Goal: Task Accomplishment & Management: Complete application form

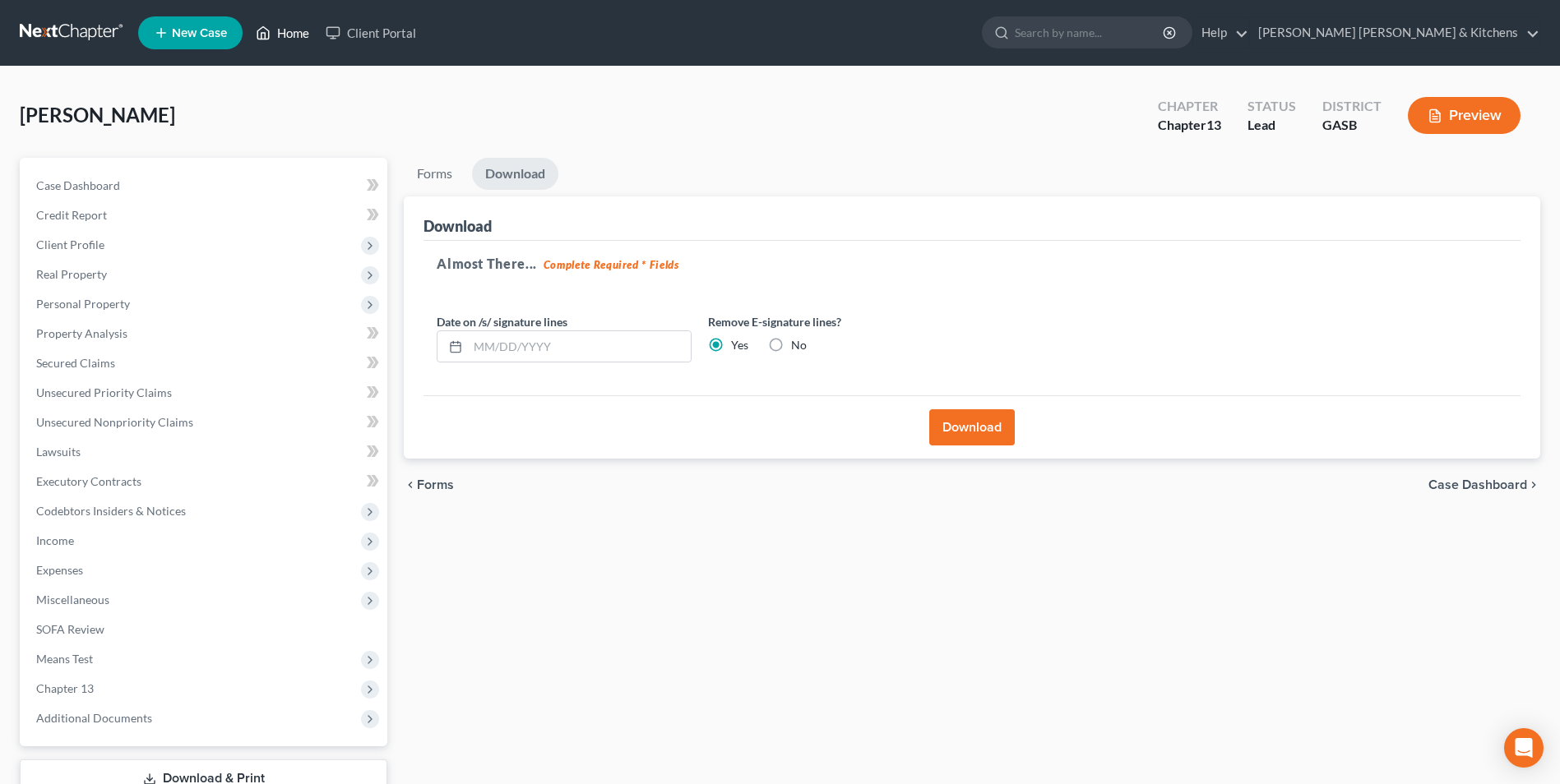
click at [287, 37] on link "Home" at bounding box center [283, 33] width 70 height 29
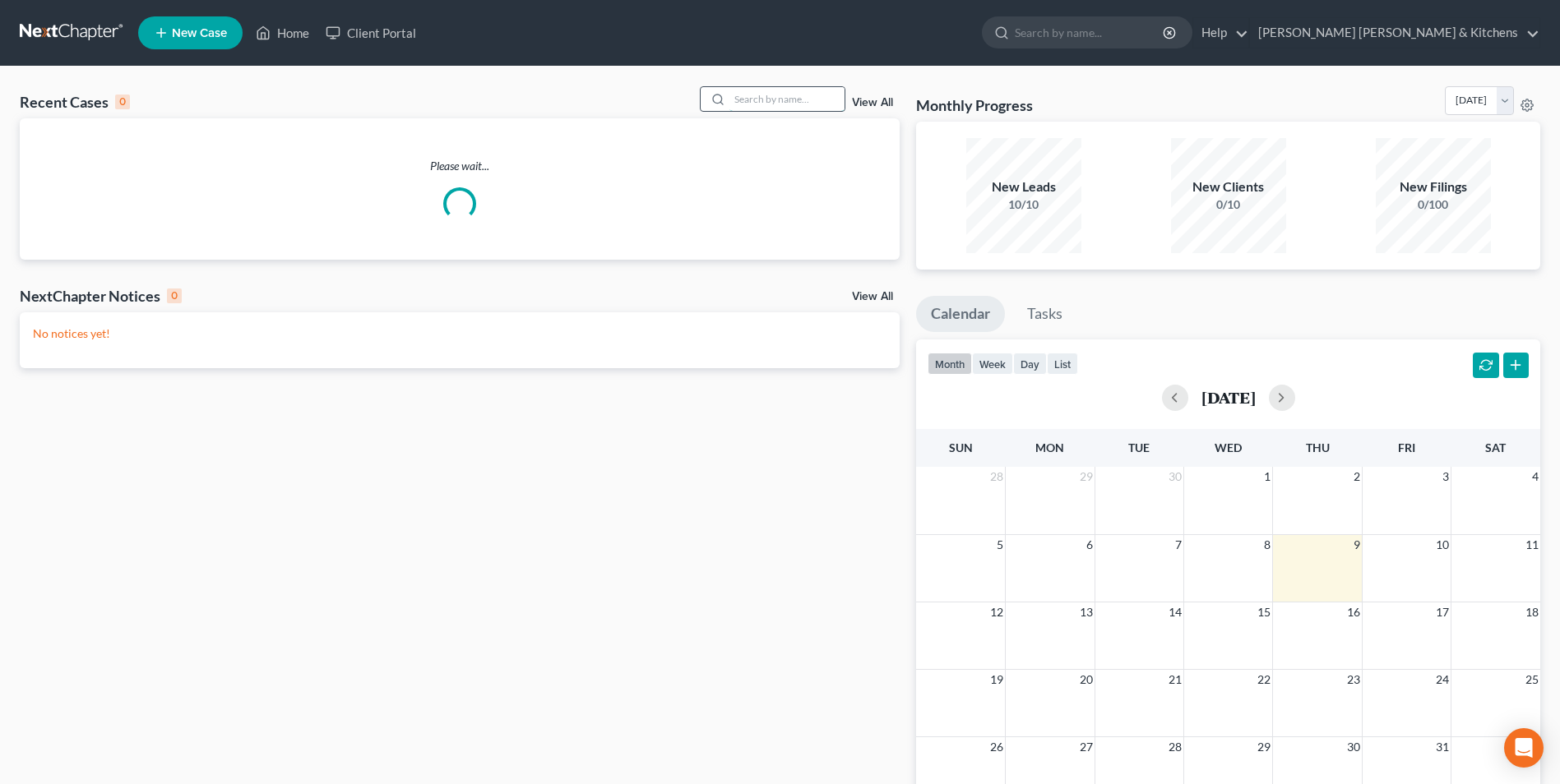
click at [761, 97] on input "search" at bounding box center [787, 98] width 115 height 23
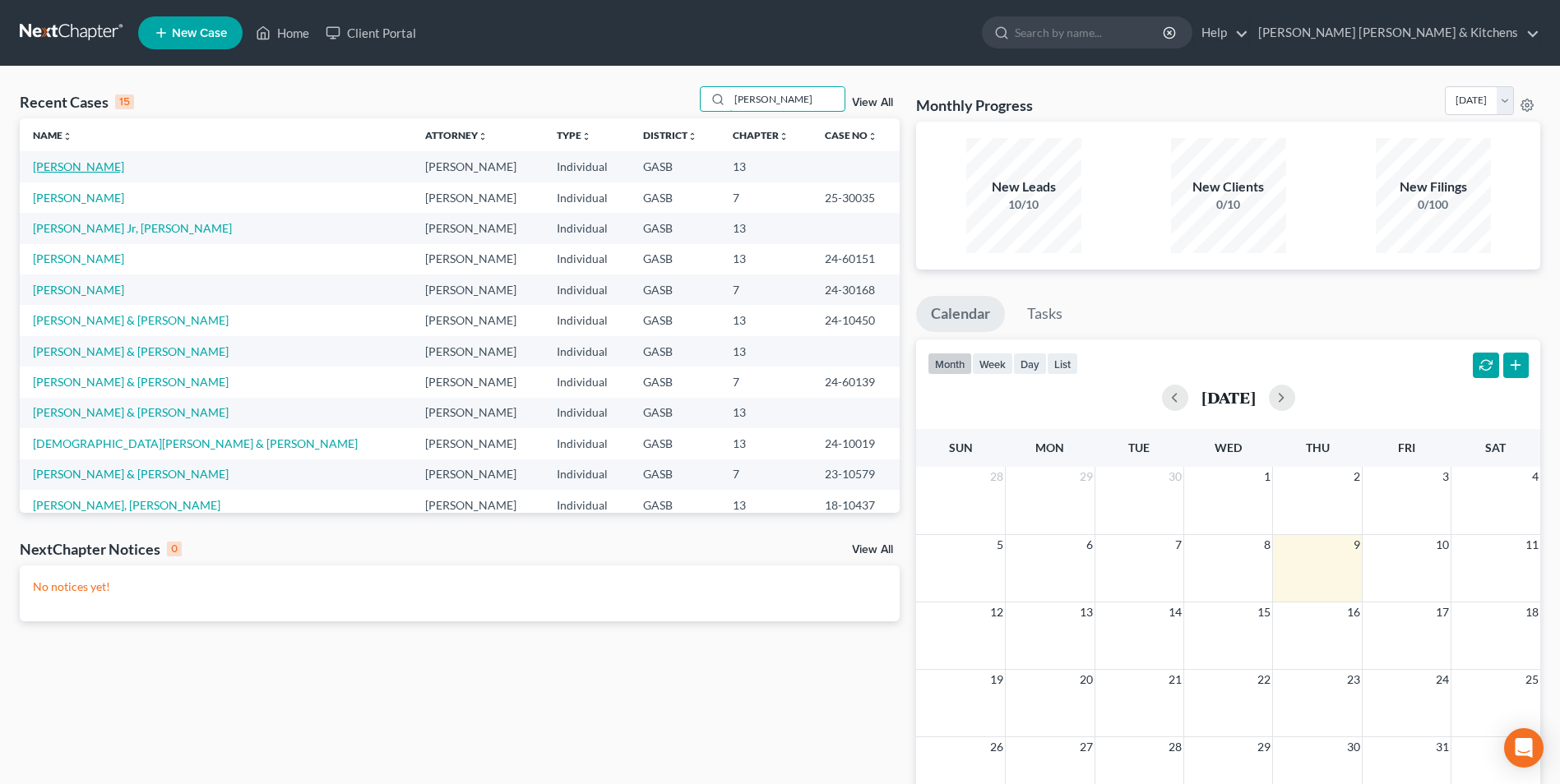
type input "[PERSON_NAME]"
click at [86, 170] on link "[PERSON_NAME]" at bounding box center [79, 167] width 92 height 14
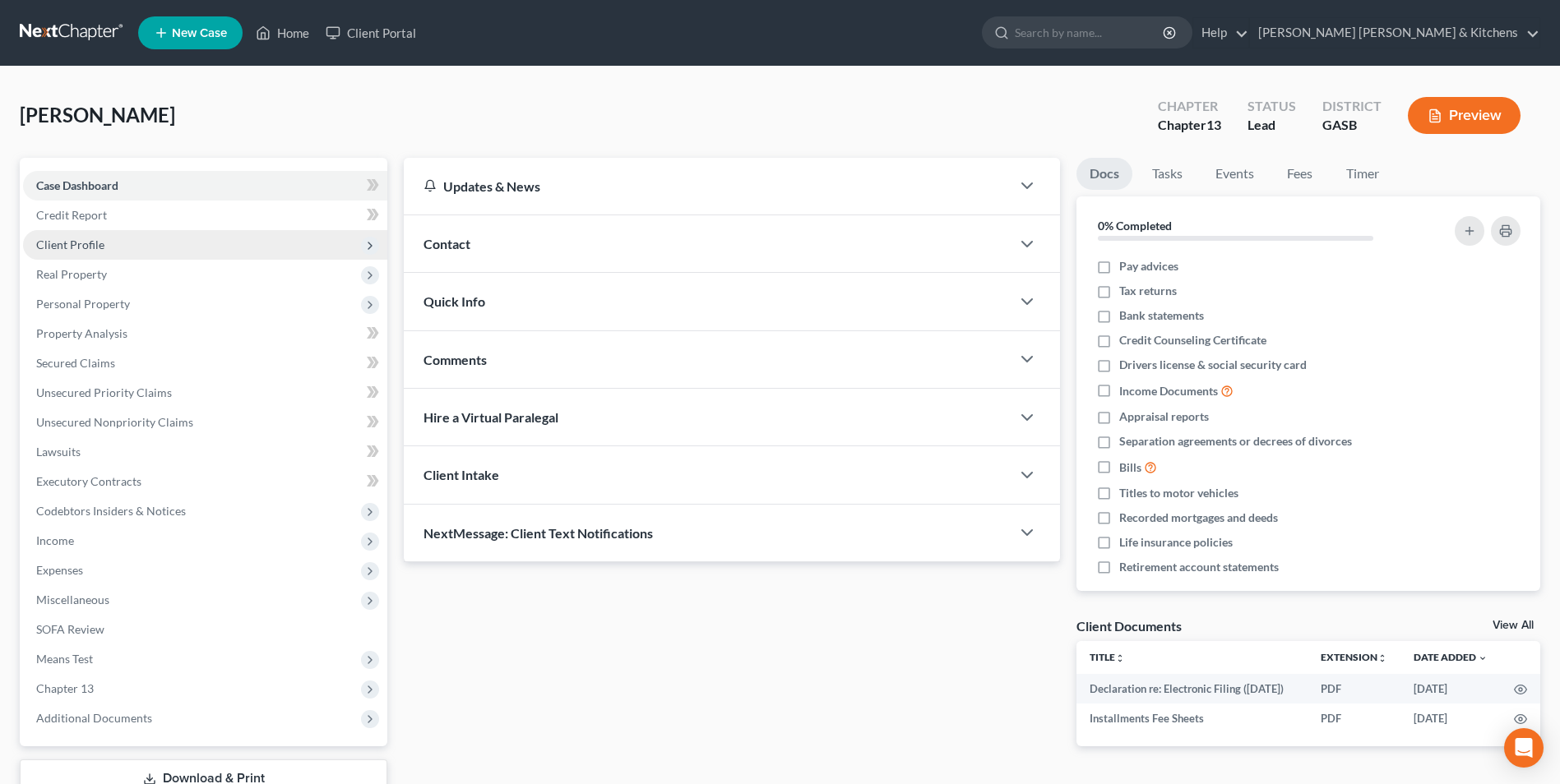
click at [86, 250] on span "Client Profile" at bounding box center [70, 244] width 68 height 14
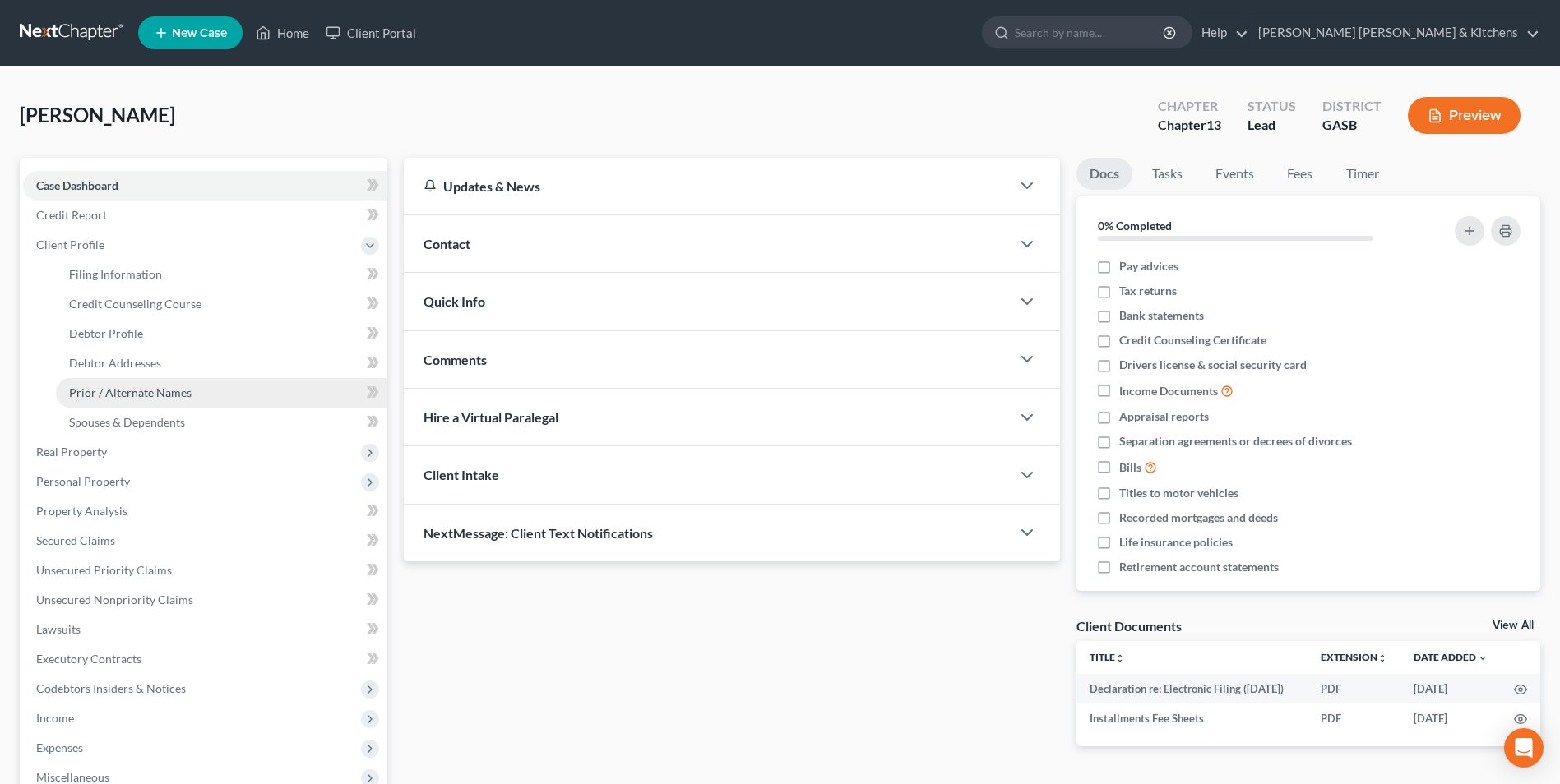
click at [127, 395] on span "Prior / Alternate Names" at bounding box center [131, 392] width 123 height 14
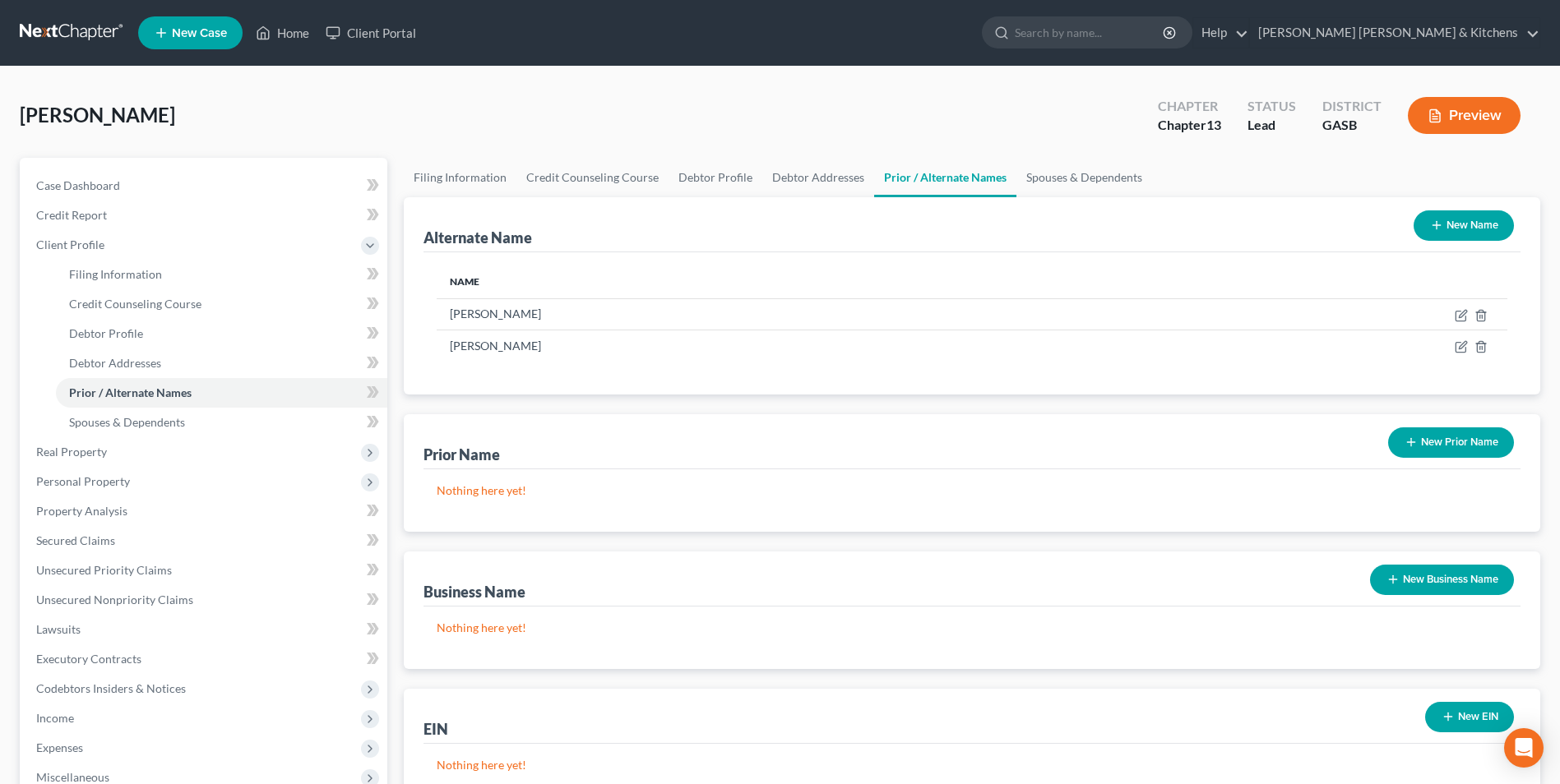
click at [1455, 225] on button "New Name" at bounding box center [1464, 225] width 100 height 30
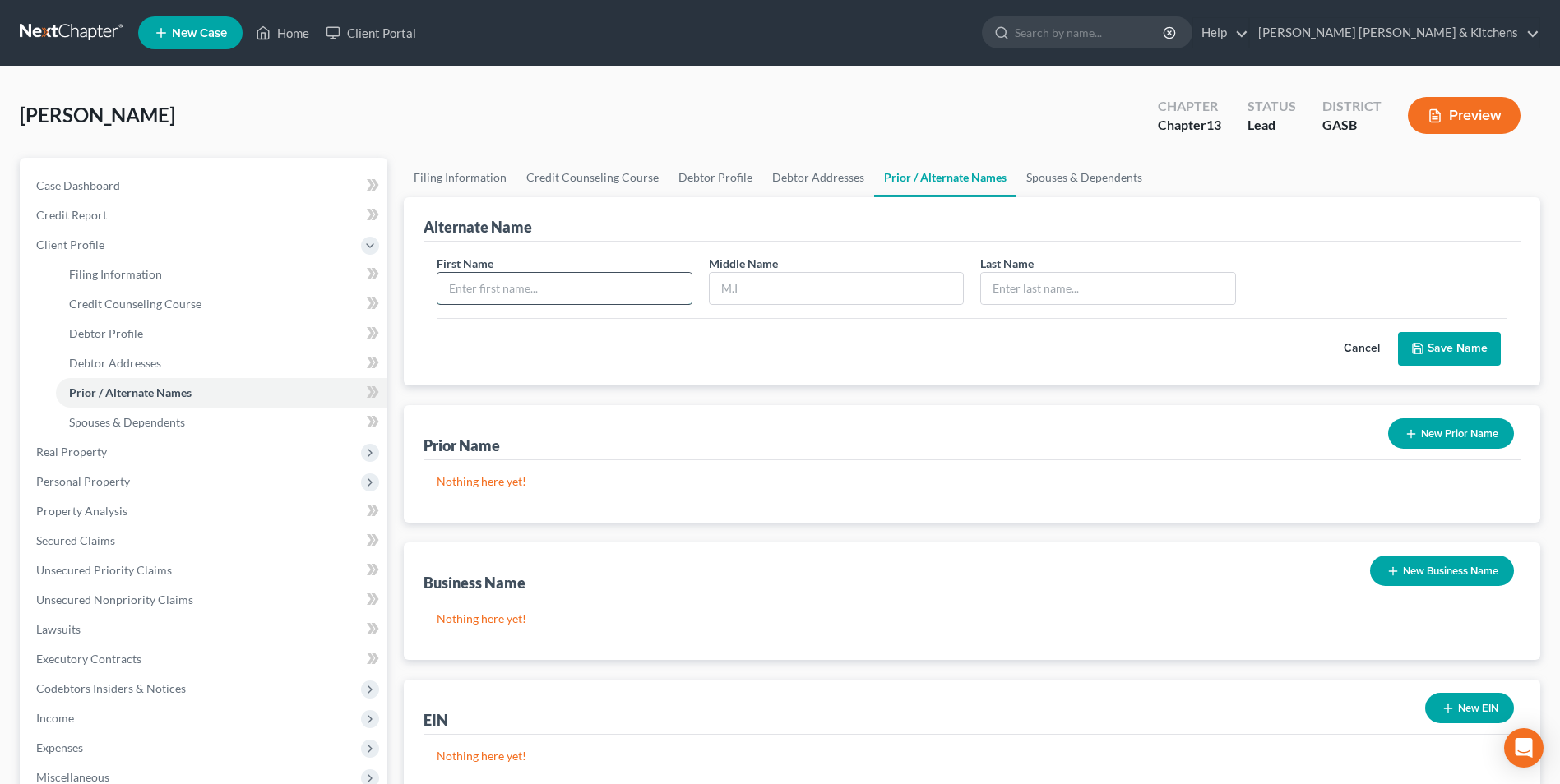
click at [499, 281] on input "text" at bounding box center [564, 288] width 253 height 31
type input "[PERSON_NAME]"
click at [1453, 353] on button "Save Name" at bounding box center [1450, 349] width 103 height 34
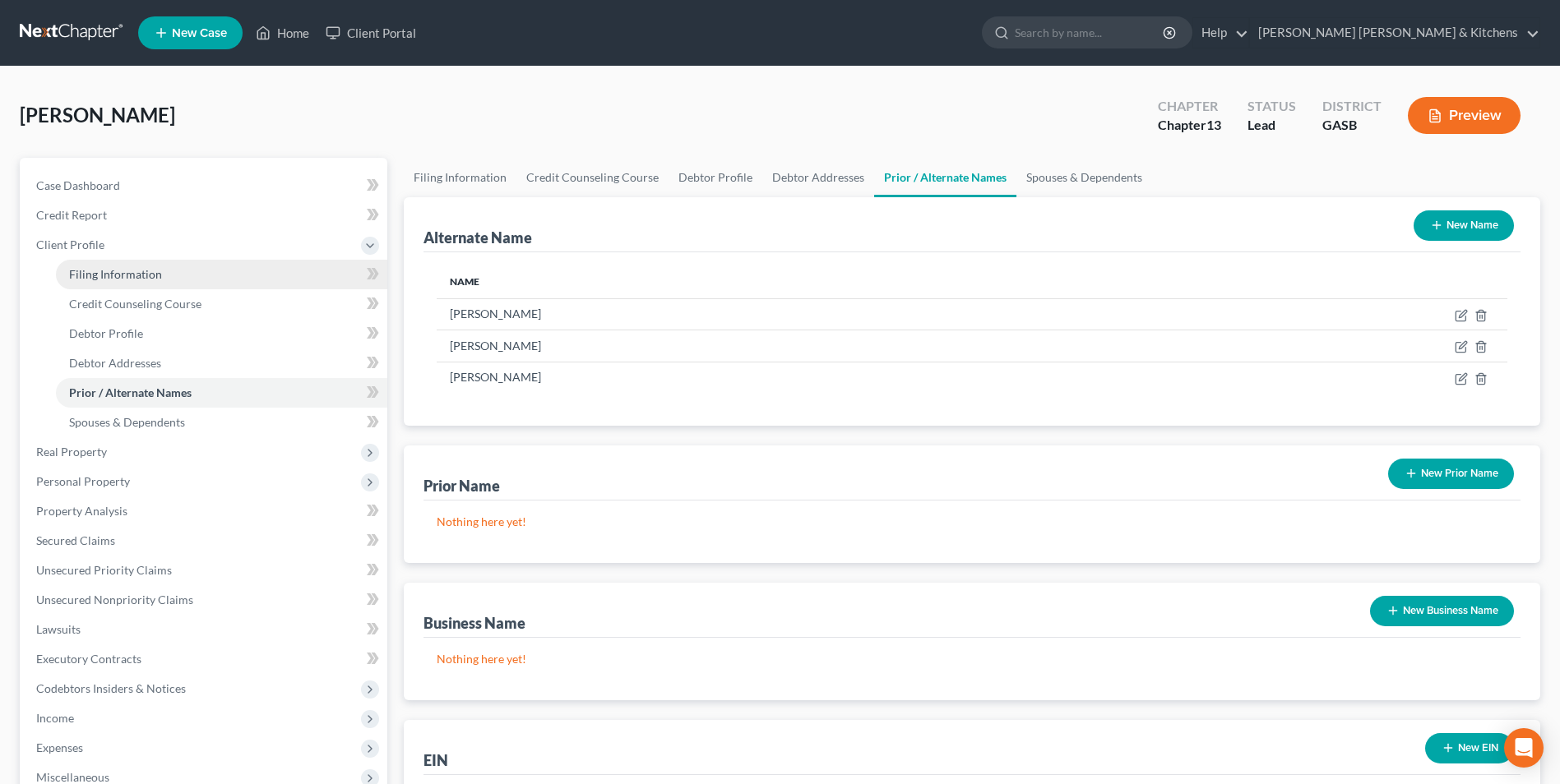
click at [150, 272] on span "Filing Information" at bounding box center [115, 274] width 93 height 14
select select "1"
select select "0"
select select "3"
select select "10"
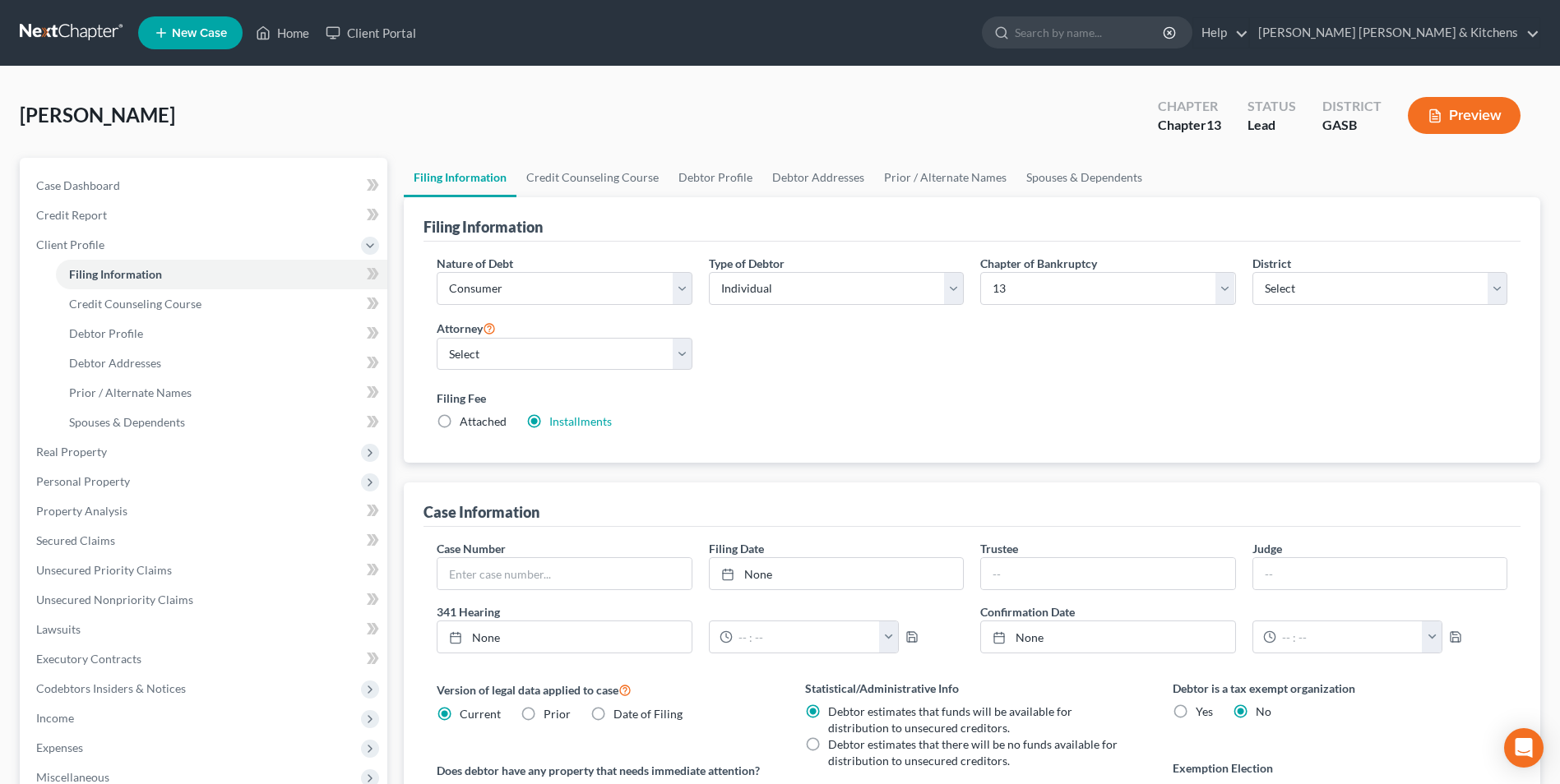
click at [460, 425] on label "Attached" at bounding box center [483, 422] width 47 height 17
click at [467, 425] on input "Attached" at bounding box center [472, 419] width 11 height 11
radio input "true"
click at [550, 423] on label "Installments Installments" at bounding box center [581, 422] width 62 height 17
click at [556, 423] on input "Installments Installments" at bounding box center [561, 419] width 11 height 11
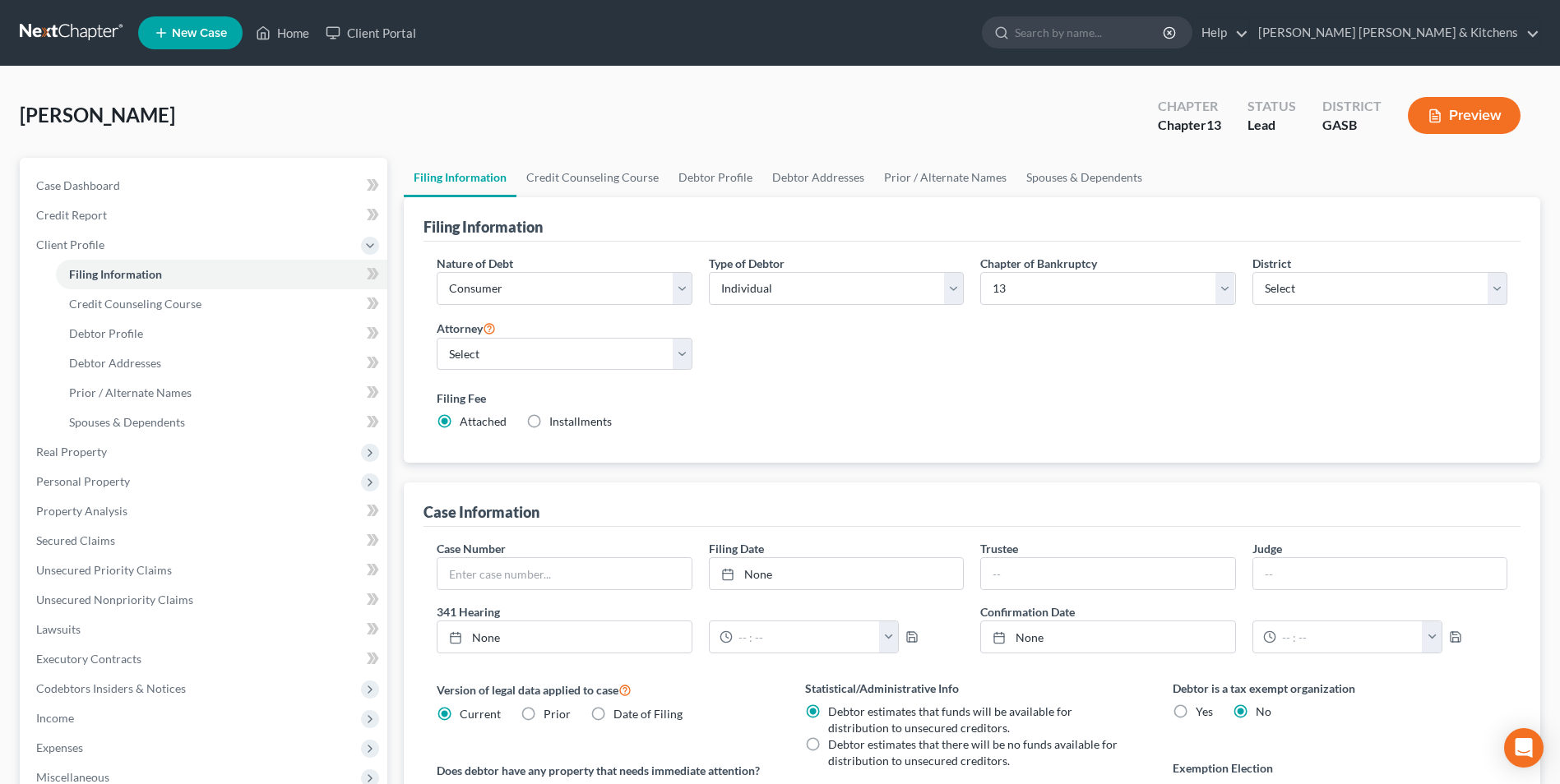
radio input "true"
radio input "false"
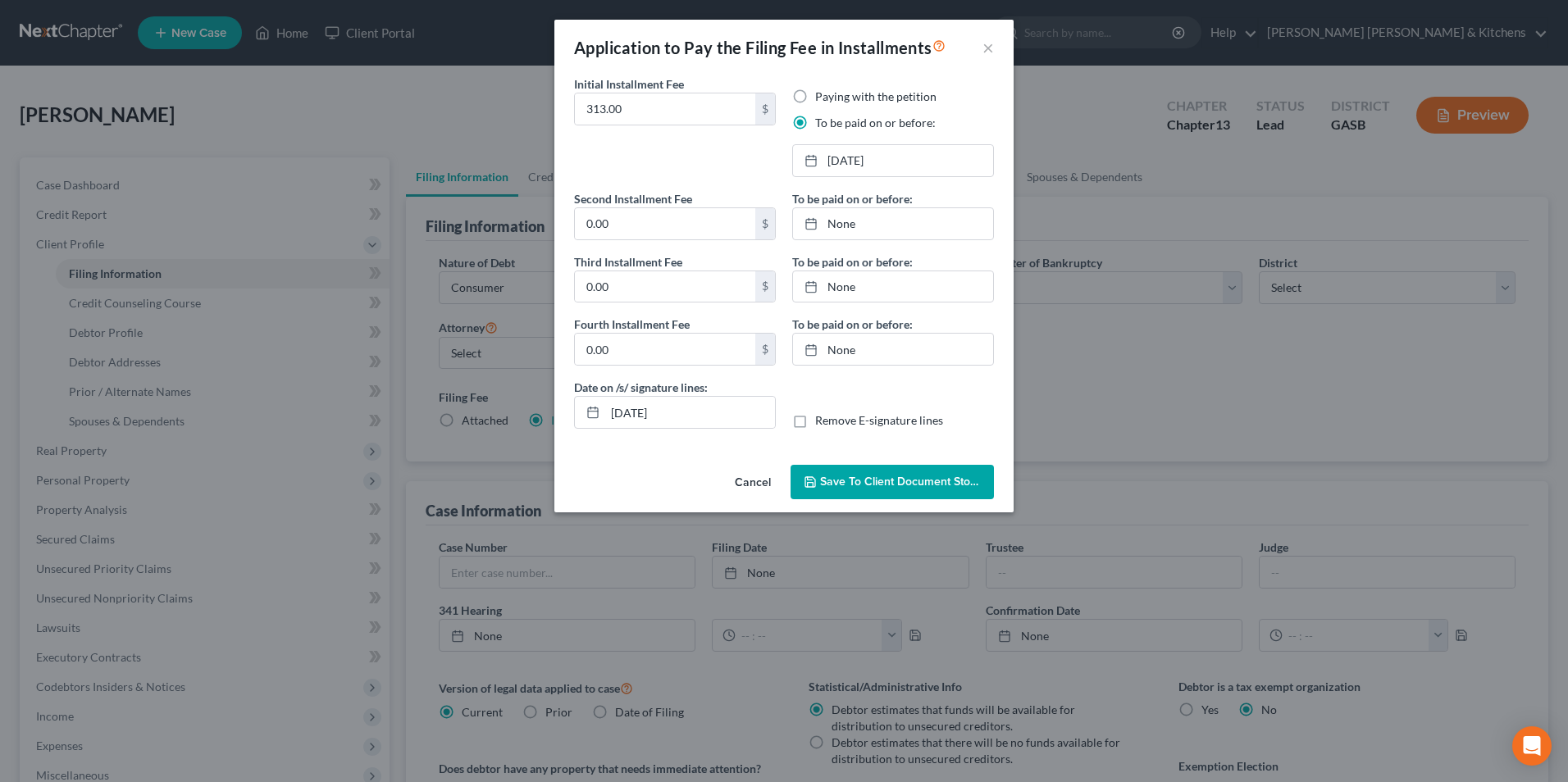
click at [884, 480] on span "Save to Client Document Storage" at bounding box center [906, 482] width 174 height 14
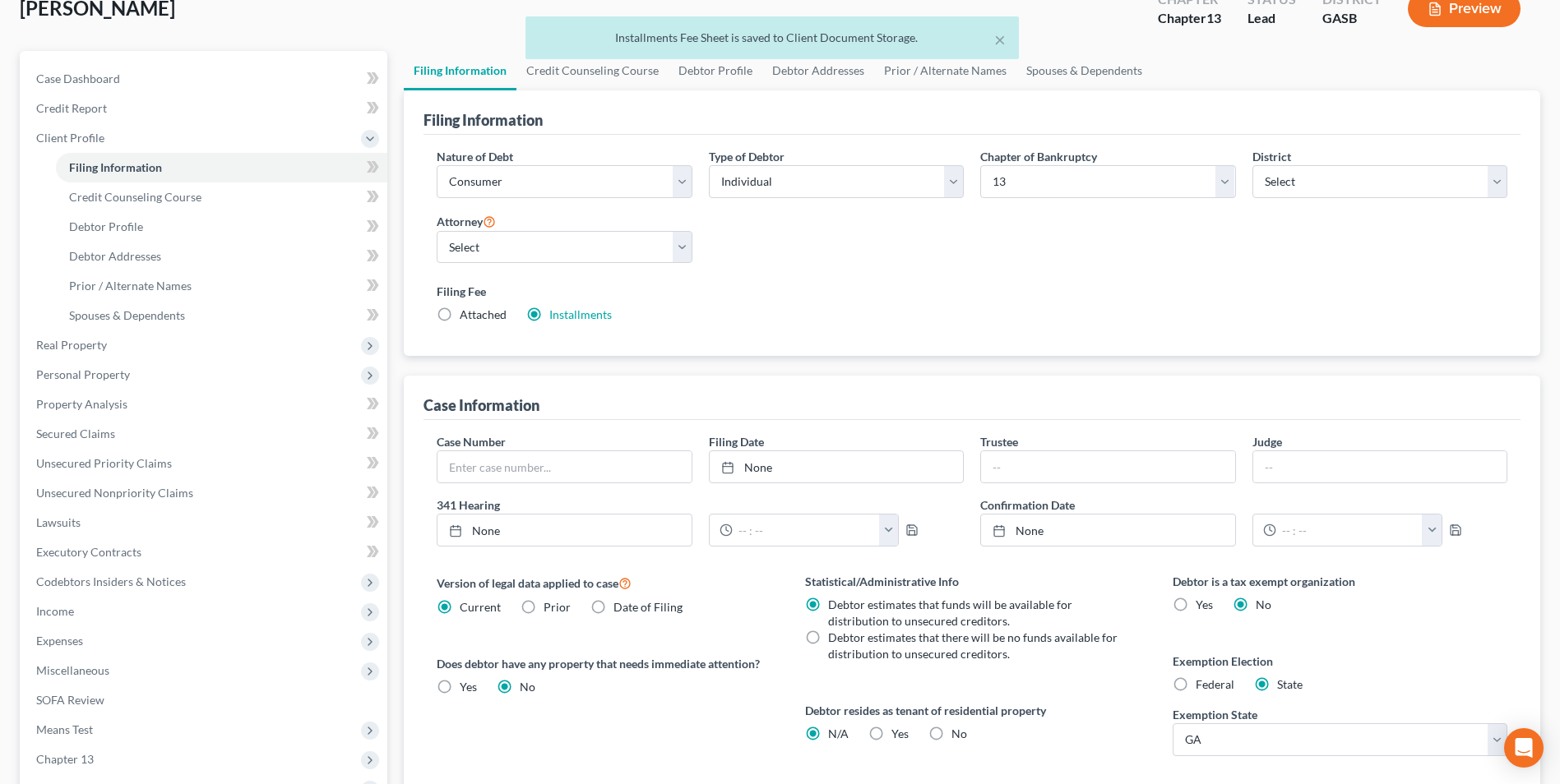
scroll to position [299, 0]
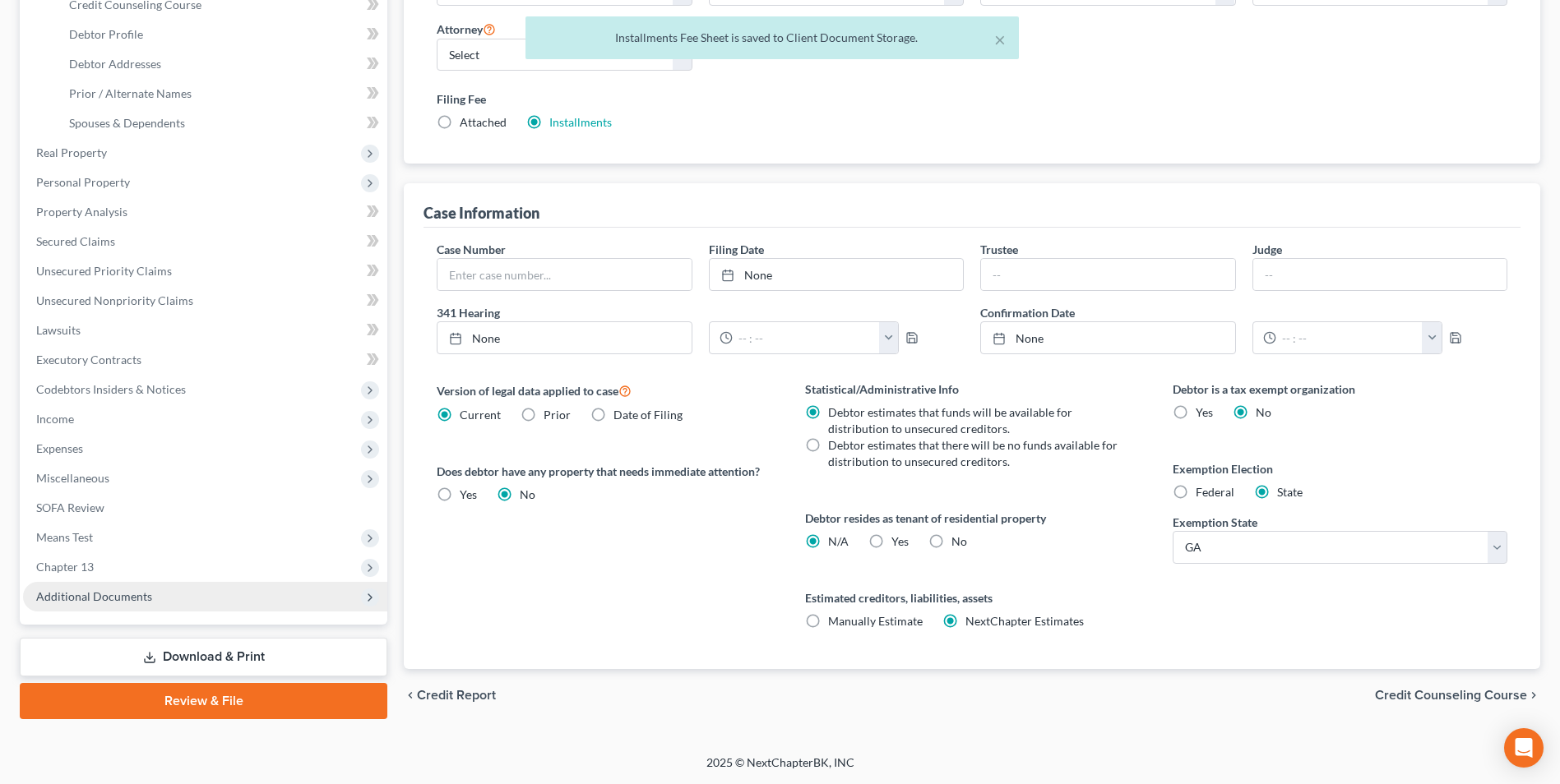
click at [84, 590] on span "Additional Documents" at bounding box center [94, 596] width 116 height 14
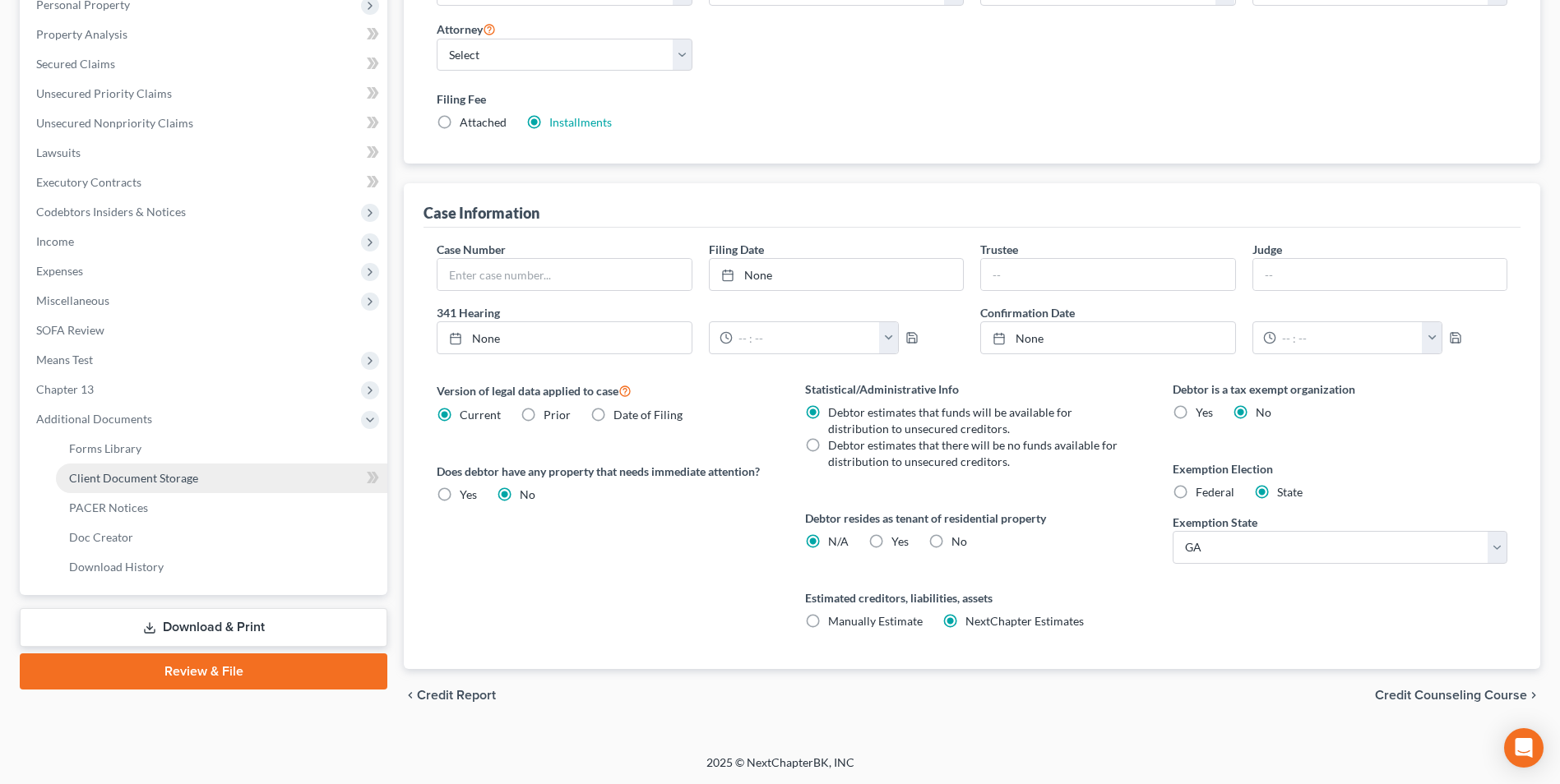
click at [125, 474] on span "Client Document Storage" at bounding box center [133, 478] width 130 height 14
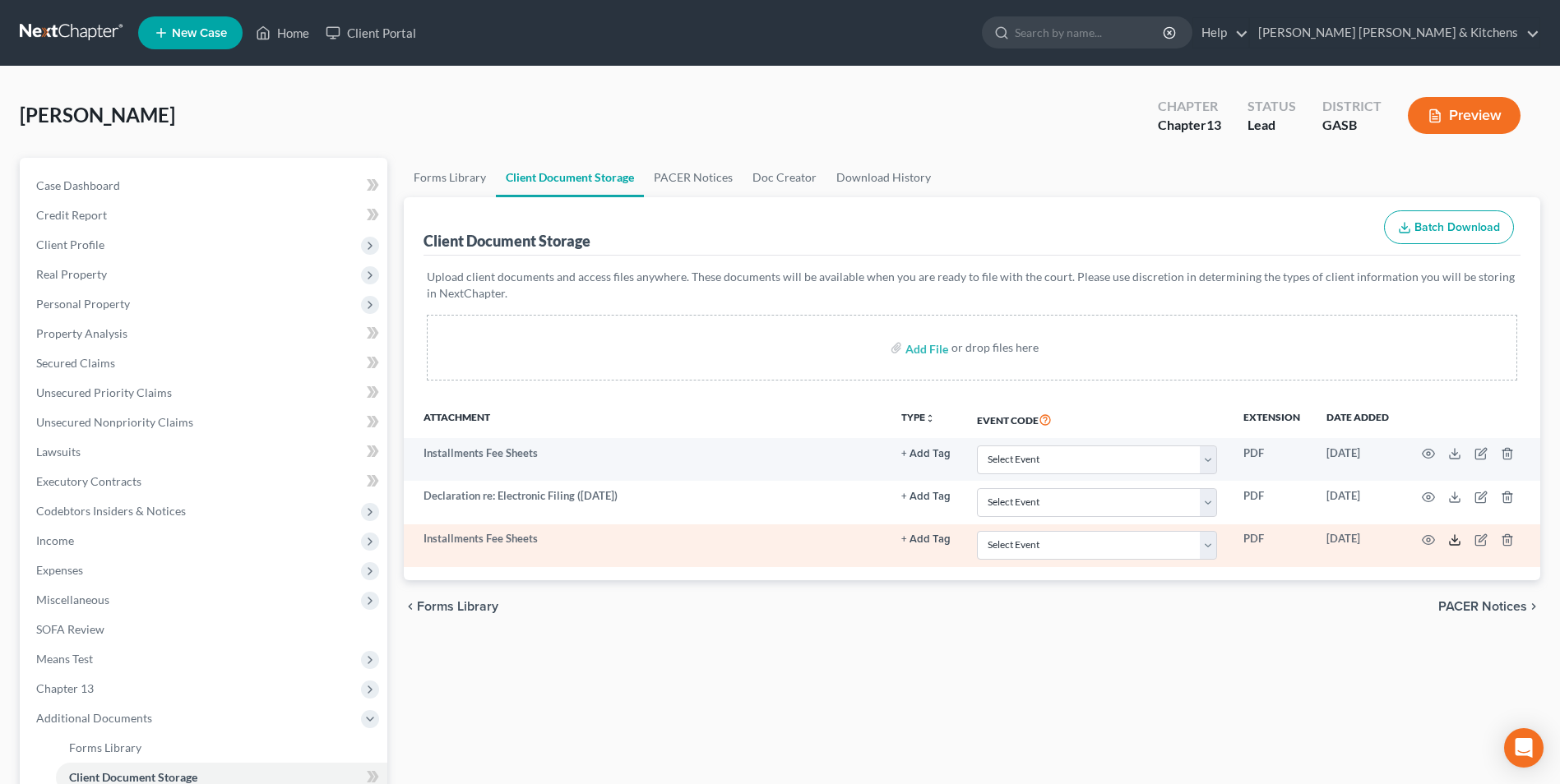
click at [1449, 541] on icon at bounding box center [1455, 541] width 14 height 14
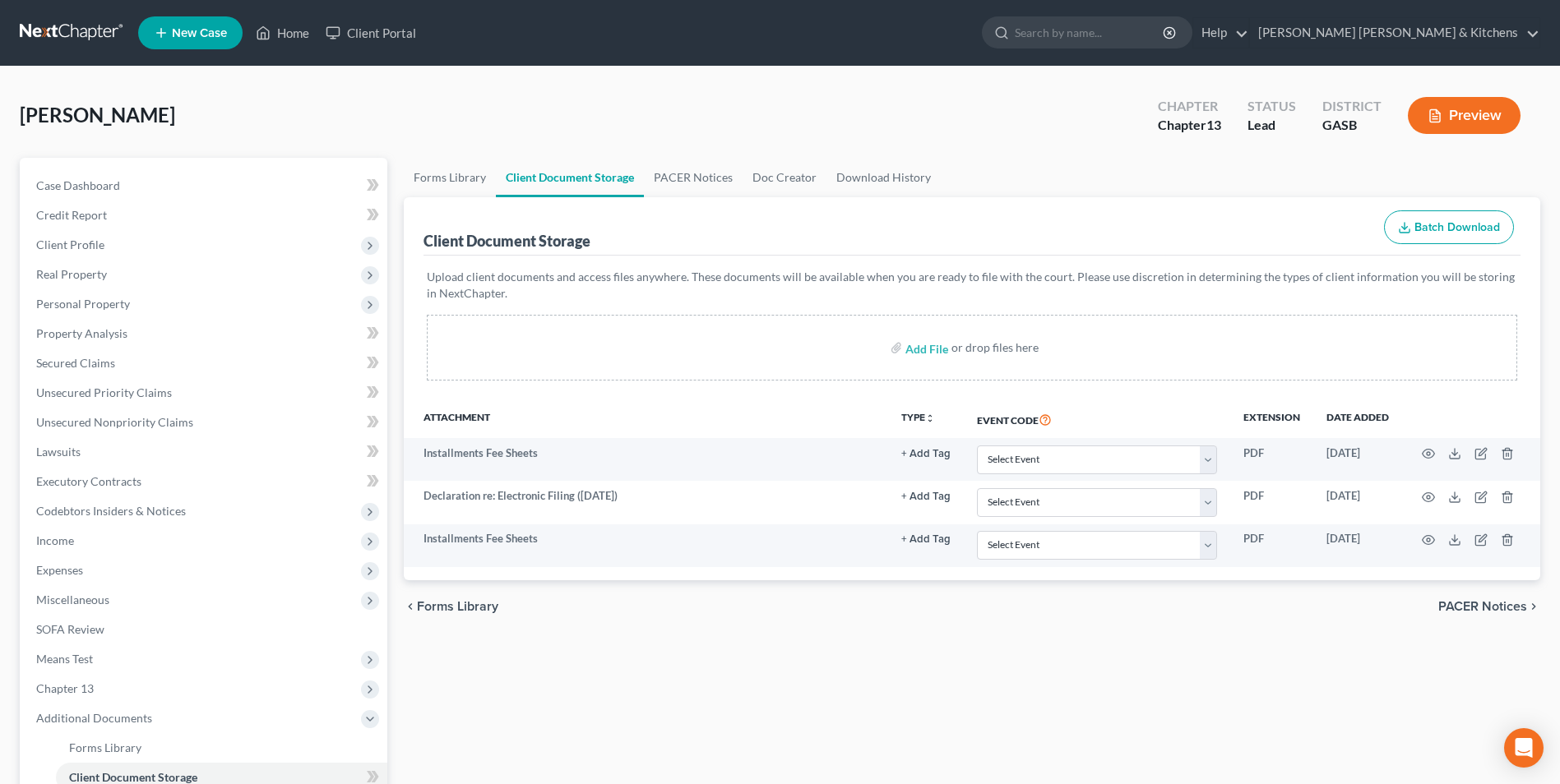
drag, startPoint x: 646, startPoint y: 592, endPoint x: 611, endPoint y: 570, distance: 41.3
click at [646, 593] on div "chevron_left Forms Library PACER Notices chevron_right" at bounding box center [971, 607] width 1137 height 53
click at [78, 596] on span "Miscellaneous" at bounding box center [72, 600] width 73 height 14
click at [87, 626] on span "Attorney / Credit Counseling Fees" at bounding box center [156, 629] width 173 height 14
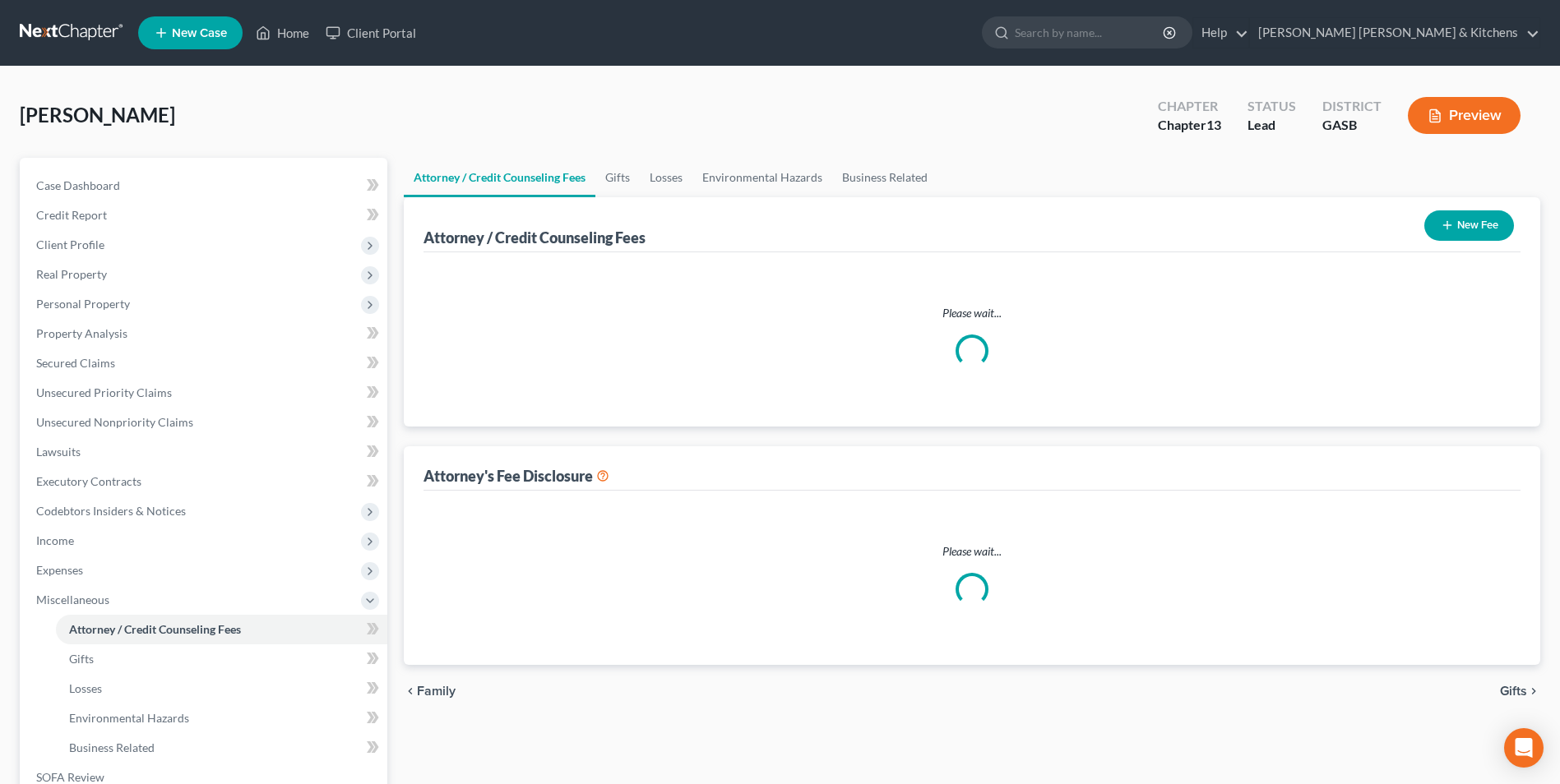
select select "0"
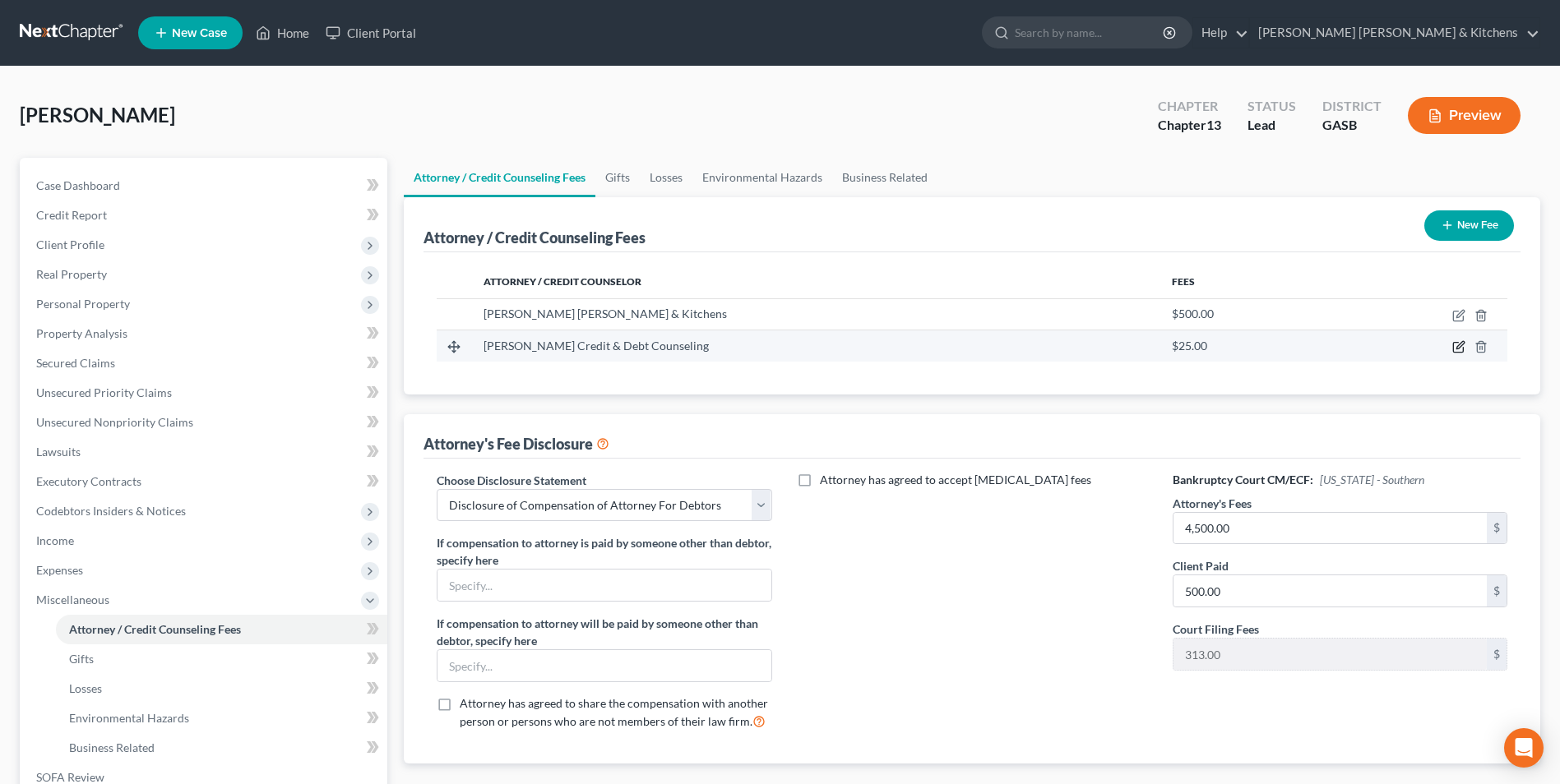
click at [1454, 348] on icon "button" at bounding box center [1458, 348] width 10 height 10
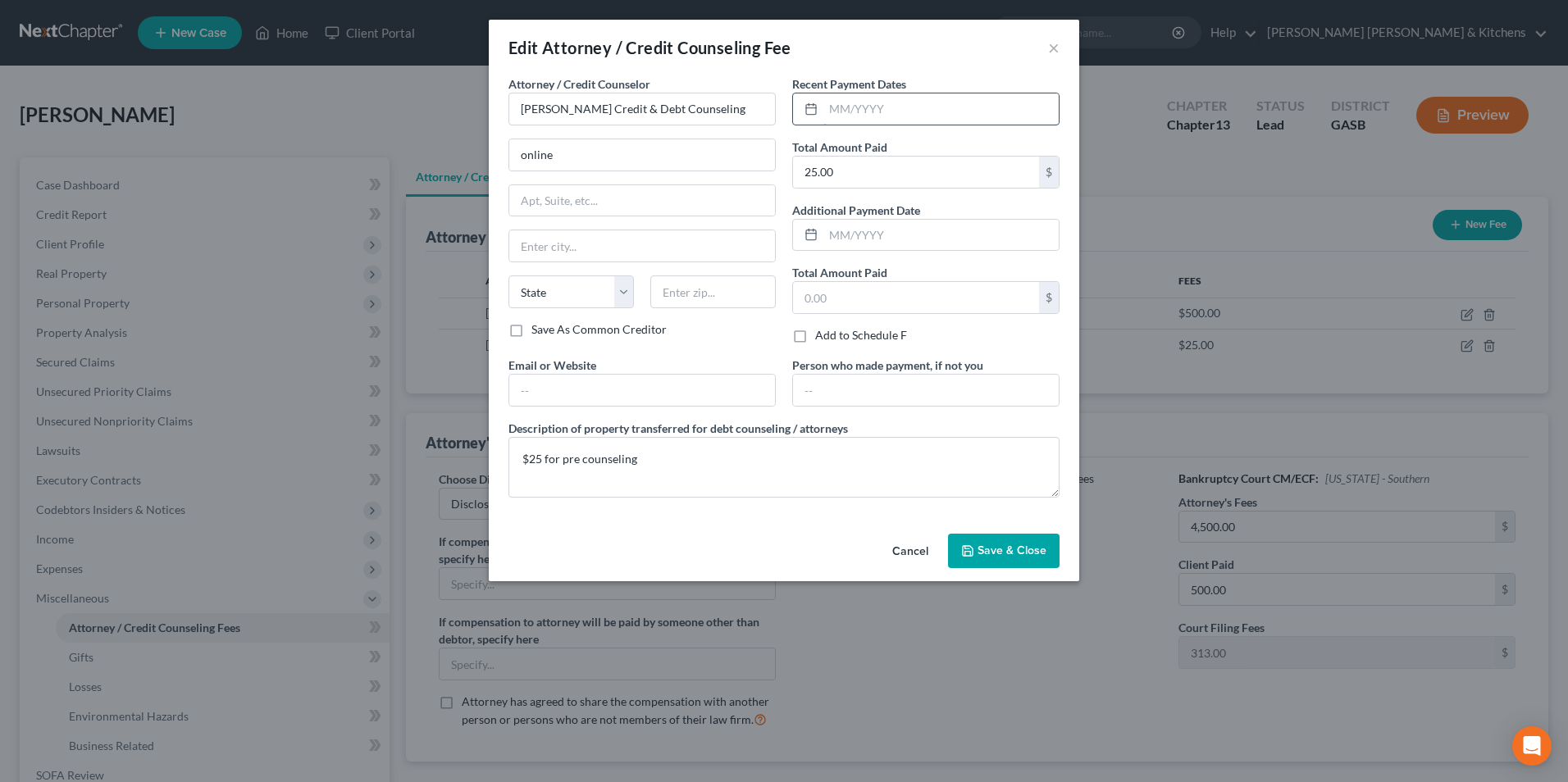
click at [912, 122] on input "text" at bounding box center [940, 109] width 235 height 31
type input "[DATE]"
click at [626, 155] on input "online" at bounding box center [641, 154] width 265 height 31
type input "online & by phone"
click at [989, 555] on span "Save & Close" at bounding box center [1011, 551] width 69 height 14
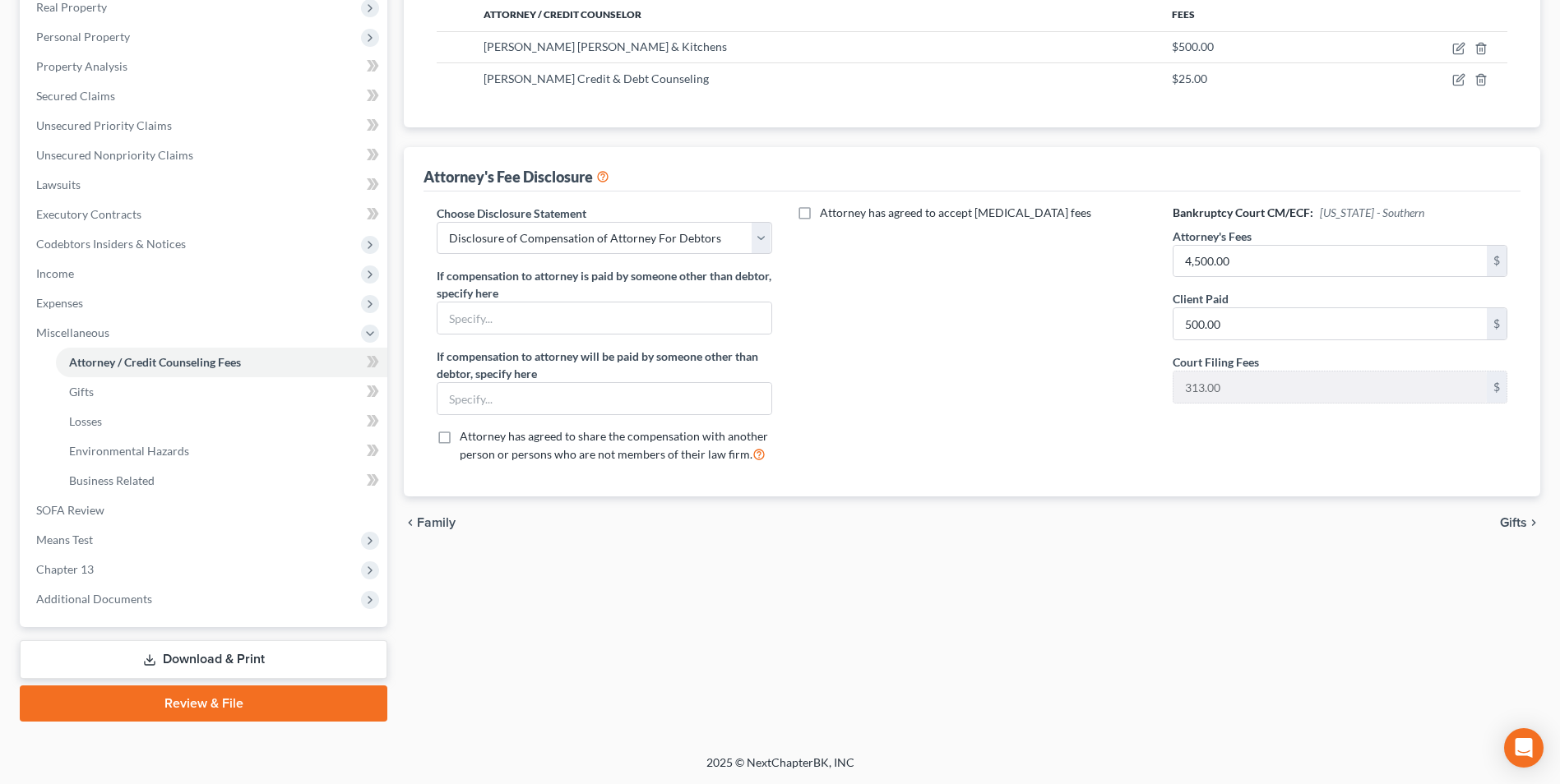
drag, startPoint x: 227, startPoint y: 660, endPoint x: 310, endPoint y: 661, distance: 83.0
click at [227, 660] on link "Download & Print" at bounding box center [203, 660] width 367 height 39
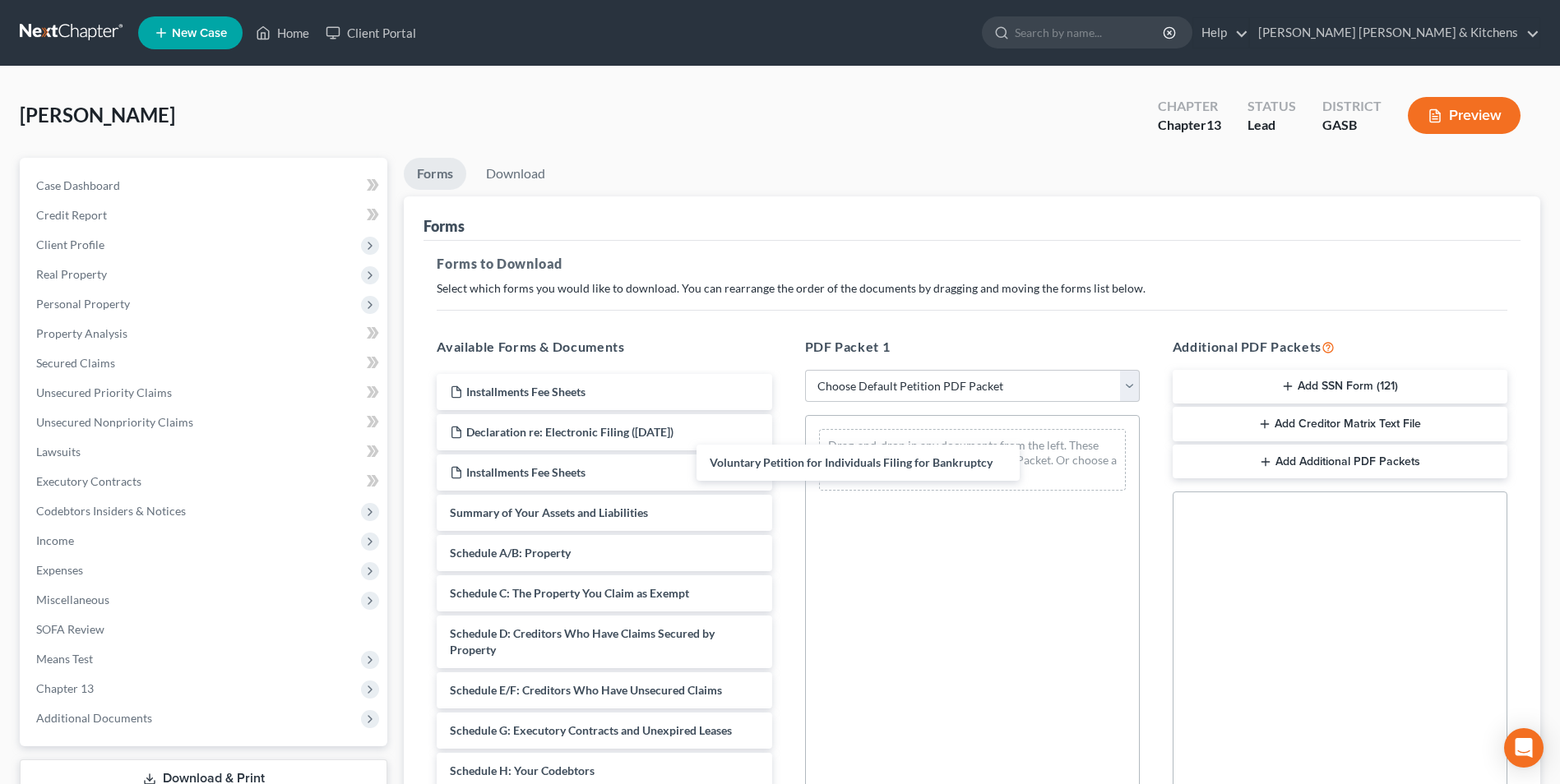
drag, startPoint x: 541, startPoint y: 519, endPoint x: 811, endPoint y: 476, distance: 273.4
click at [784, 467] on div "Voluntary Petition for Individuals Filing for Bankruptcy Installments Fee Sheet…" at bounding box center [604, 779] width 361 height 810
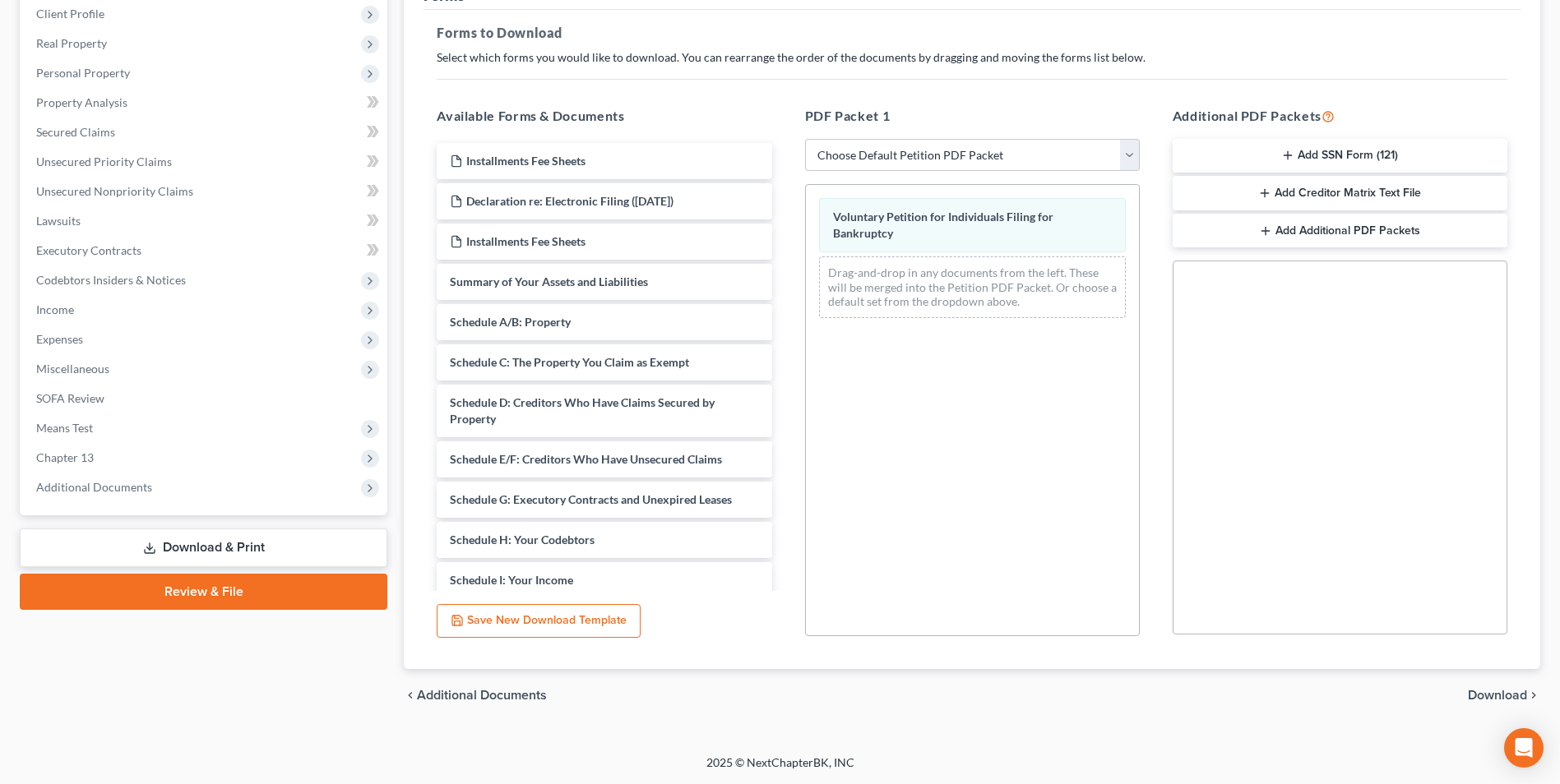
click at [1514, 694] on span "Download" at bounding box center [1498, 695] width 59 height 14
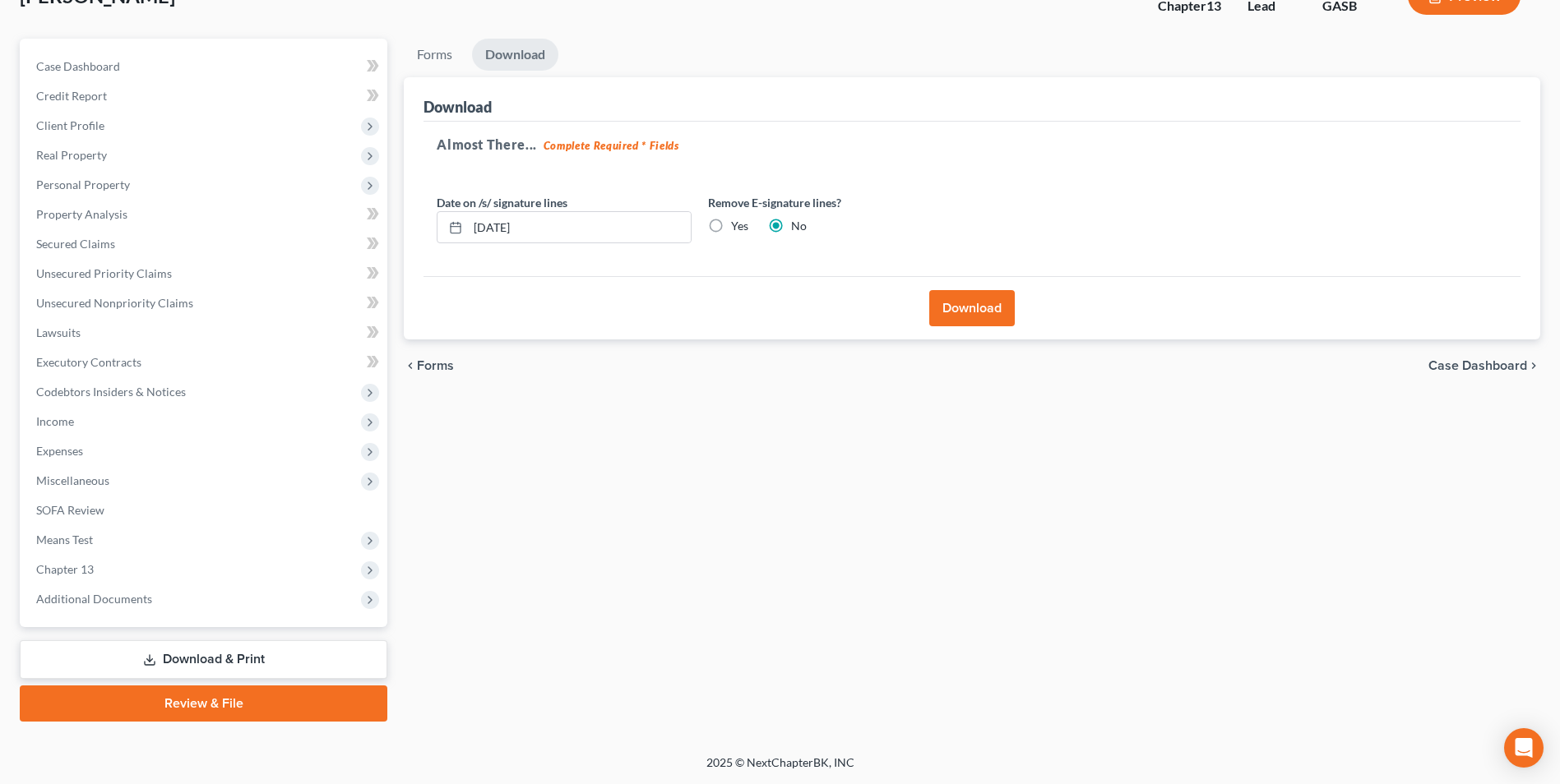
click at [951, 310] on button "Download" at bounding box center [972, 308] width 86 height 36
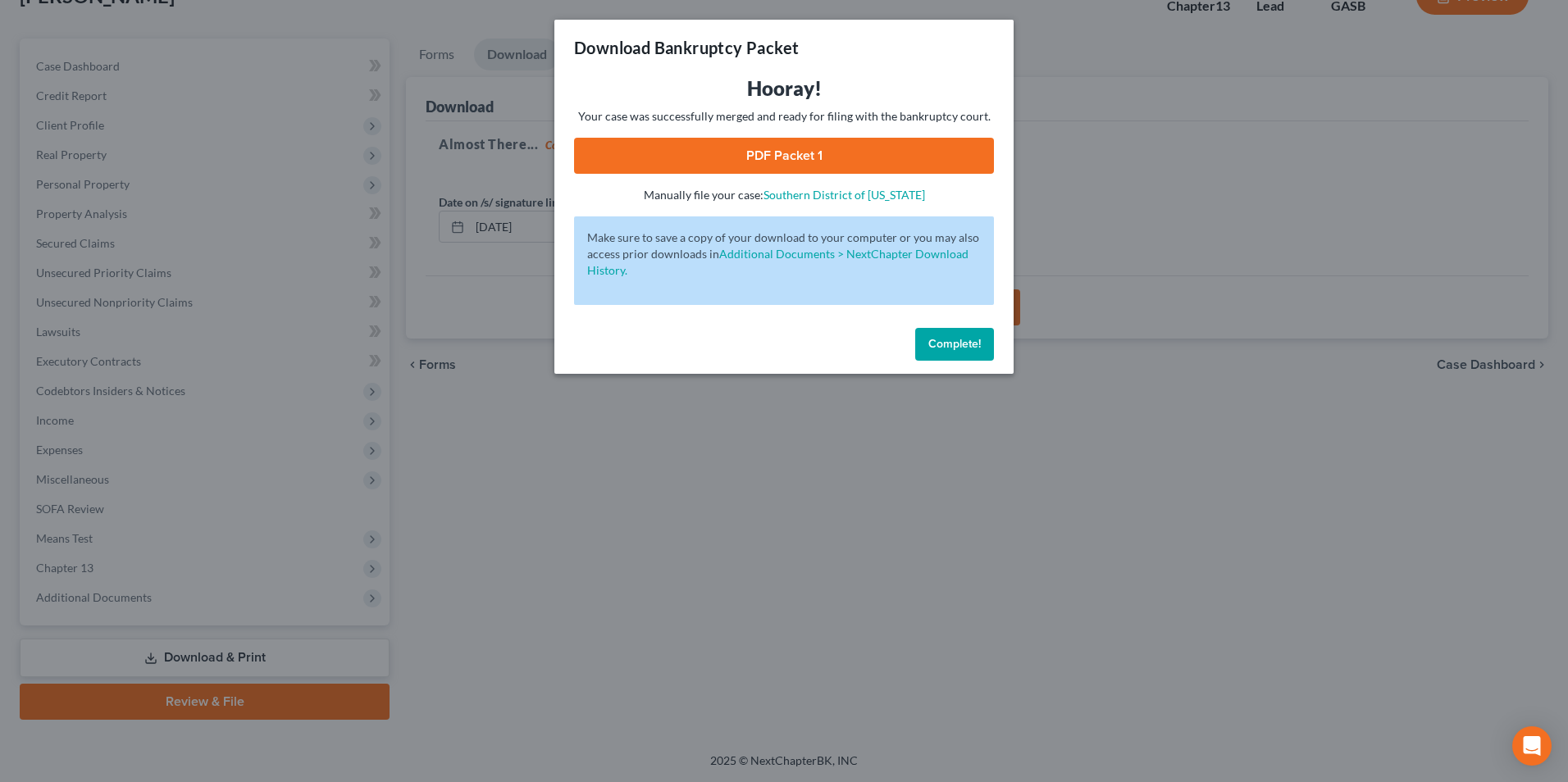
click at [818, 153] on link "PDF Packet 1" at bounding box center [784, 155] width 420 height 36
click at [516, 561] on div "Download Bankruptcy Packet Hooray! Your case was successfully merged and ready …" at bounding box center [784, 391] width 1568 height 782
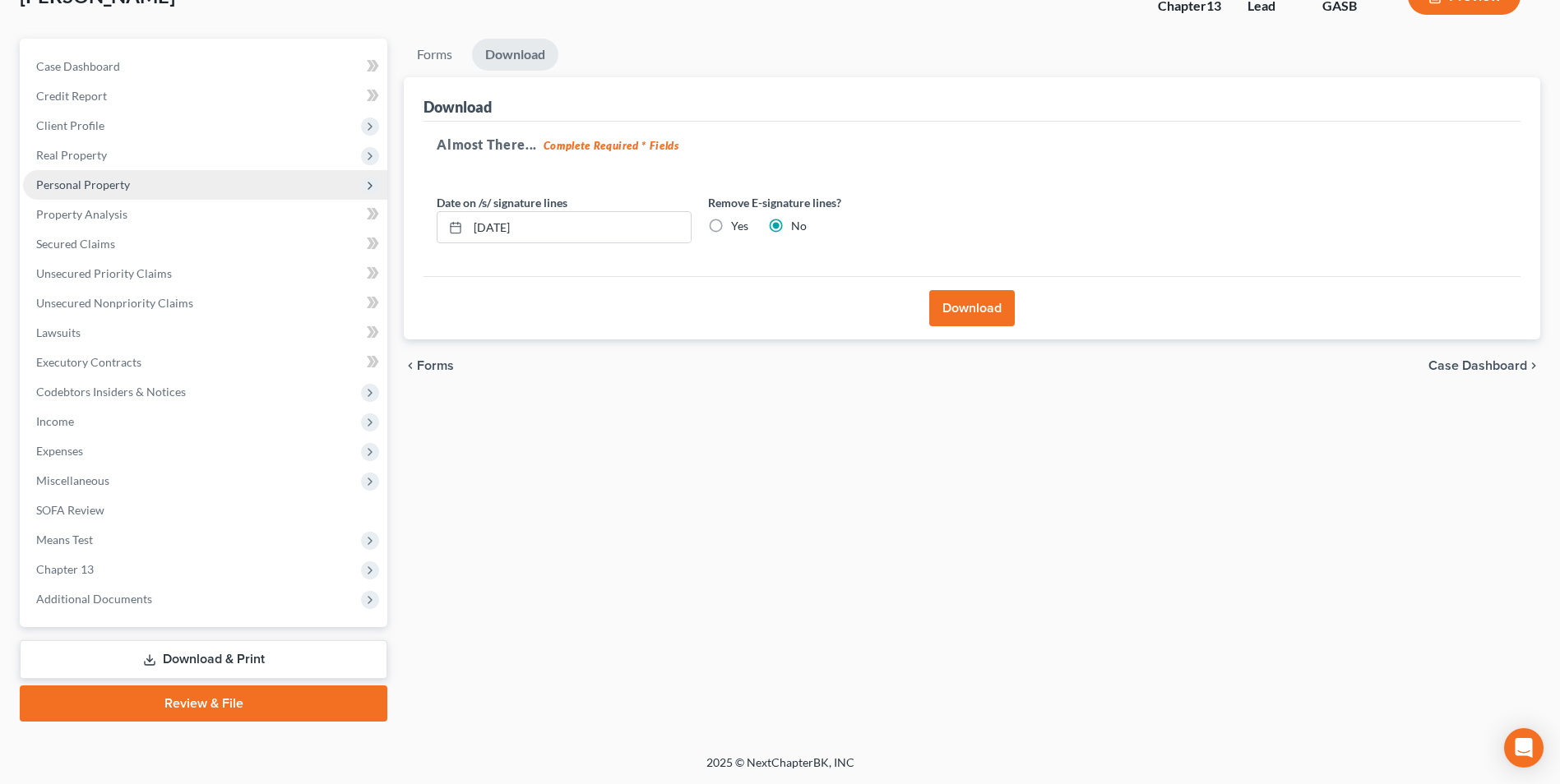
click at [97, 182] on span "Personal Property" at bounding box center [83, 184] width 94 height 14
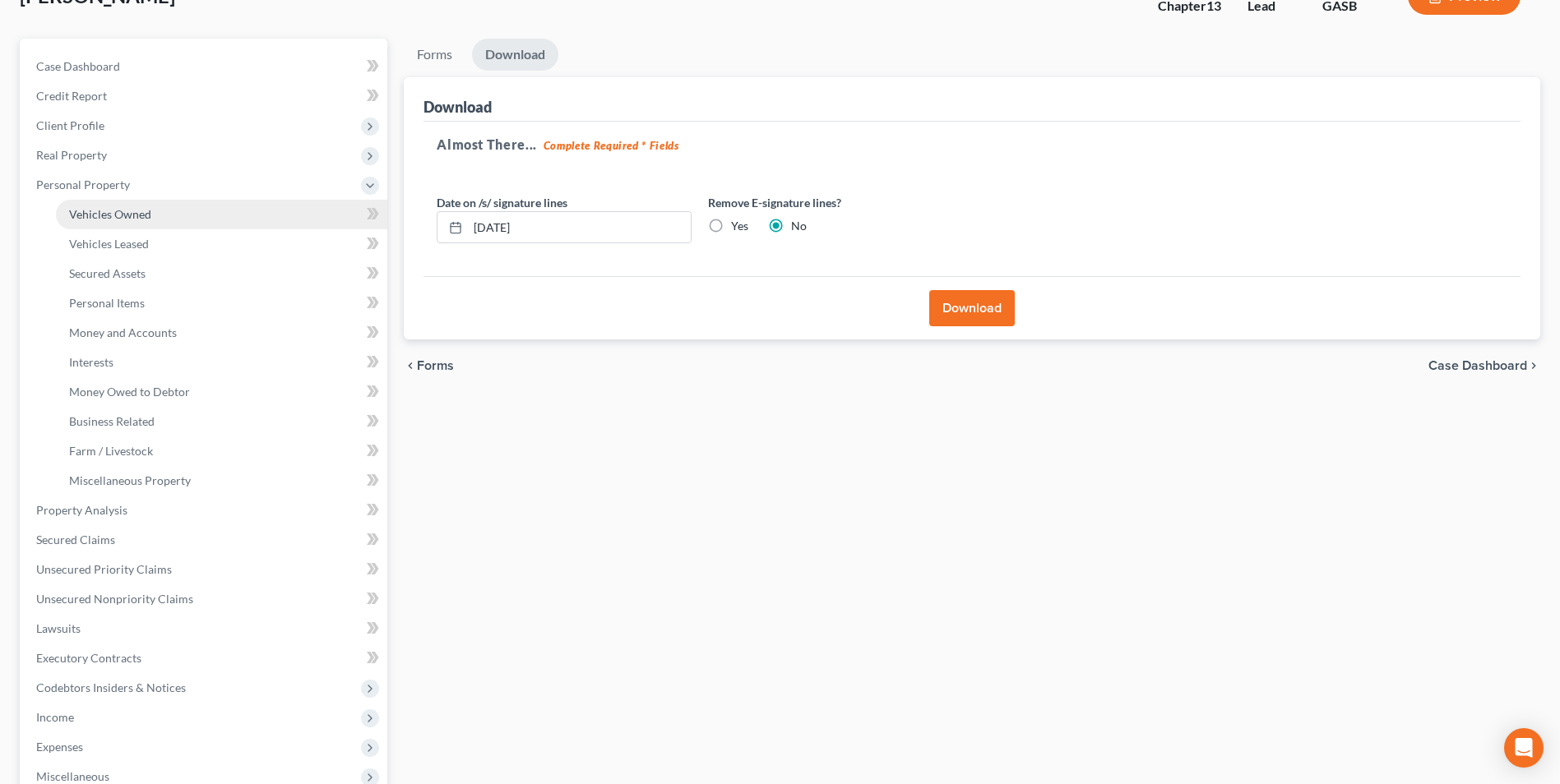
click at [95, 219] on span "Vehicles Owned" at bounding box center [110, 214] width 82 height 14
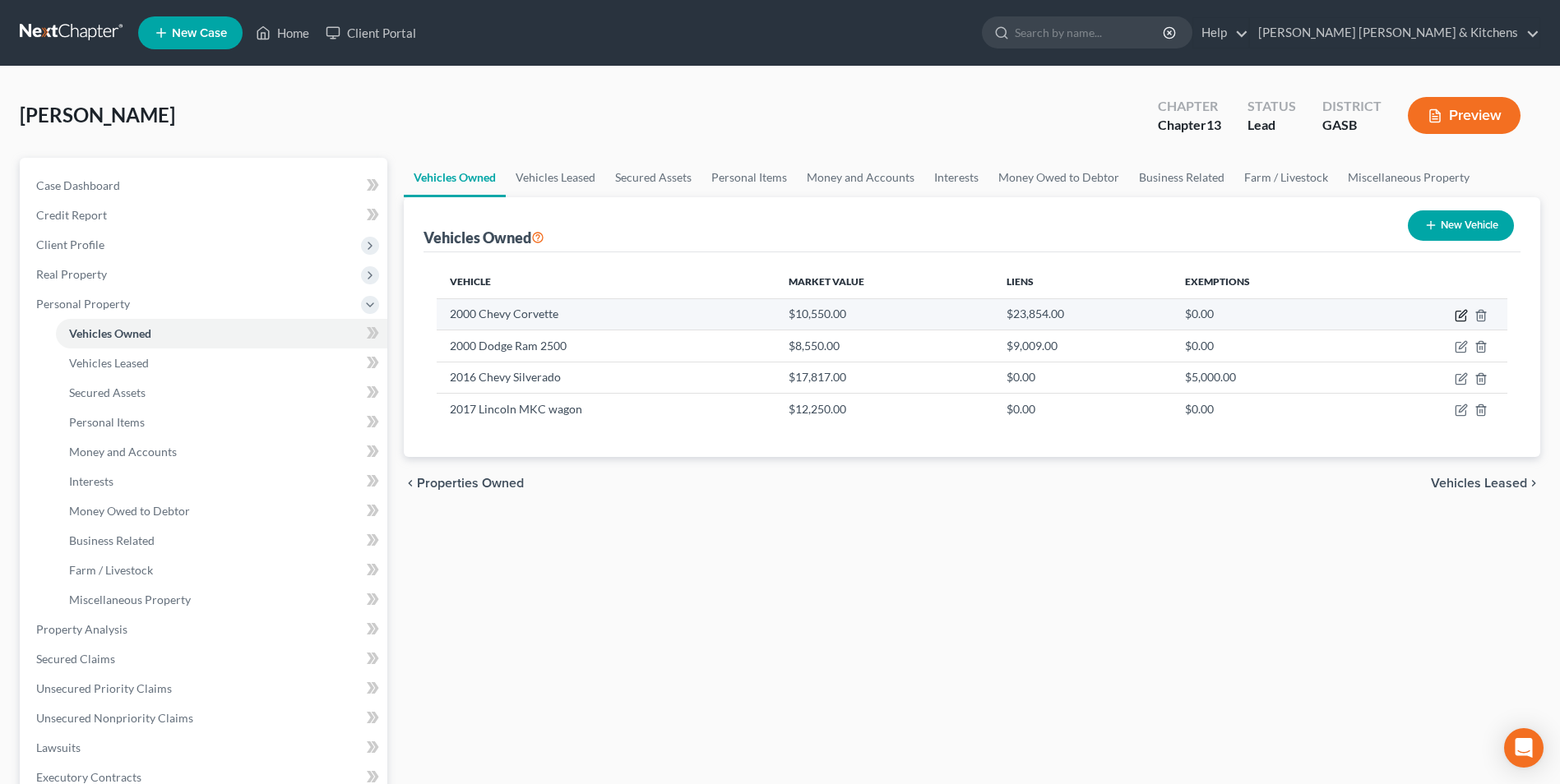
click at [1462, 317] on icon "button" at bounding box center [1463, 314] width 8 height 8
select select "0"
select select "26"
select select "0"
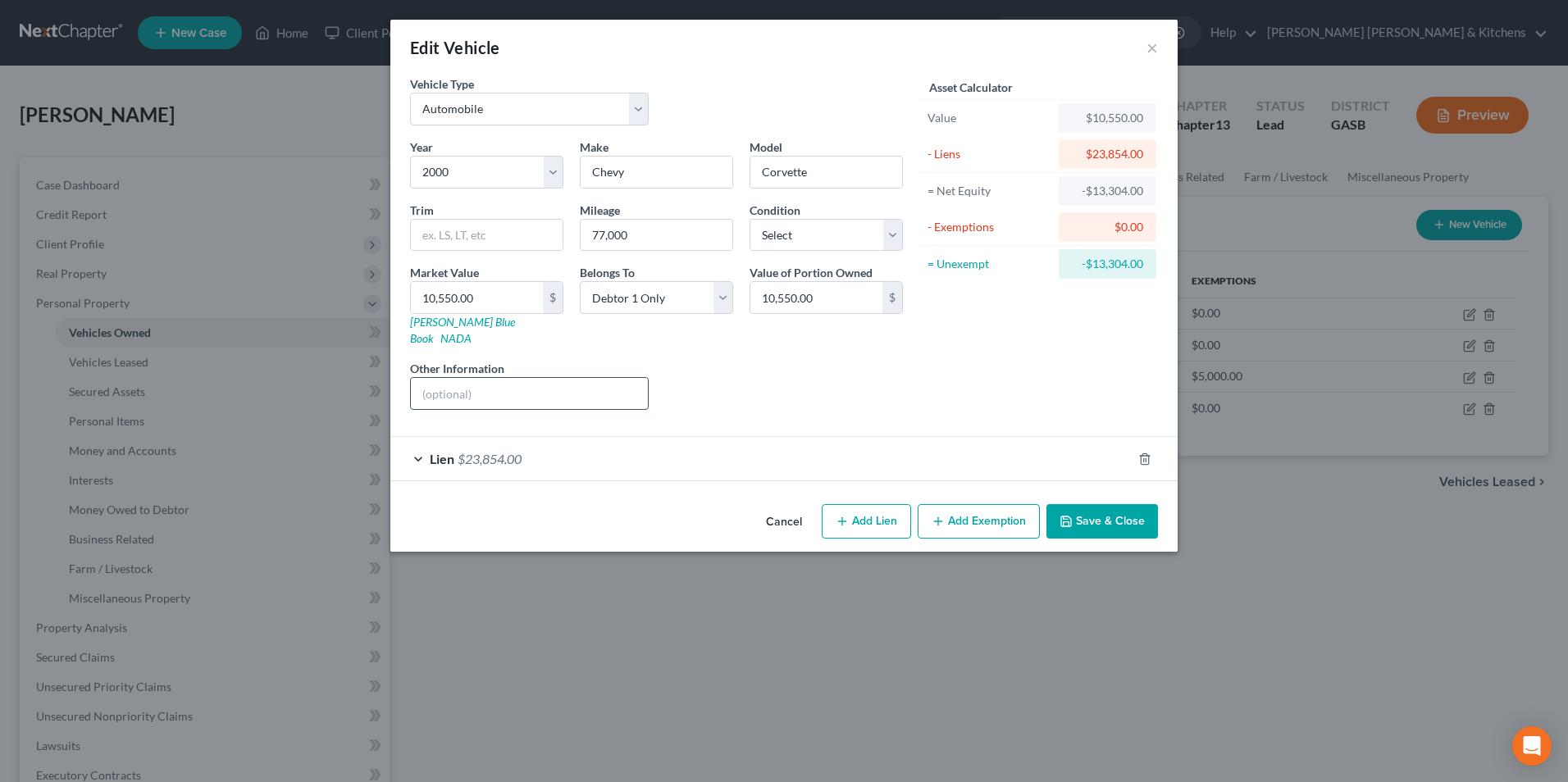
click at [492, 378] on input "text" at bounding box center [529, 393] width 237 height 31
type input "full coverage insurance w/State Farm"
click at [1090, 505] on button "Save & Close" at bounding box center [1102, 521] width 112 height 34
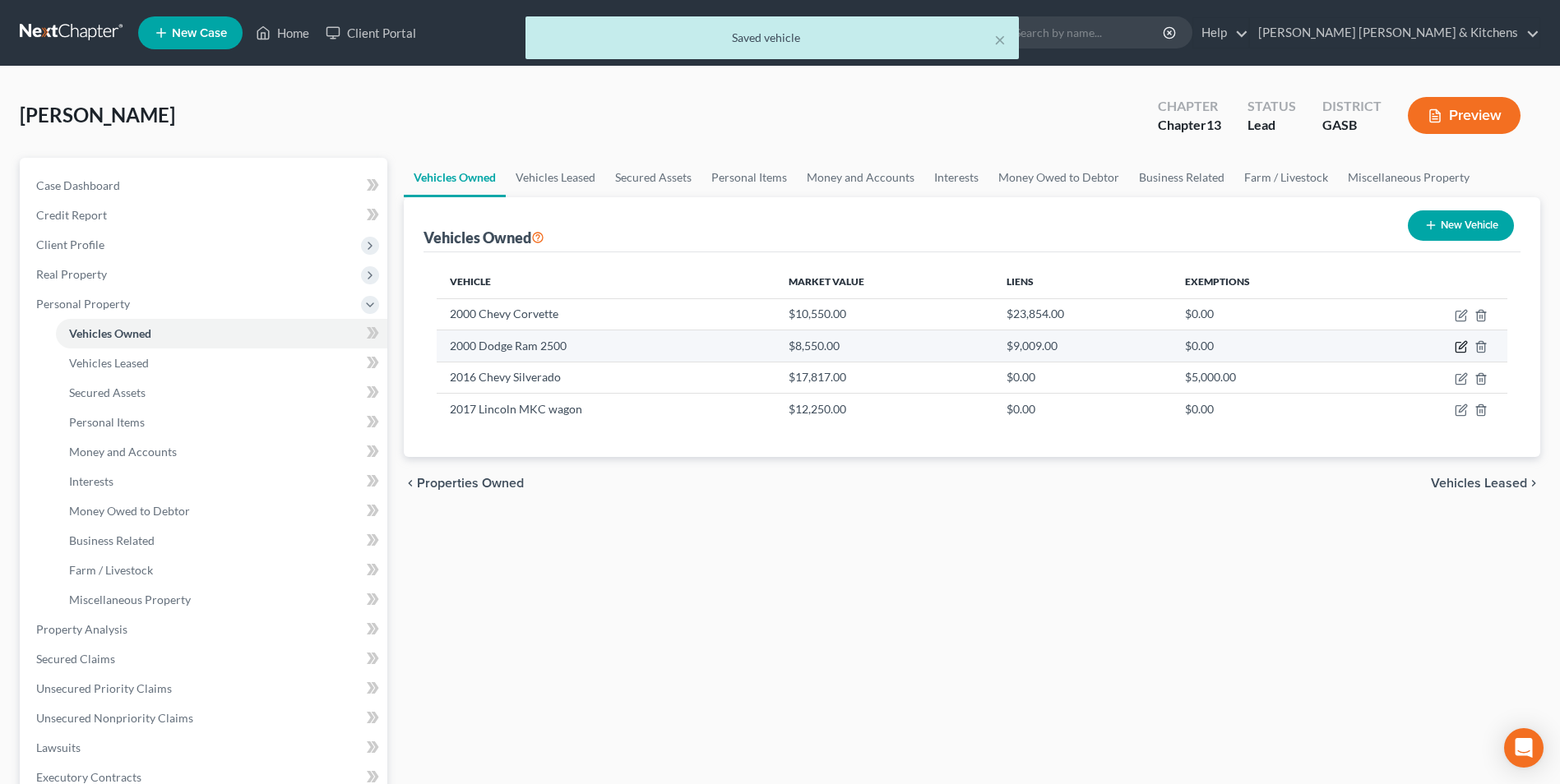
click at [1456, 351] on icon "button" at bounding box center [1461, 348] width 10 height 10
select select "0"
select select "26"
select select "0"
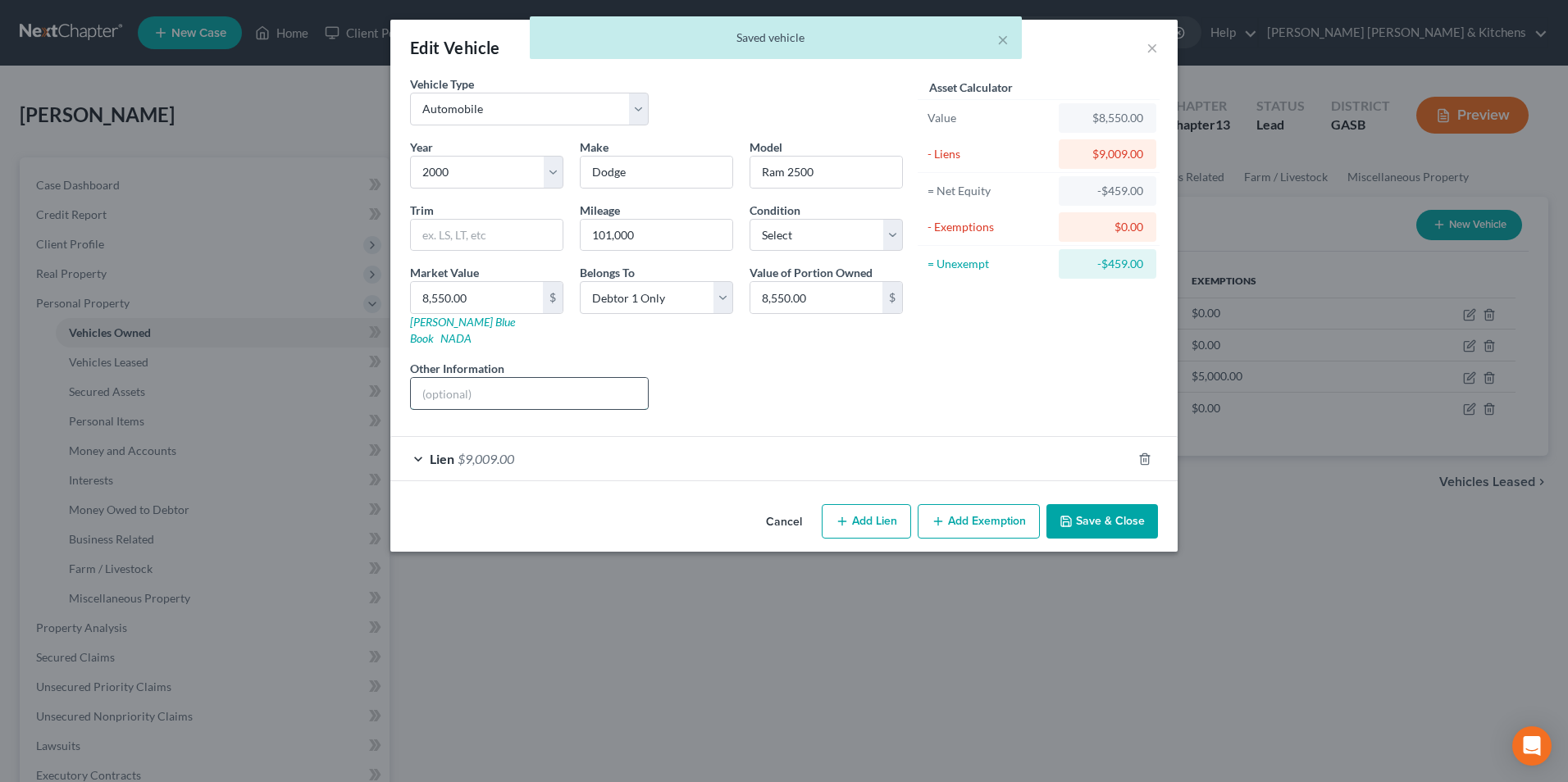
click at [515, 387] on input "text" at bounding box center [529, 393] width 237 height 31
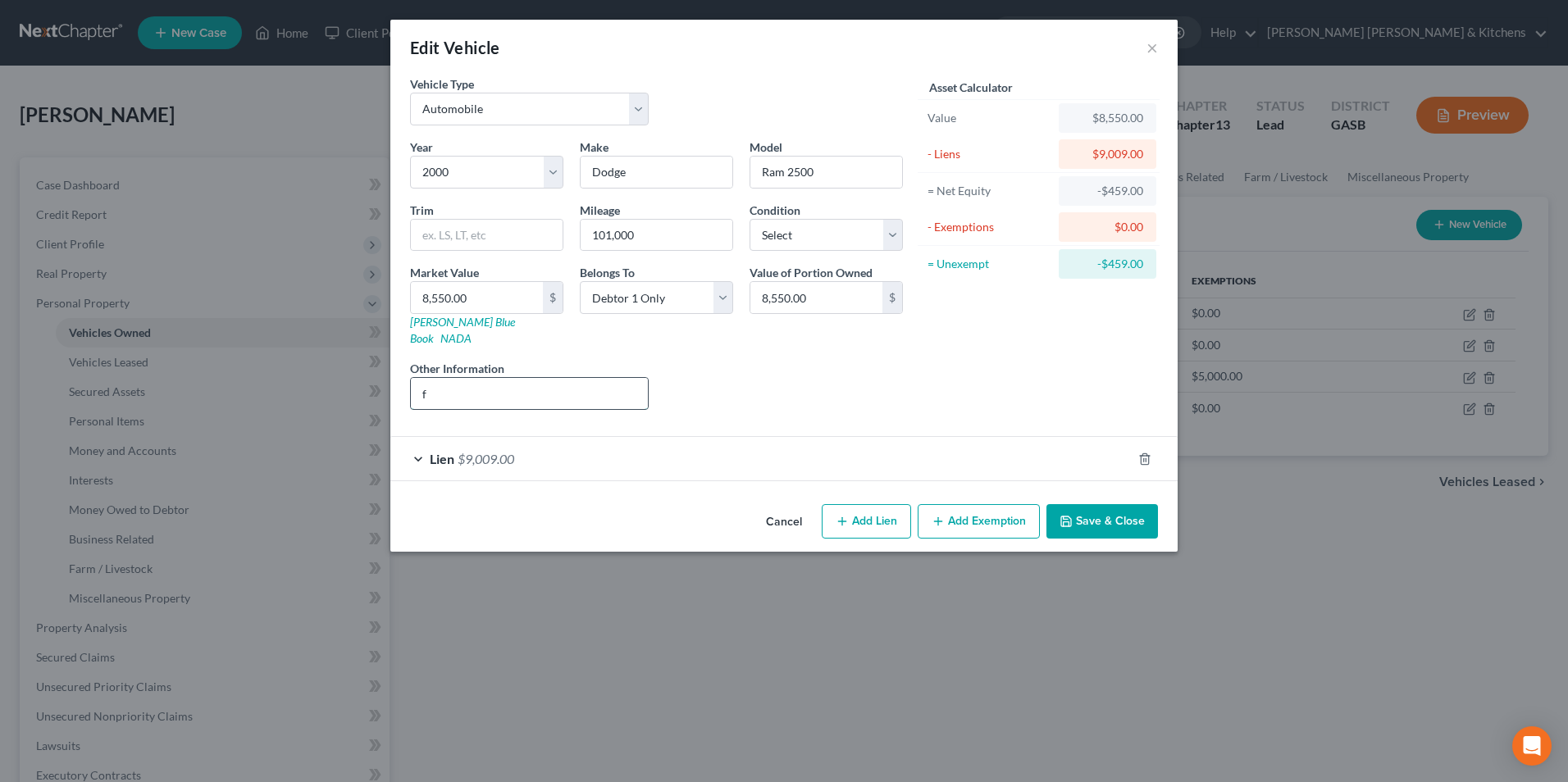
type input "full coverage insurance w/State Farm"
click at [1097, 504] on button "Save & Close" at bounding box center [1102, 521] width 112 height 34
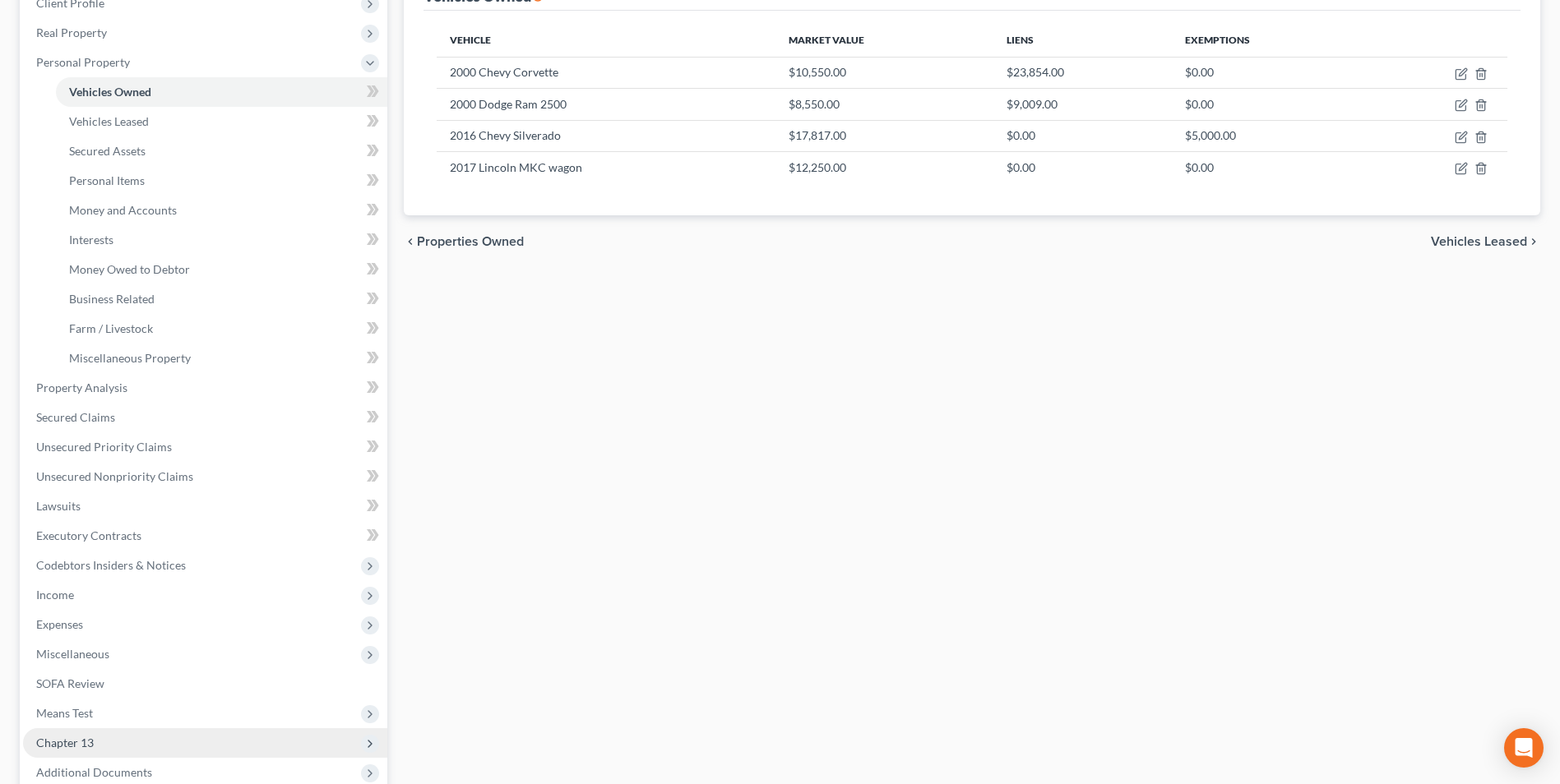
scroll to position [246, 0]
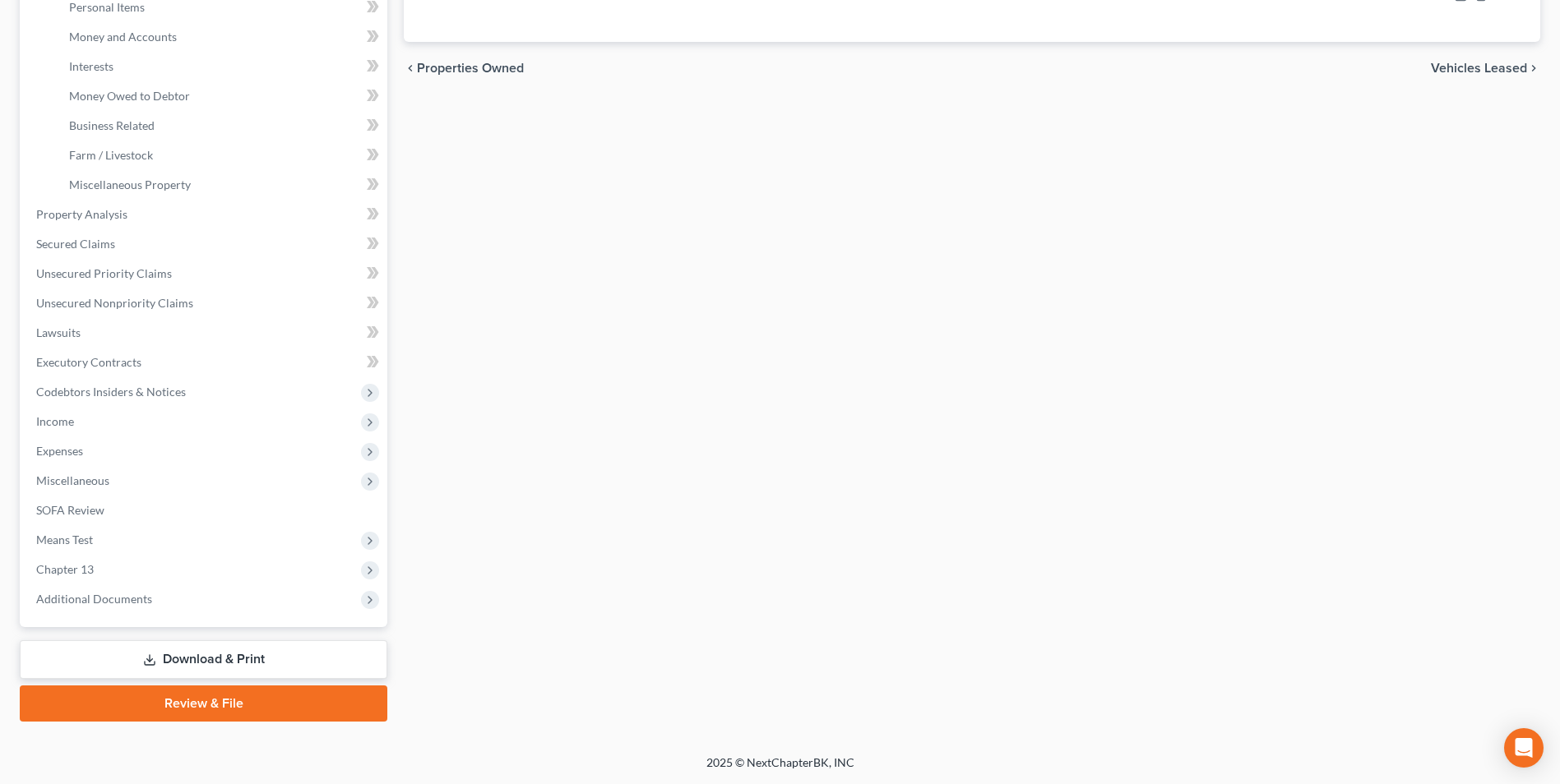
click at [184, 663] on link "Download & Print" at bounding box center [203, 660] width 367 height 39
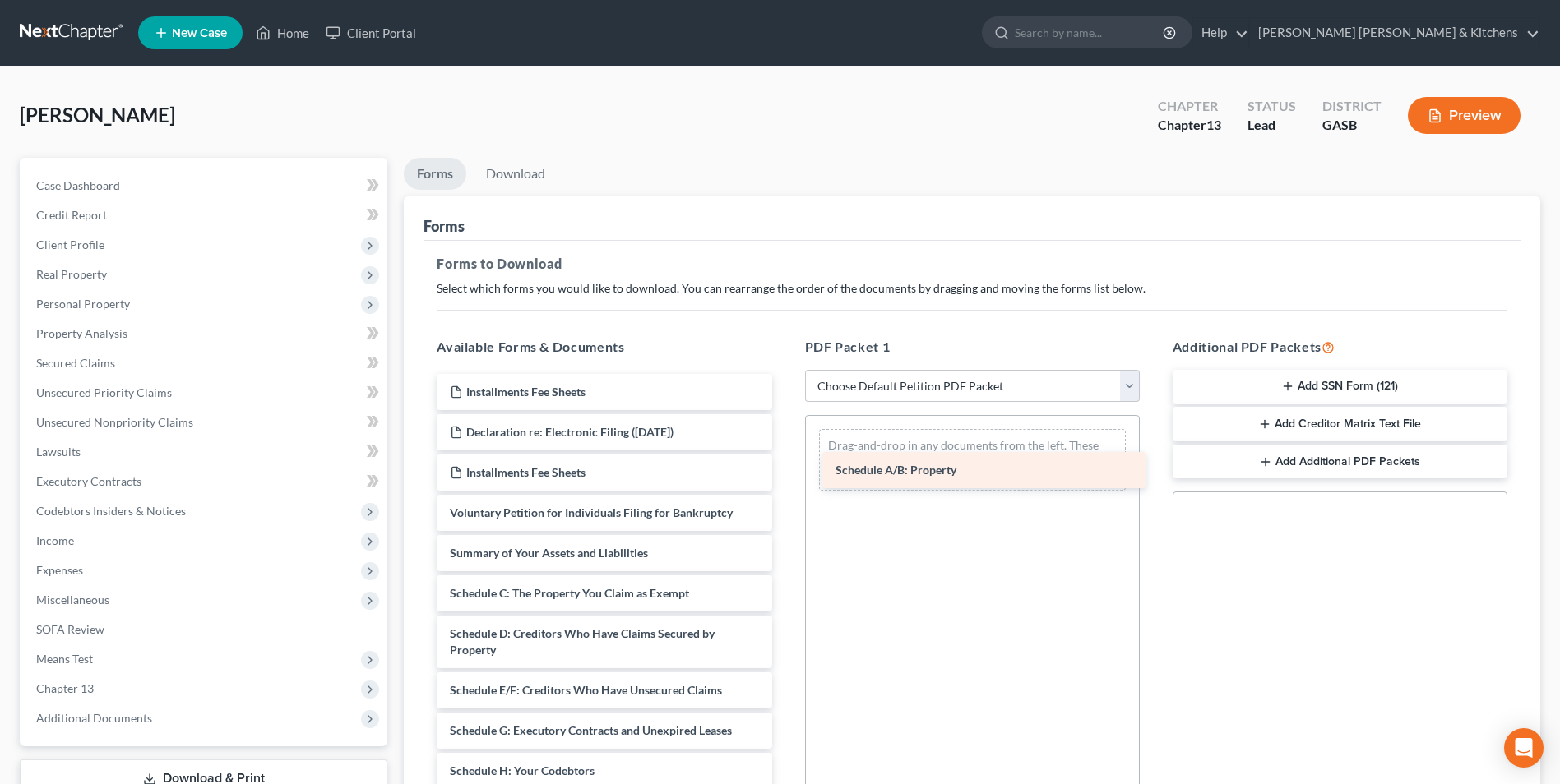
drag, startPoint x: 621, startPoint y: 590, endPoint x: 1008, endPoint y: 467, distance: 406.1
click at [784, 467] on div "Schedule A/B: Property Installments Fee Sheets Declaration re: Electronic Filin…" at bounding box center [604, 779] width 361 height 810
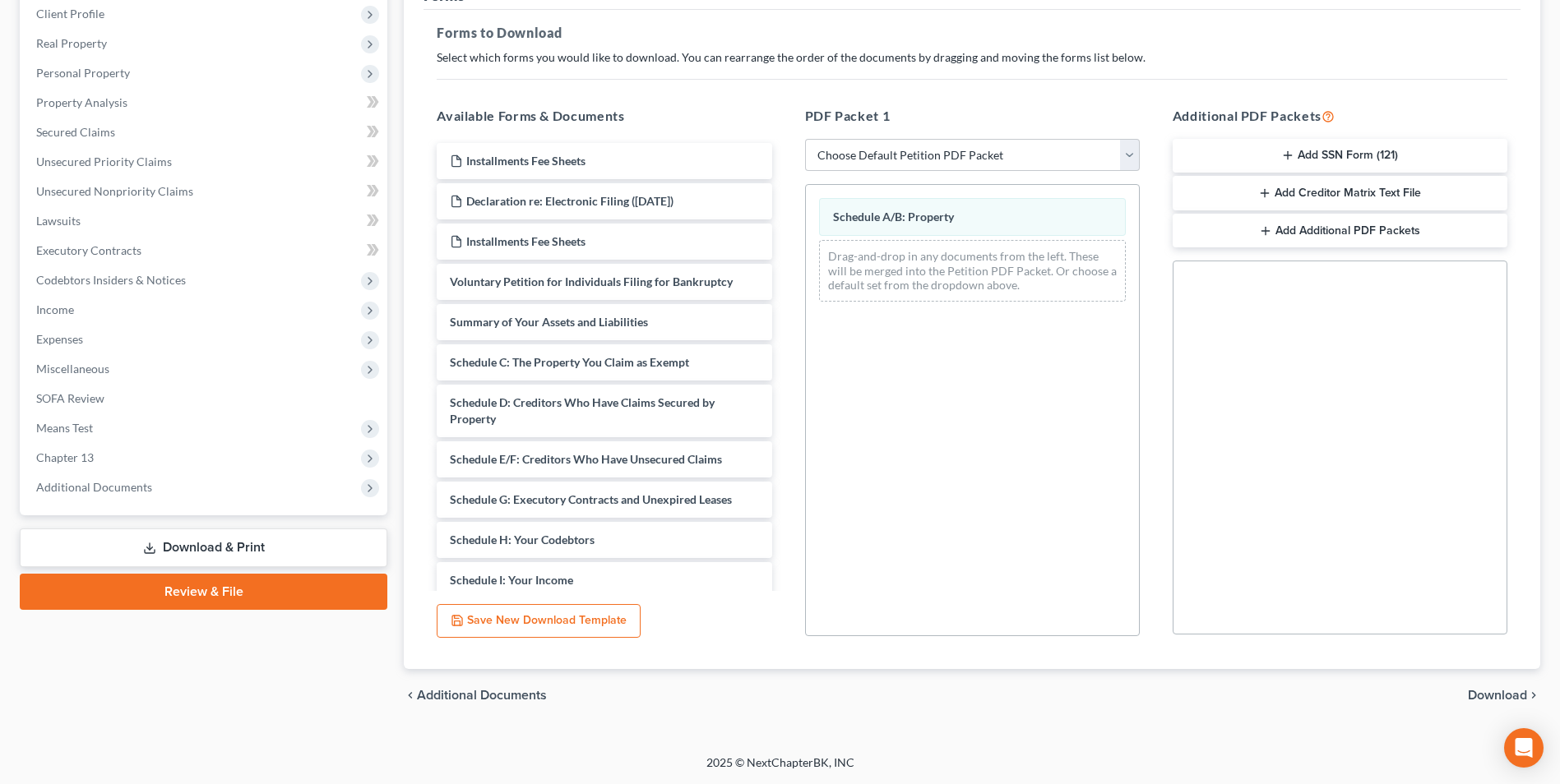
click at [1514, 693] on span "Download" at bounding box center [1498, 695] width 59 height 14
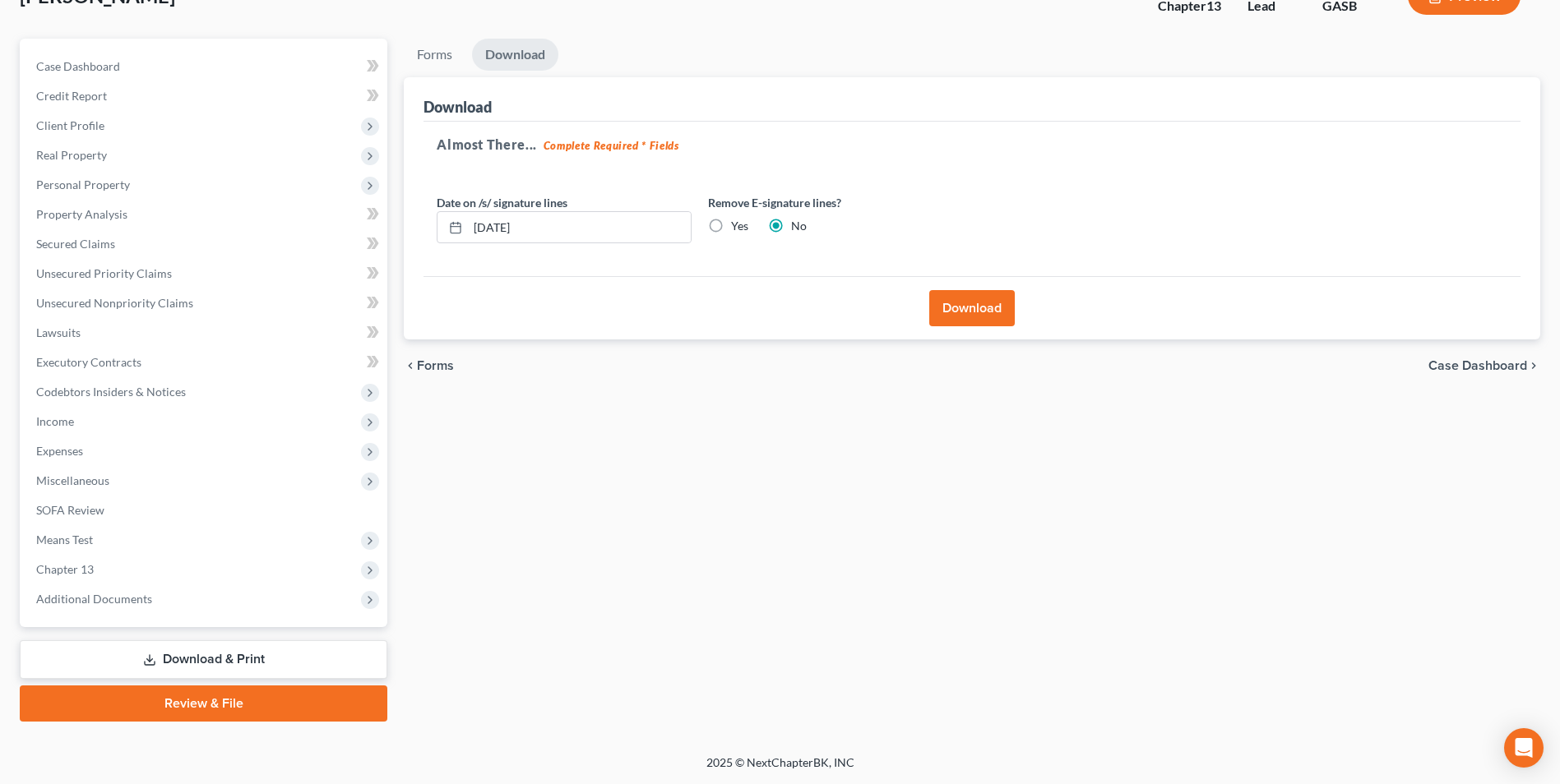
click at [947, 303] on button "Download" at bounding box center [972, 308] width 86 height 36
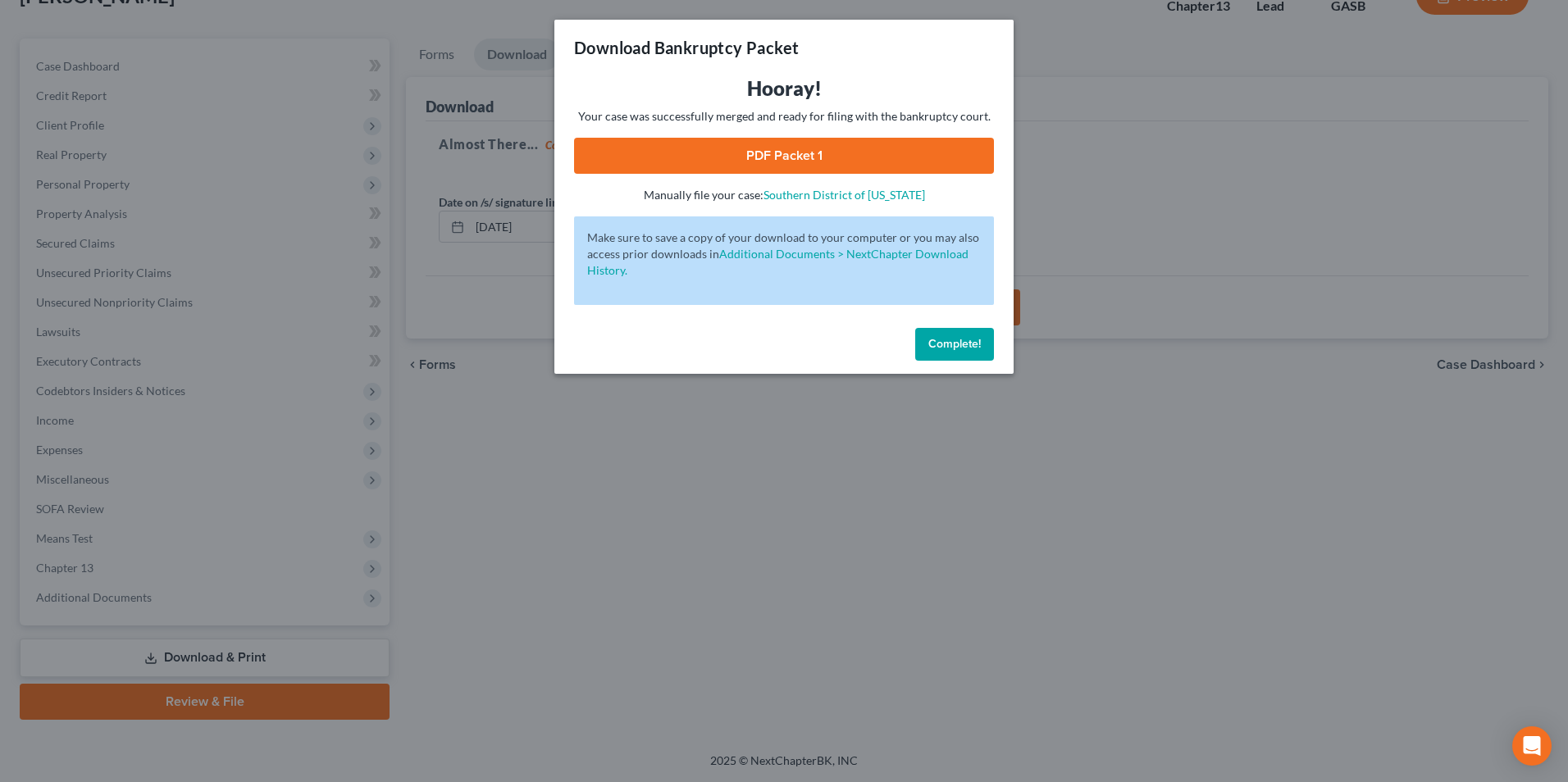
click at [775, 147] on link "PDF Packet 1" at bounding box center [784, 155] width 420 height 36
click at [798, 510] on div "Download Bankruptcy Packet Hooray! Your case was successfully merged and ready …" at bounding box center [784, 391] width 1568 height 782
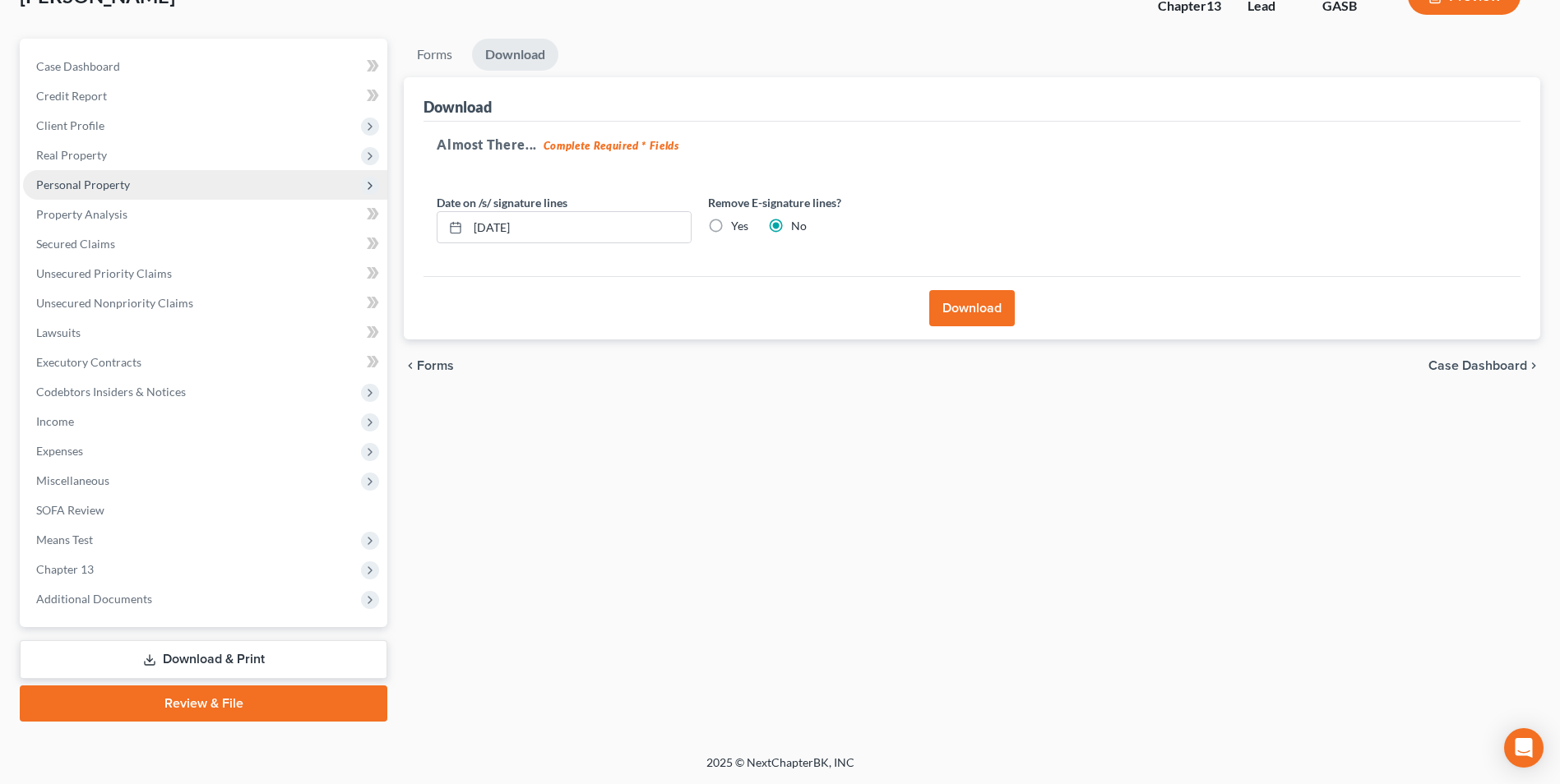
click at [94, 187] on span "Personal Property" at bounding box center [83, 184] width 94 height 14
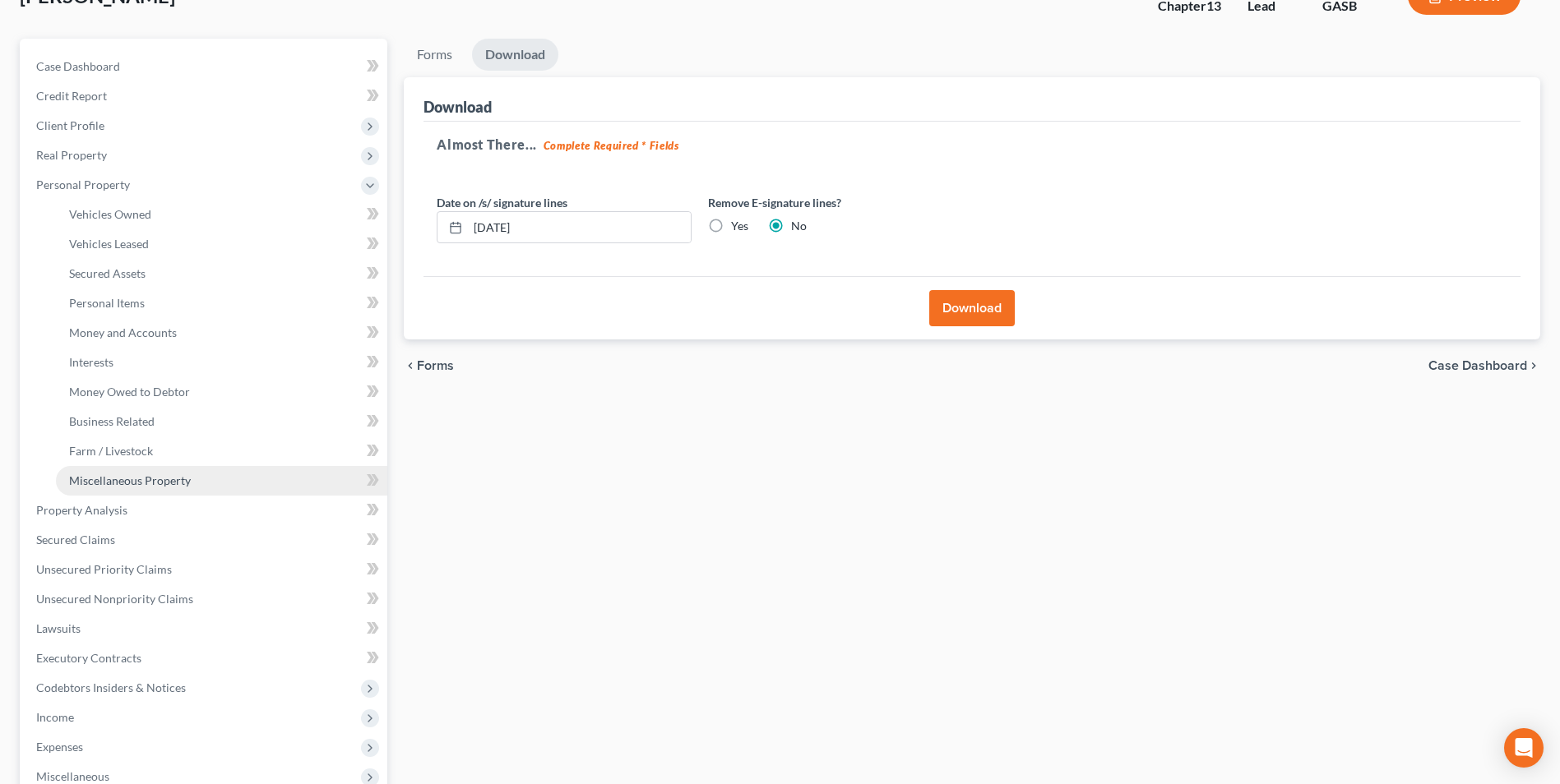
click at [145, 482] on span "Miscellaneous Property" at bounding box center [130, 480] width 122 height 14
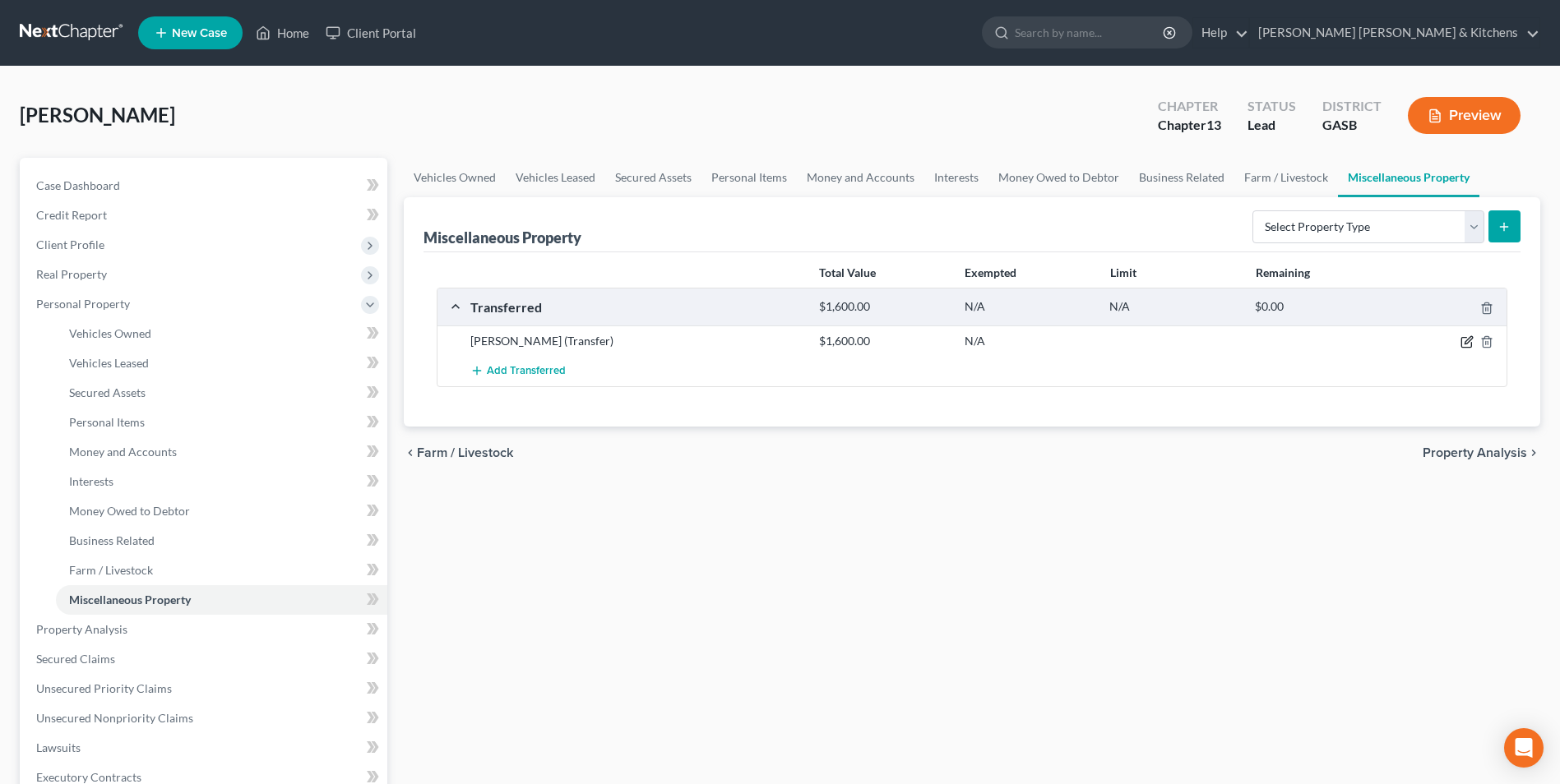
click at [1468, 342] on icon "button" at bounding box center [1467, 342] width 14 height 14
select select "Ordinary ([DATE])"
select select "10"
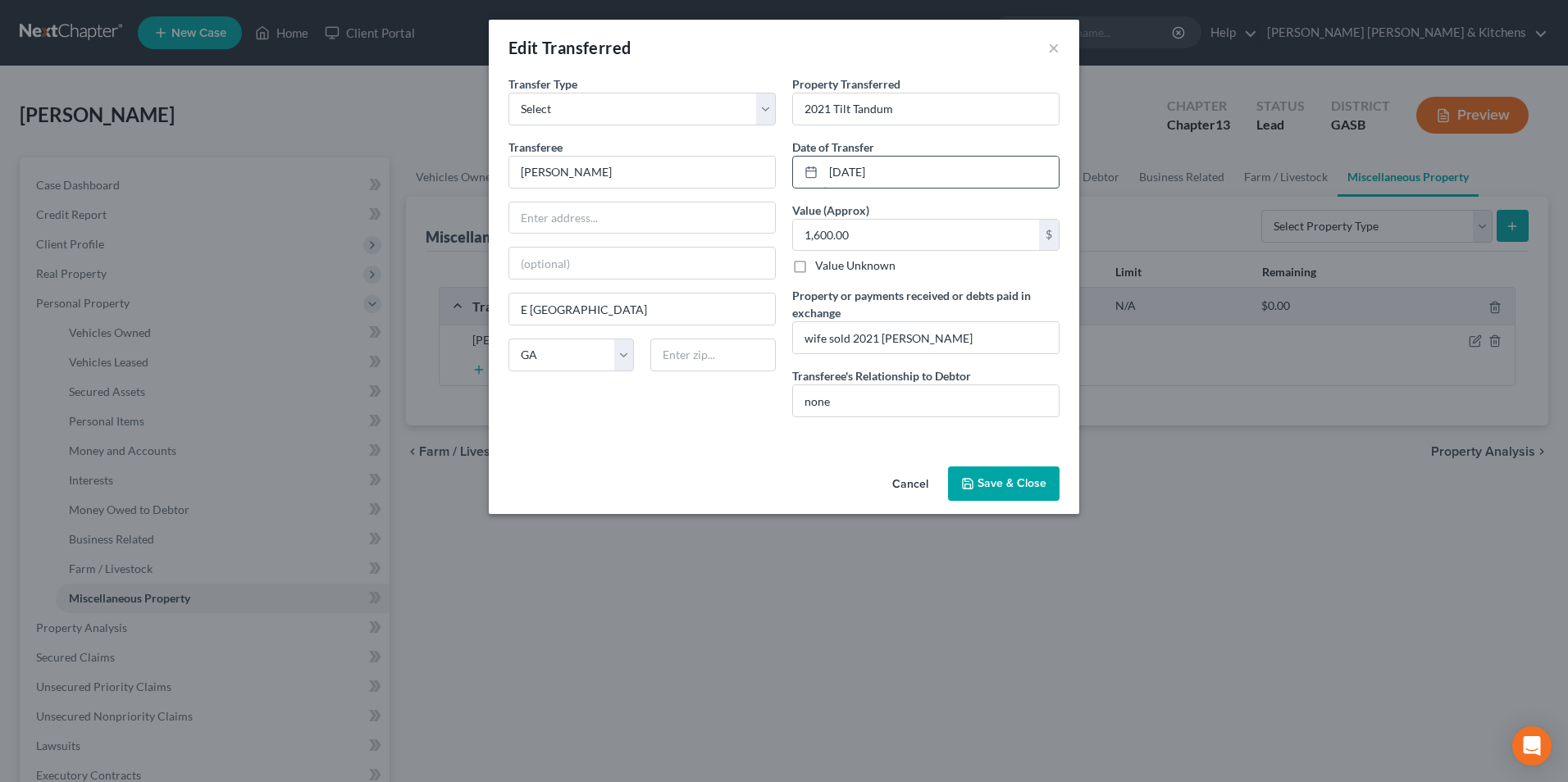
click at [933, 166] on input "[DATE]" at bounding box center [940, 172] width 235 height 31
drag, startPoint x: 933, startPoint y: 172, endPoint x: 802, endPoint y: 162, distance: 131.4
click at [815, 173] on div "[DATE]" at bounding box center [925, 172] width 267 height 33
type input "[DATE]"
click at [1032, 490] on button "Save & Close" at bounding box center [1004, 483] width 112 height 34
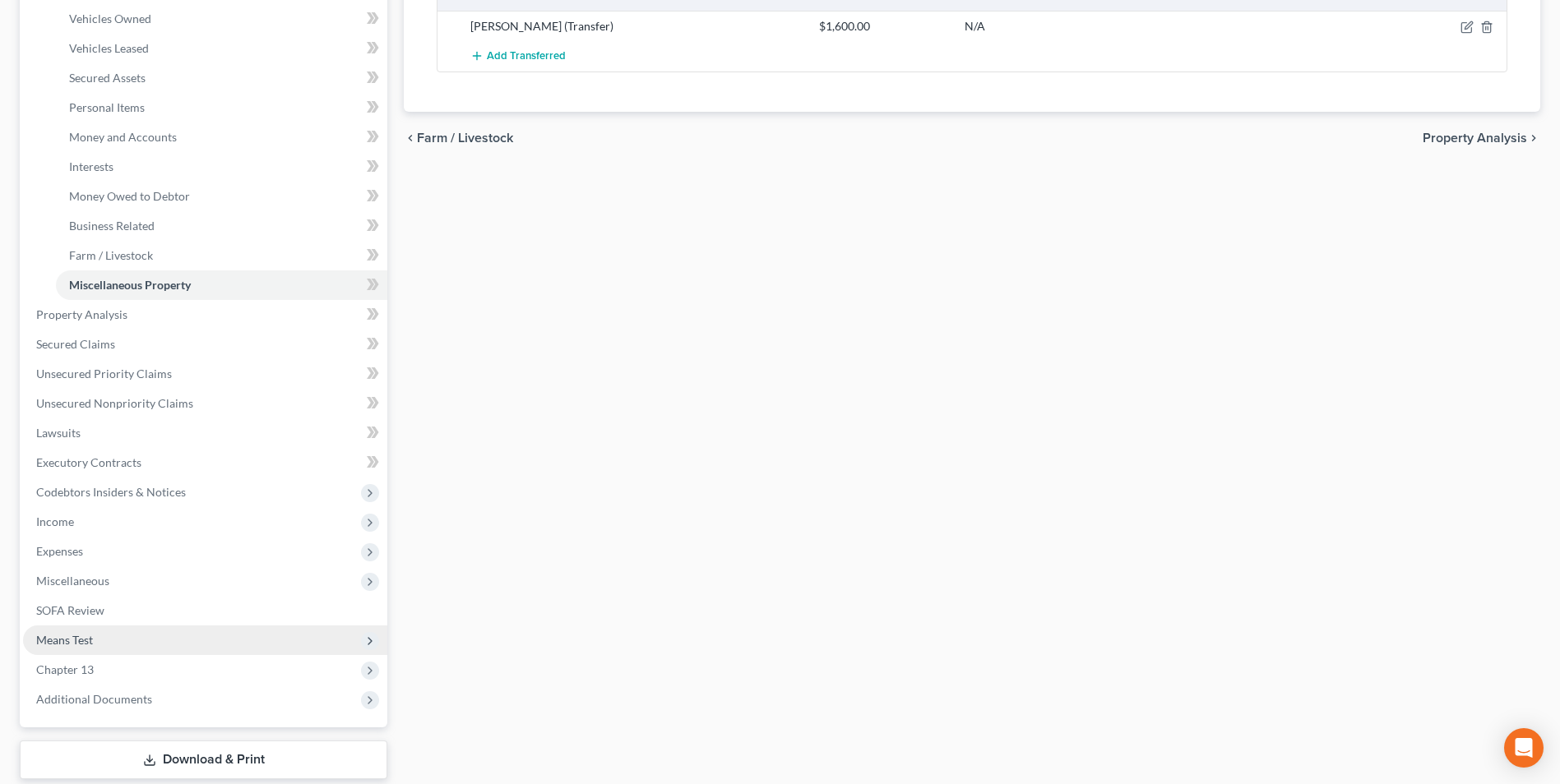
scroll to position [329, 0]
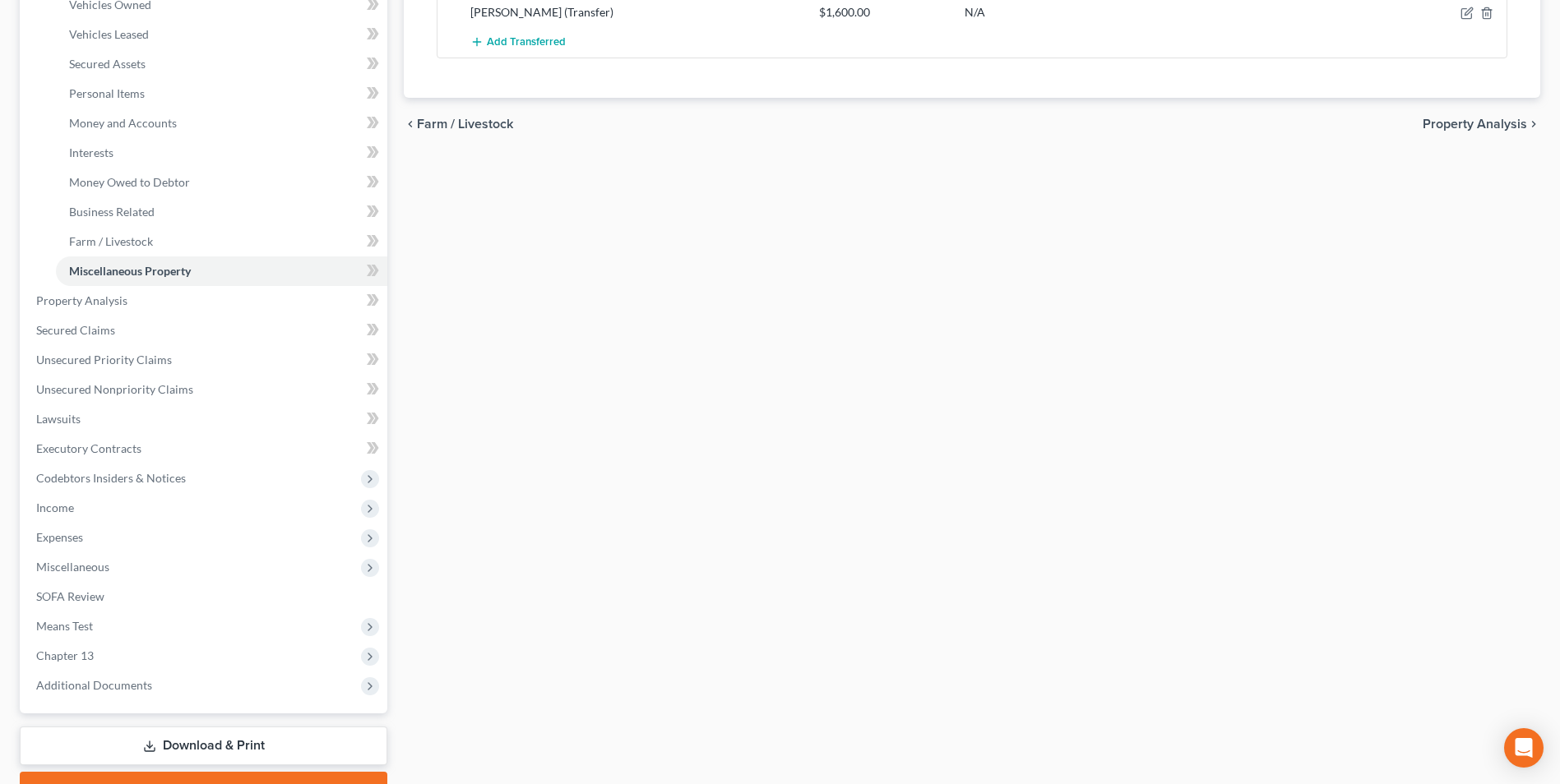
click at [199, 739] on link "Download & Print" at bounding box center [203, 746] width 367 height 39
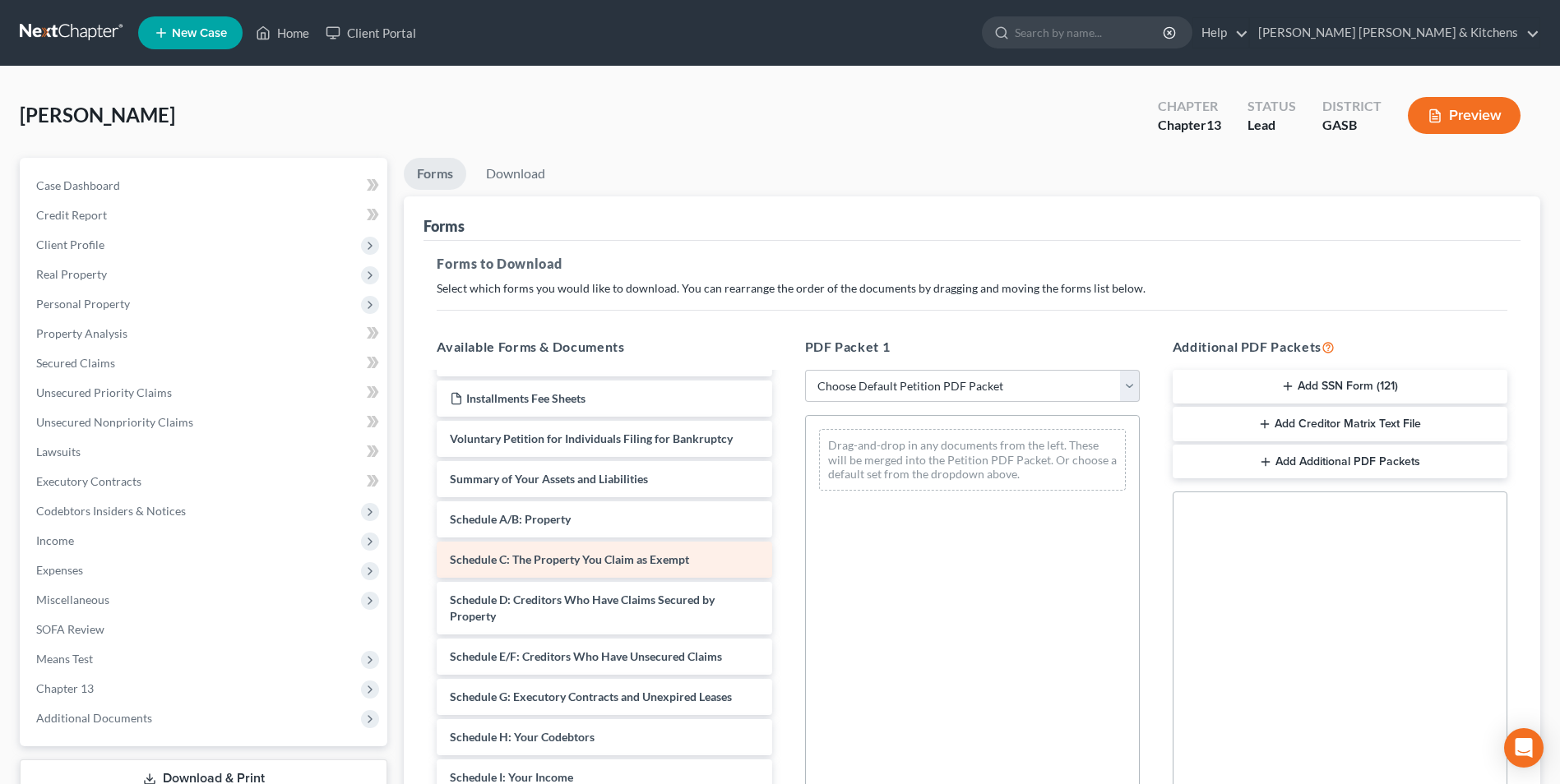
scroll to position [329, 0]
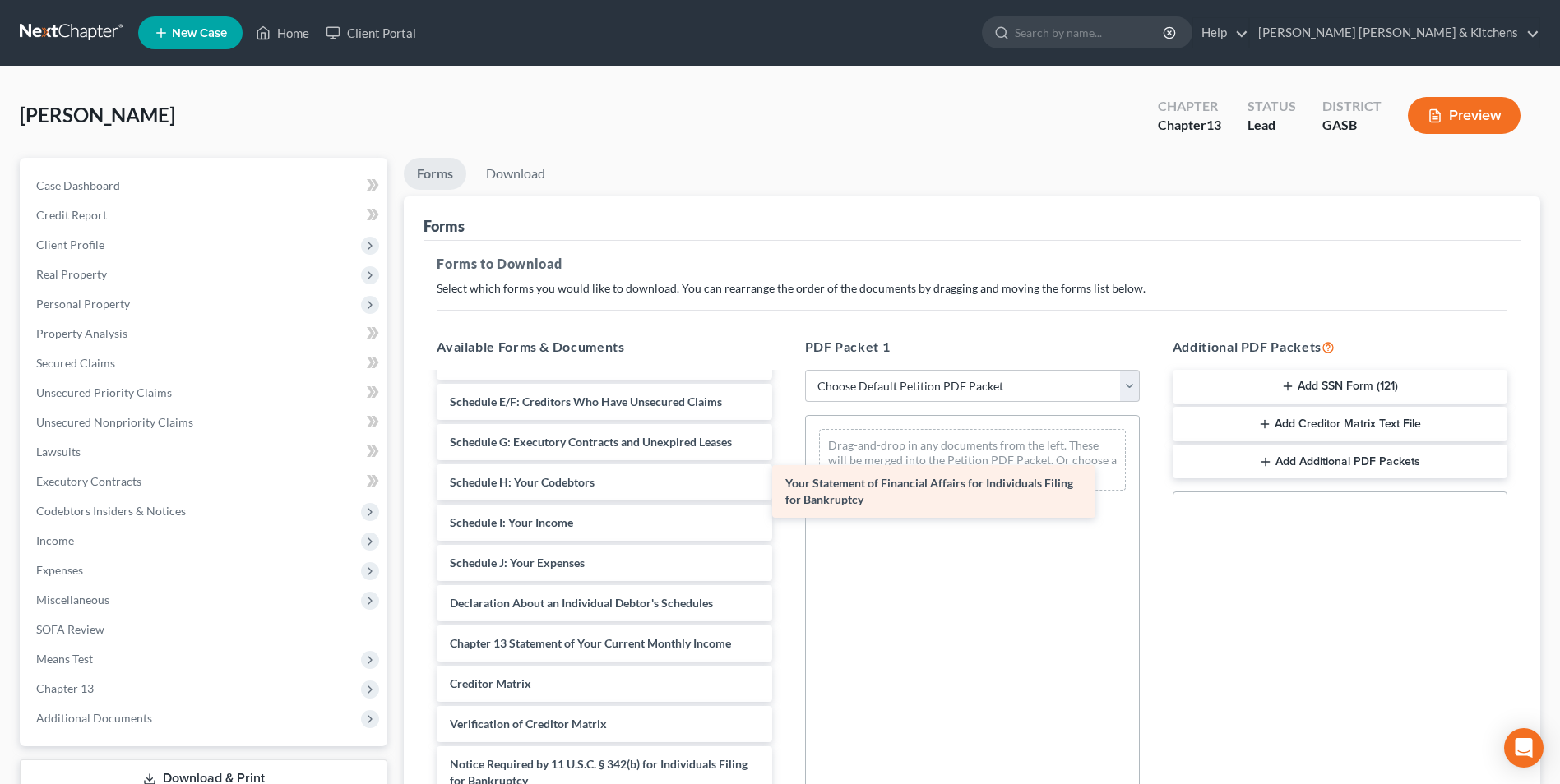
drag, startPoint x: 697, startPoint y: 655, endPoint x: 1073, endPoint y: 467, distance: 420.4
click at [784, 474] on div "Your Statement of Financial Affairs for Individuals Filing for Bankruptcy Insta…" at bounding box center [604, 441] width 361 height 794
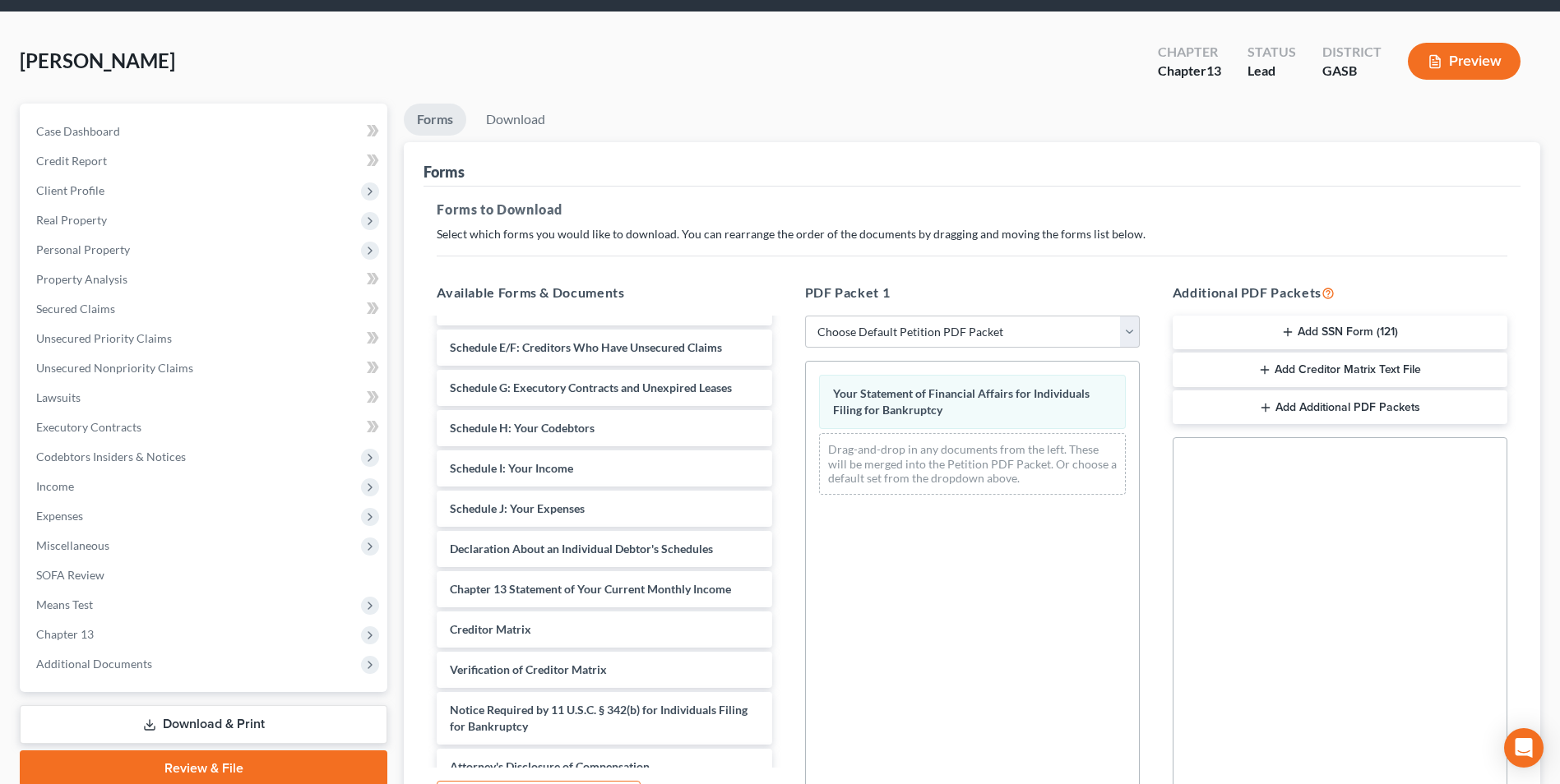
scroll to position [165, 0]
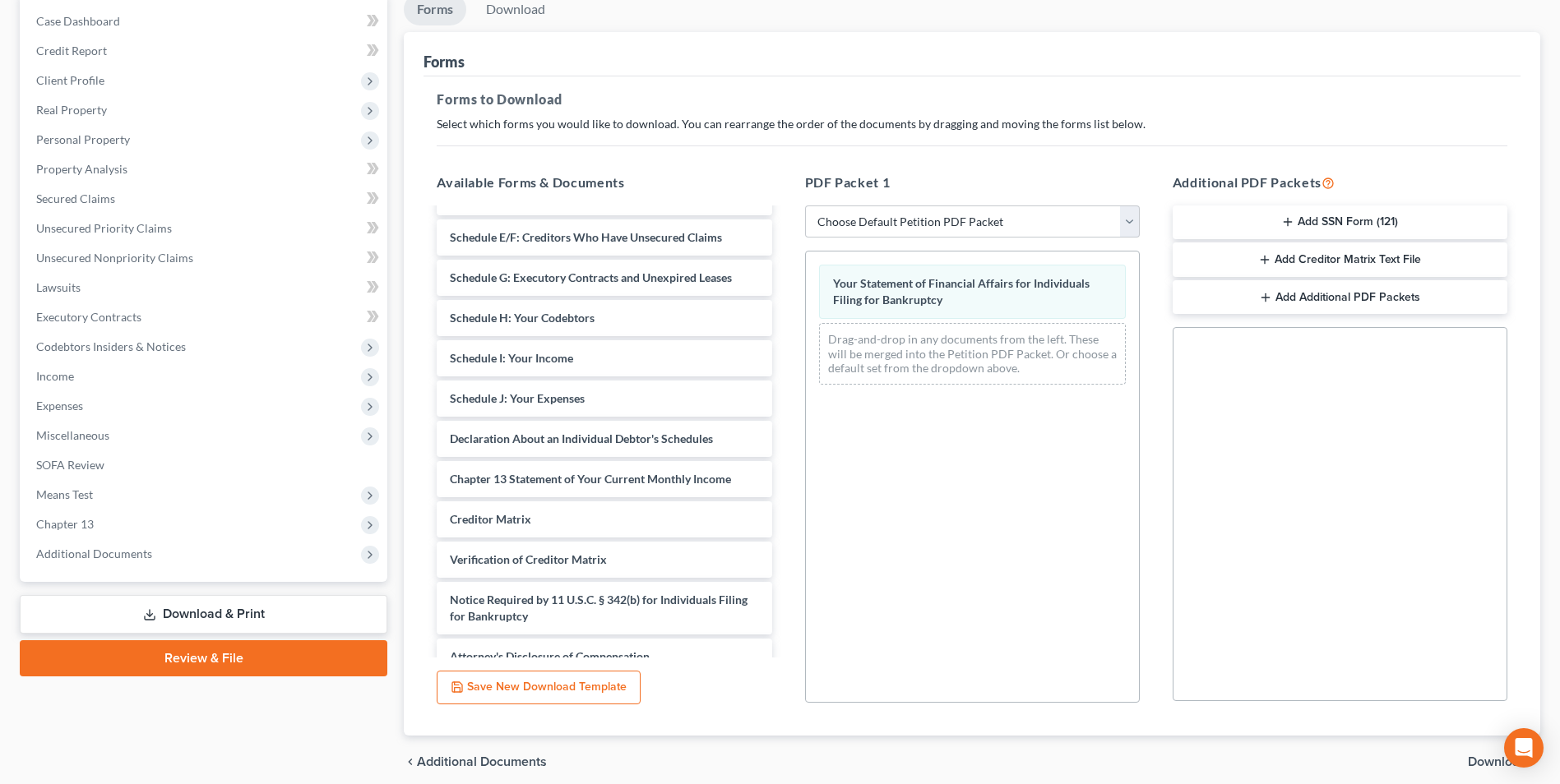
click at [1488, 759] on span "Download" at bounding box center [1498, 763] width 59 height 14
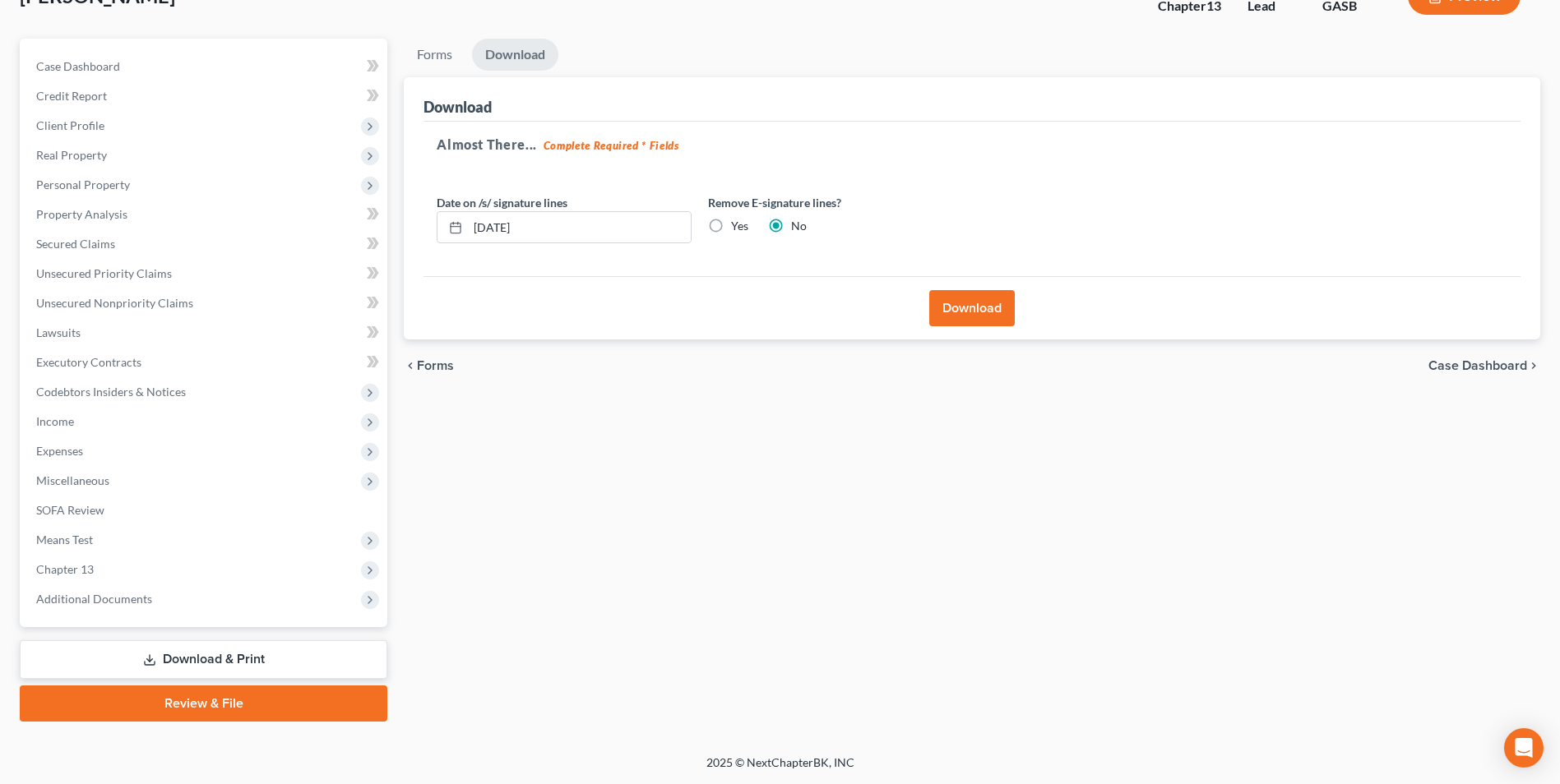
scroll to position [119, 0]
click at [969, 309] on button "Download" at bounding box center [972, 308] width 86 height 36
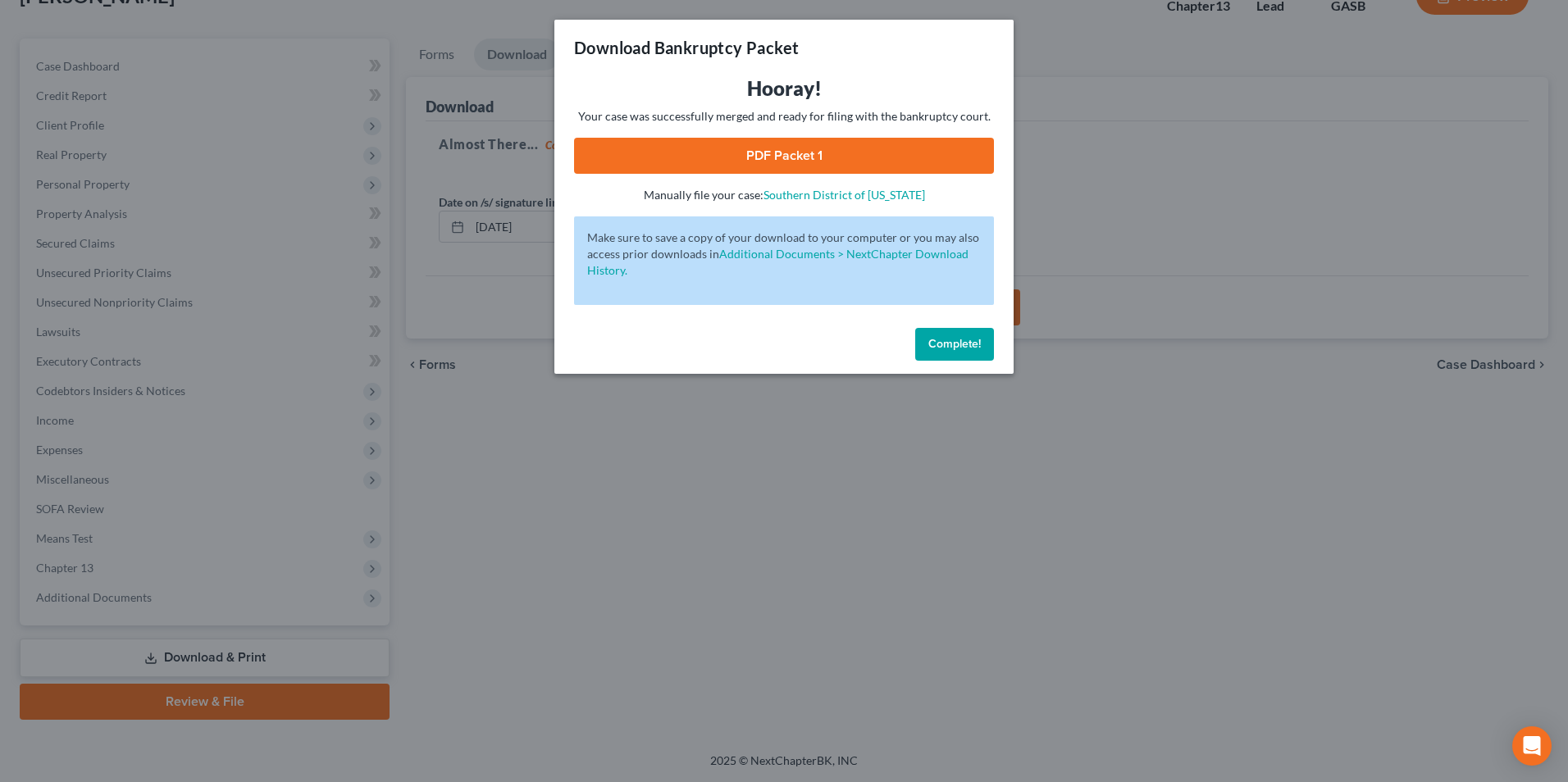
click at [729, 150] on link "PDF Packet 1" at bounding box center [784, 155] width 420 height 36
click at [575, 561] on div "Download Bankruptcy Packet Hooray! Your case was successfully merged and ready …" at bounding box center [784, 391] width 1568 height 782
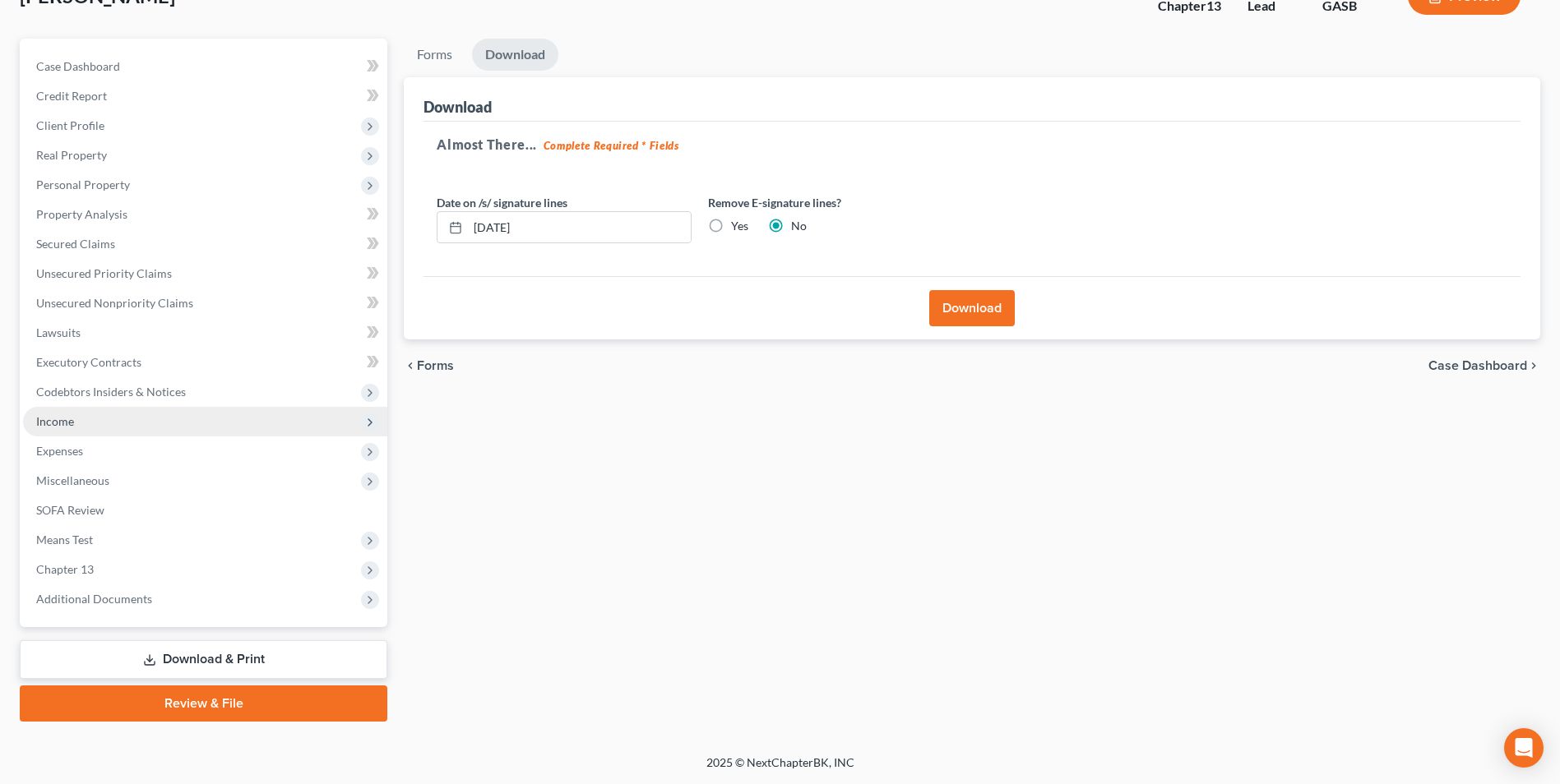
click at [96, 414] on span "Income" at bounding box center [206, 422] width 364 height 29
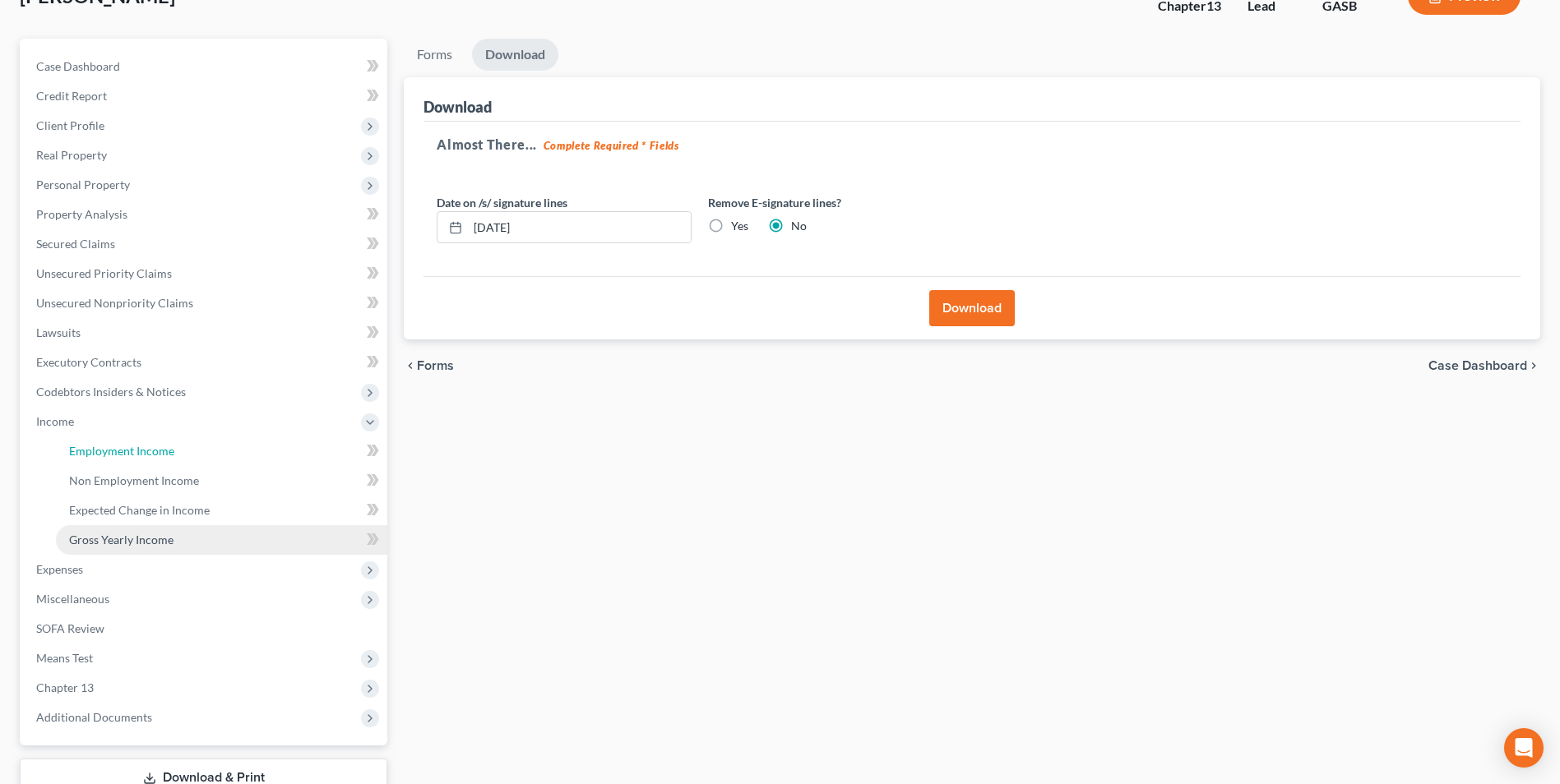
drag, startPoint x: 97, startPoint y: 451, endPoint x: 139, endPoint y: 528, distance: 87.7
click at [97, 451] on span "Employment Income" at bounding box center [122, 451] width 105 height 14
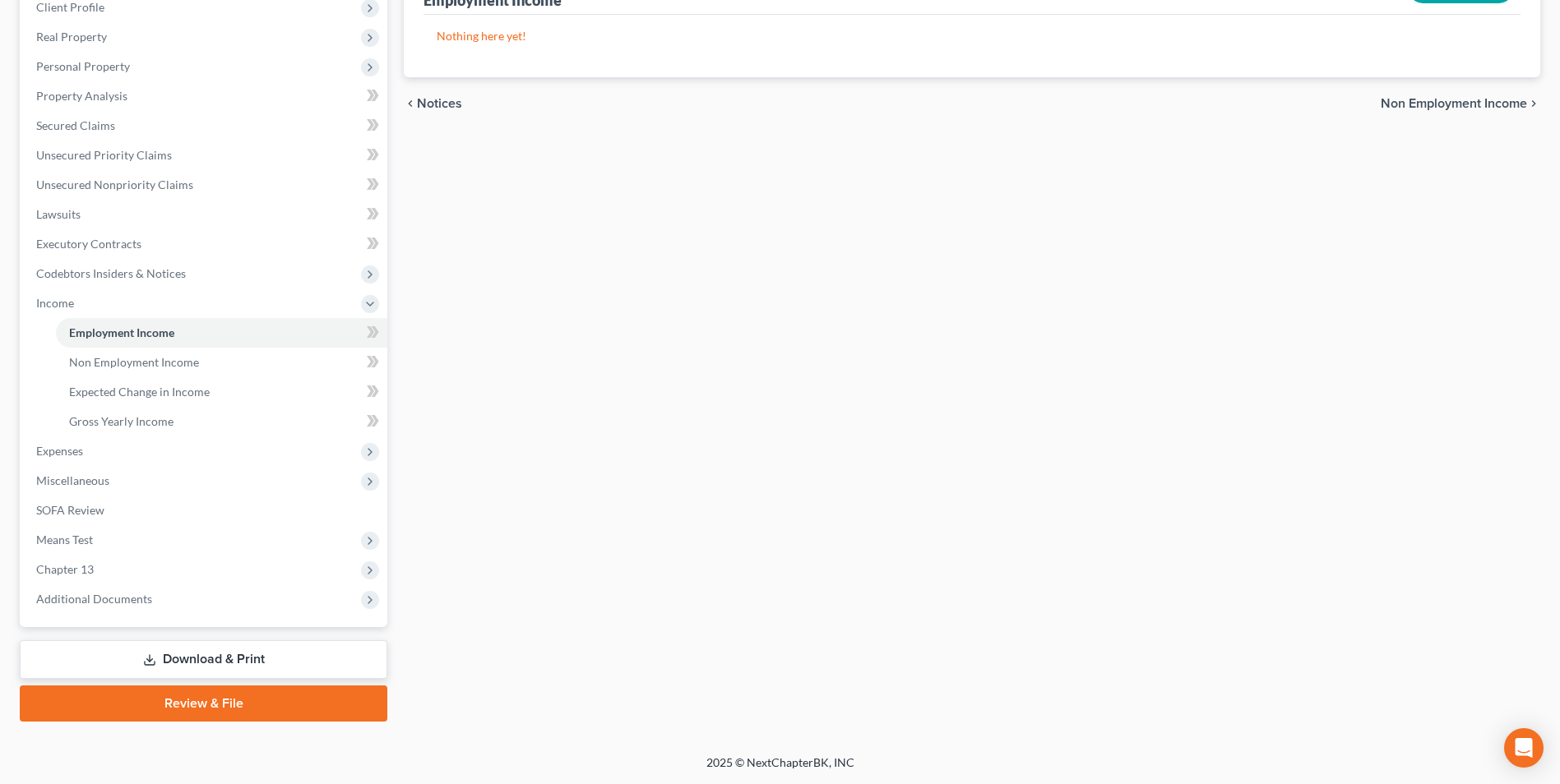
click at [248, 671] on link "Download & Print" at bounding box center [203, 660] width 367 height 39
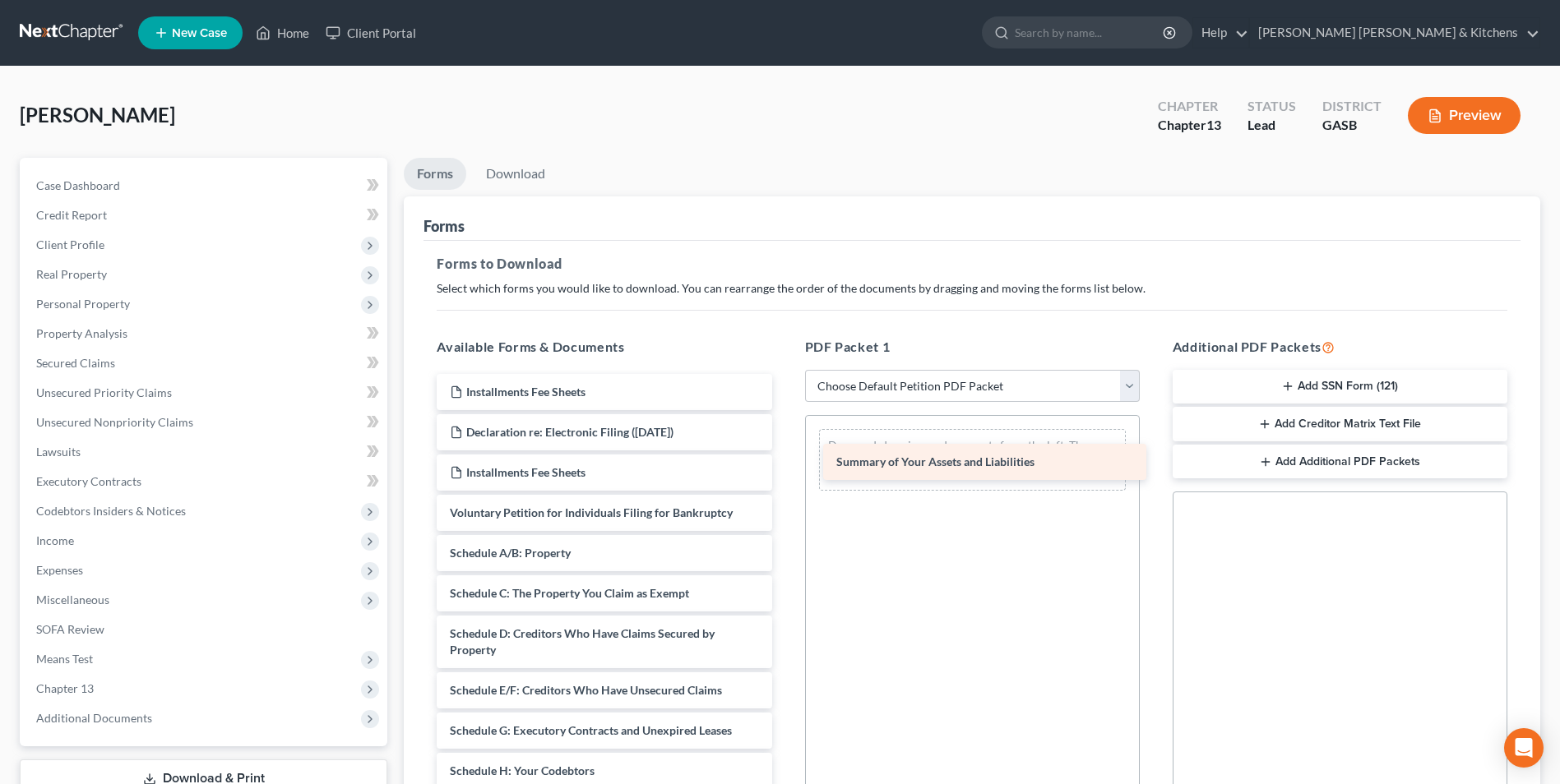
drag, startPoint x: 573, startPoint y: 551, endPoint x: 970, endPoint y: 451, distance: 409.4
click at [784, 451] on div "Summary of Your Assets and Liabilities Installments Fee Sheets Declaration re: …" at bounding box center [604, 779] width 361 height 810
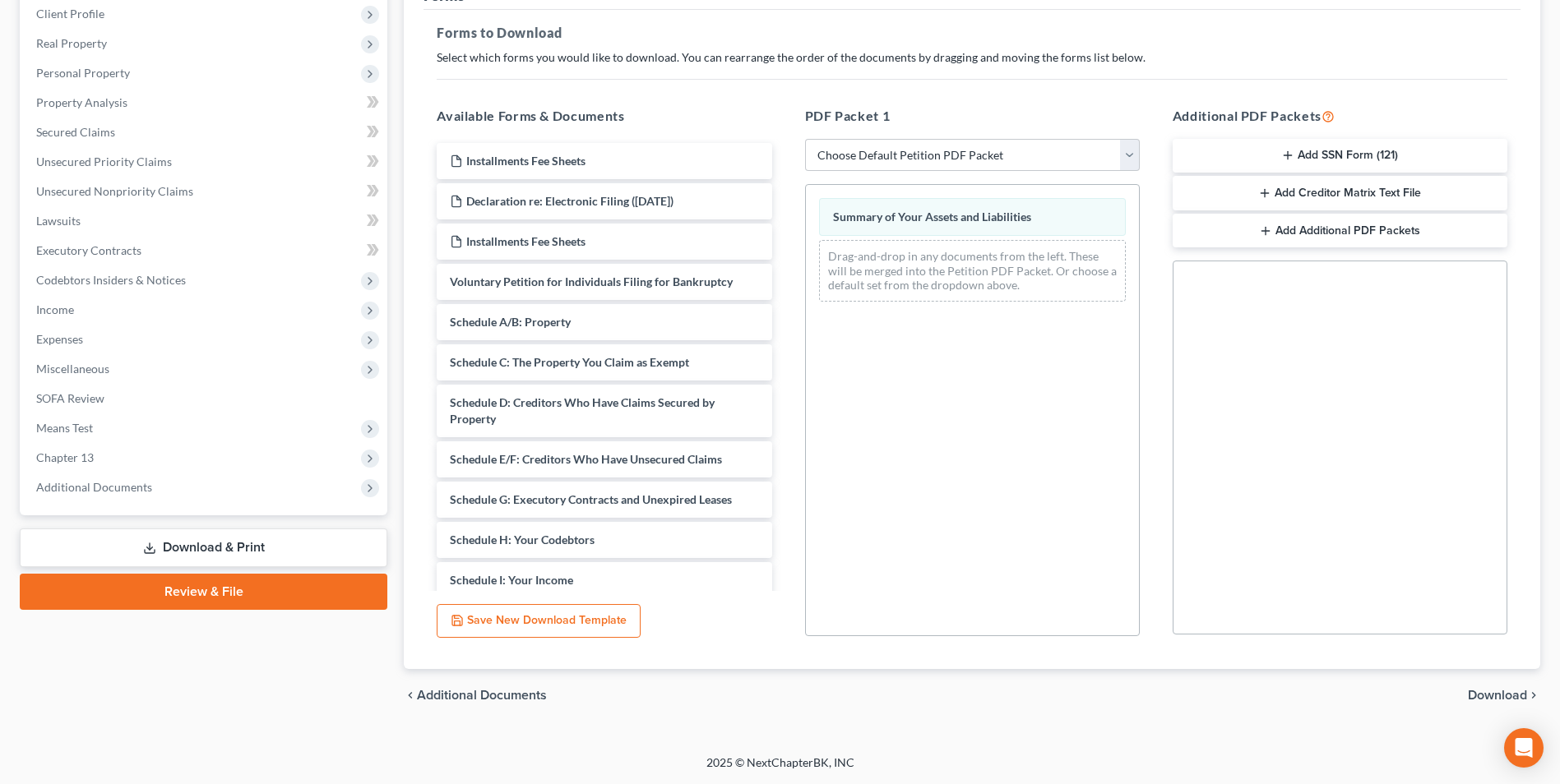
click at [1516, 696] on span "Download" at bounding box center [1498, 695] width 59 height 14
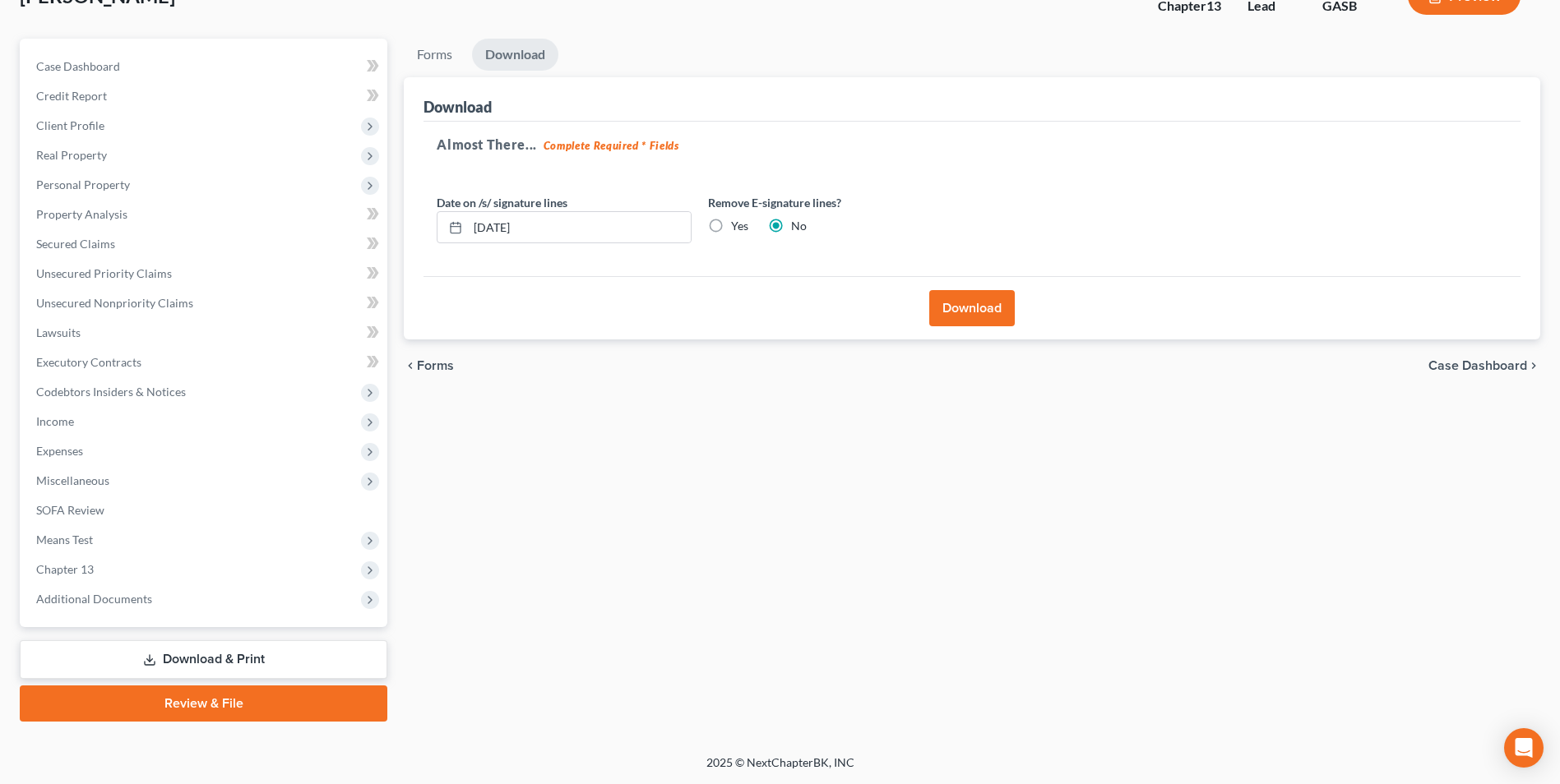
scroll to position [119, 0]
click at [980, 316] on button "Download" at bounding box center [972, 308] width 86 height 36
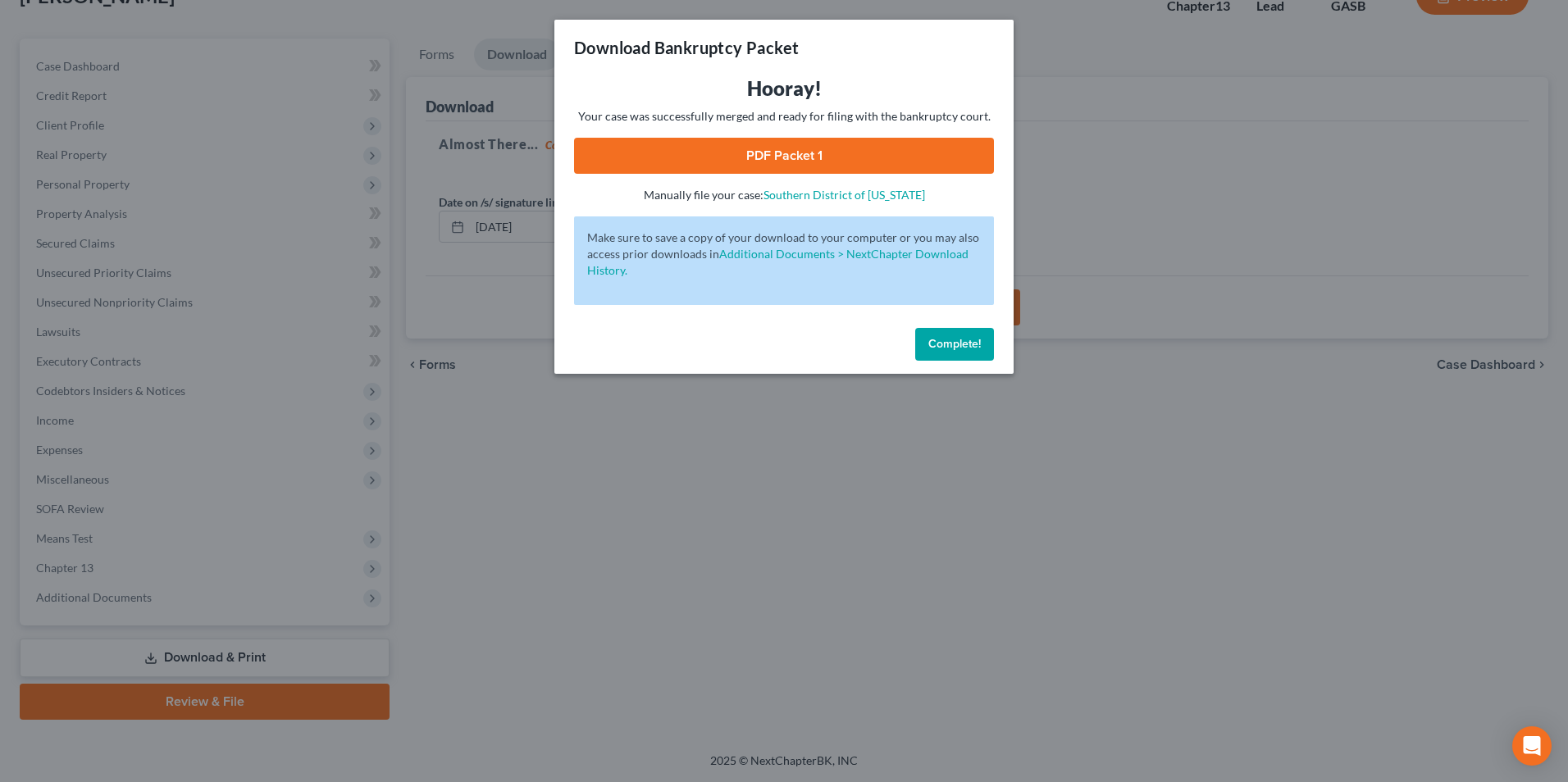
click at [694, 156] on link "PDF Packet 1" at bounding box center [784, 155] width 420 height 36
click at [567, 570] on div "Download Bankruptcy Packet Hooray! Your case was successfully merged and ready …" at bounding box center [784, 391] width 1568 height 782
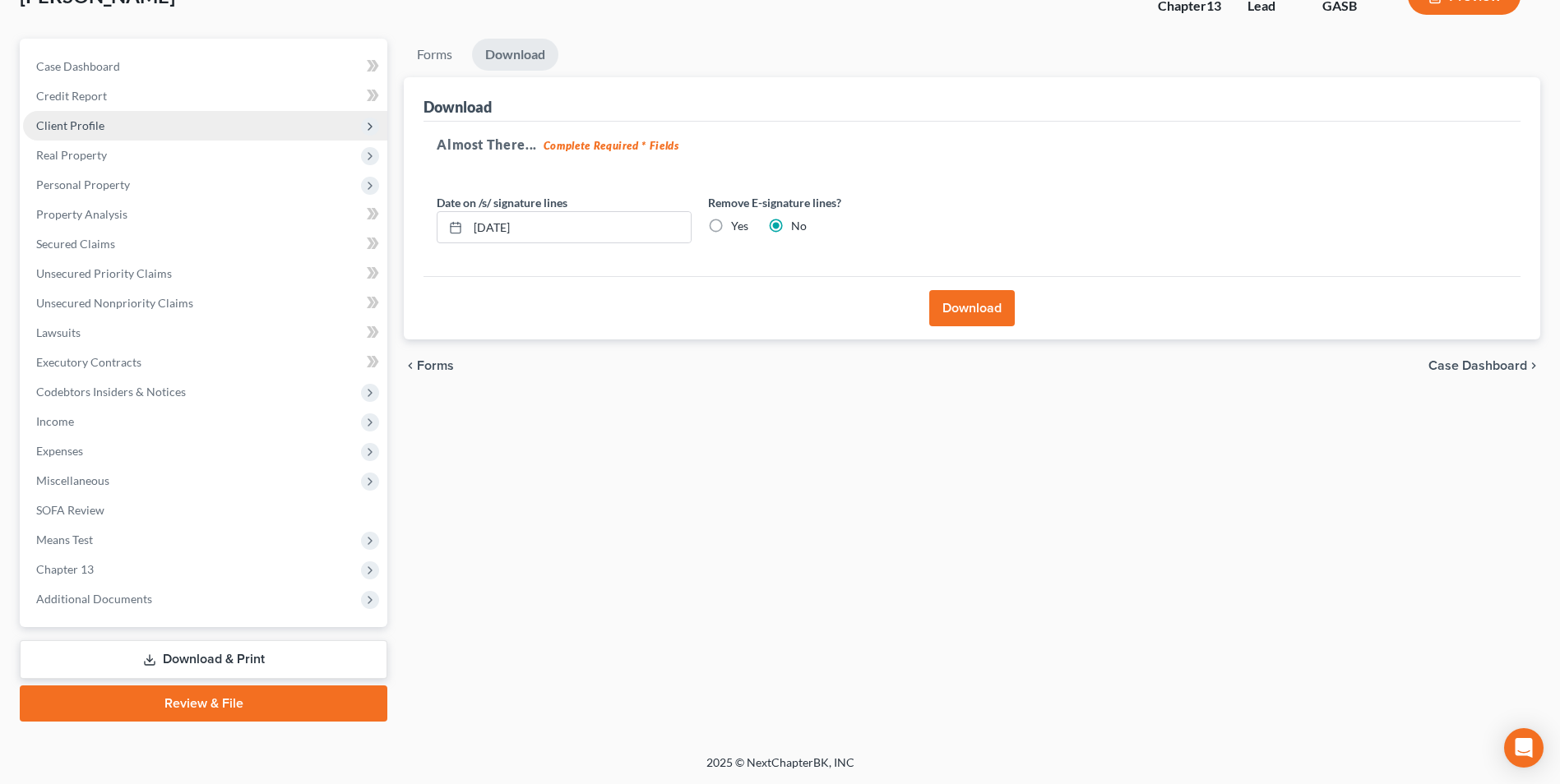
click at [73, 131] on span "Client Profile" at bounding box center [70, 126] width 68 height 14
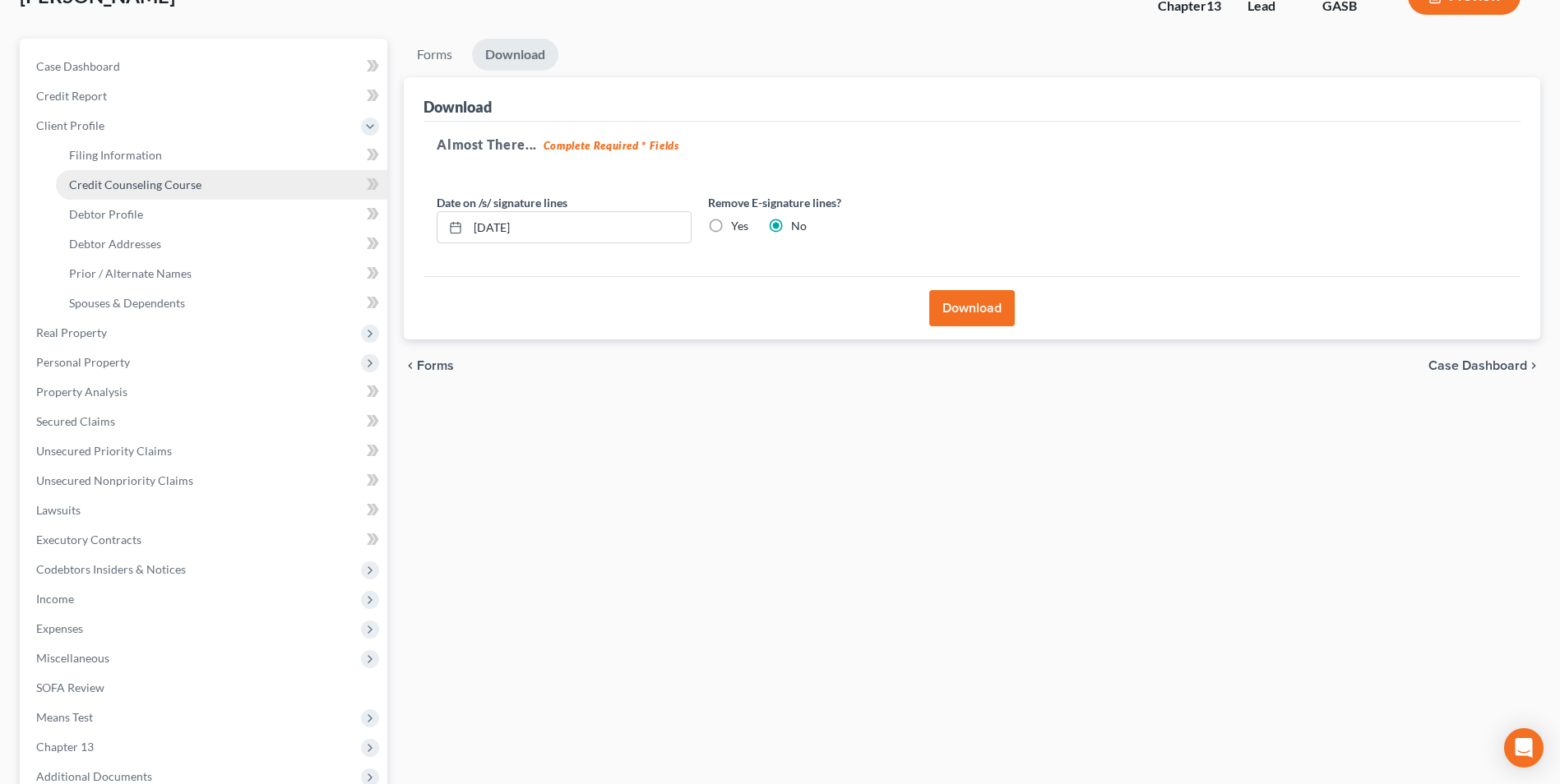
click at [85, 186] on span "Credit Counseling Course" at bounding box center [135, 184] width 133 height 14
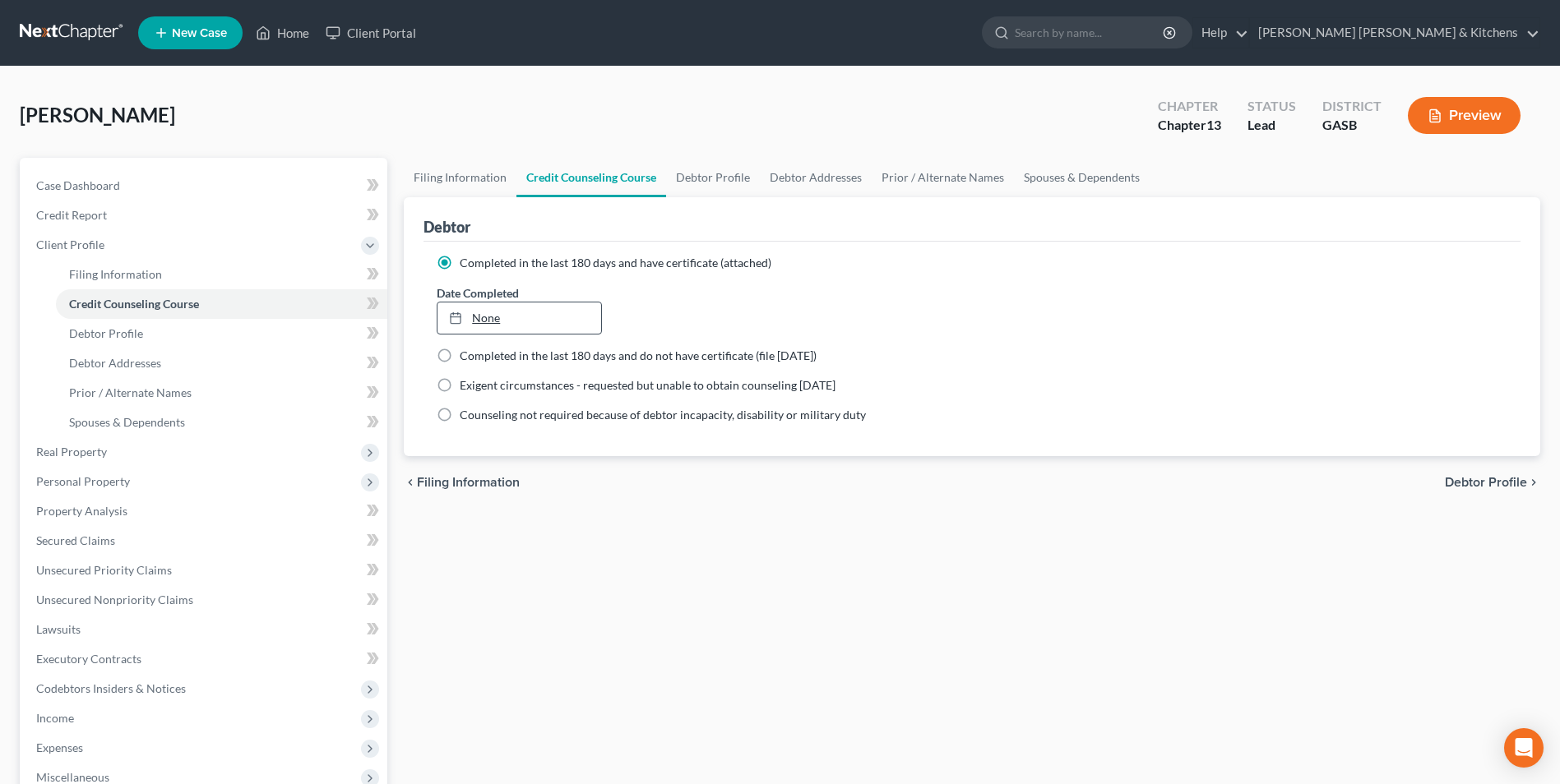
type input "[DATE]"
click at [486, 321] on link "None" at bounding box center [518, 318] width 163 height 31
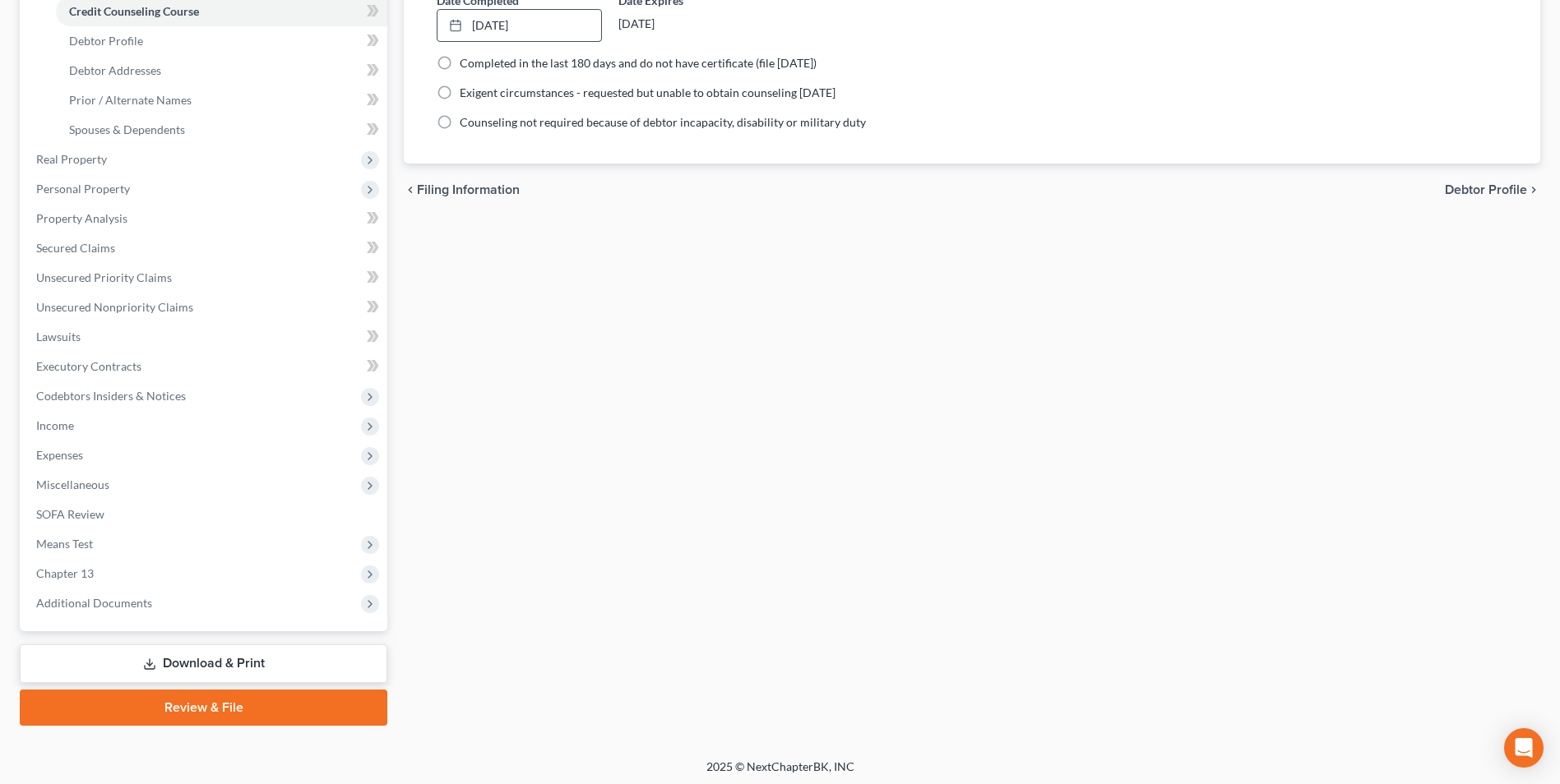
scroll to position [297, 0]
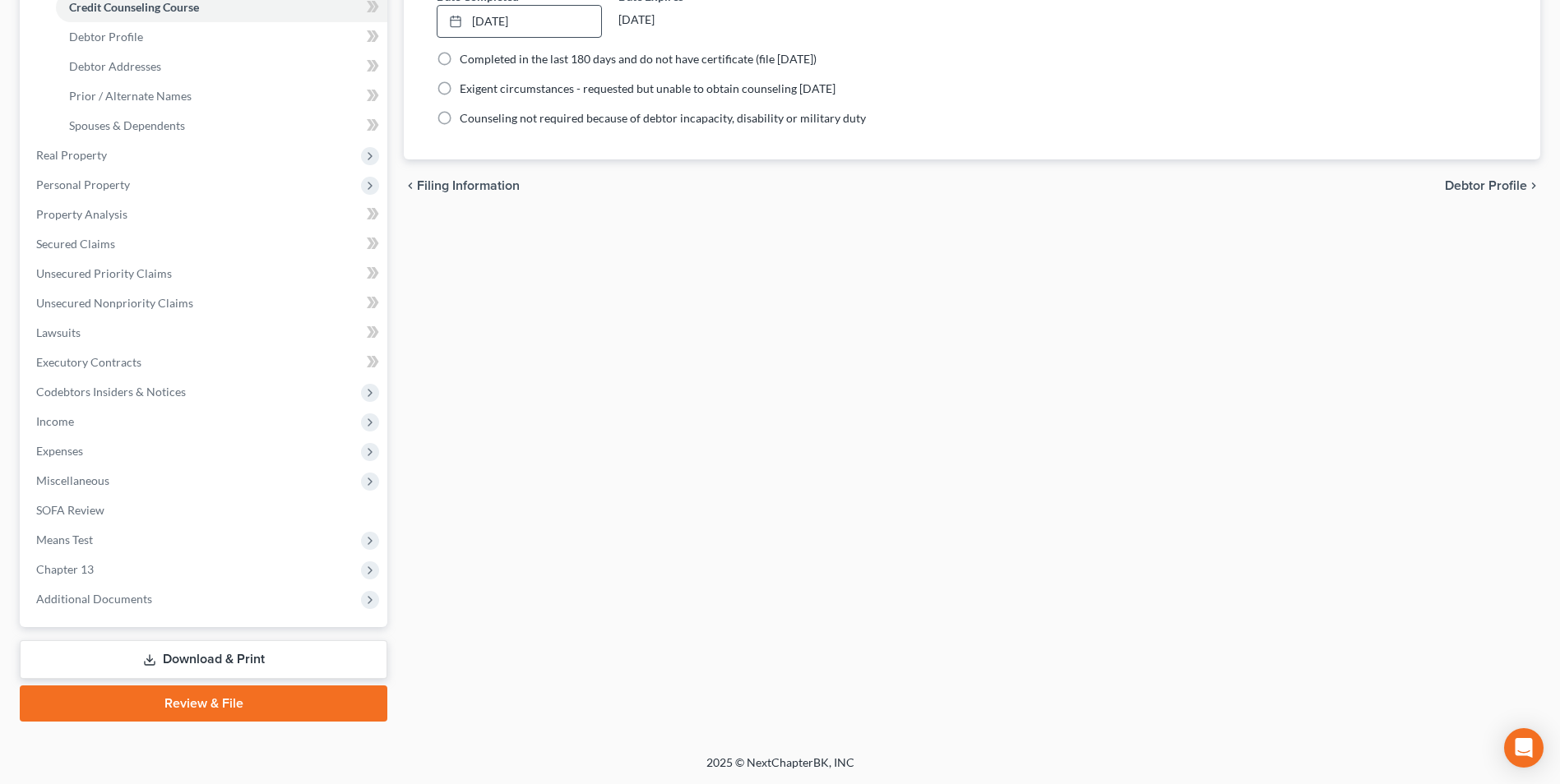
click at [205, 655] on link "Download & Print" at bounding box center [203, 660] width 367 height 39
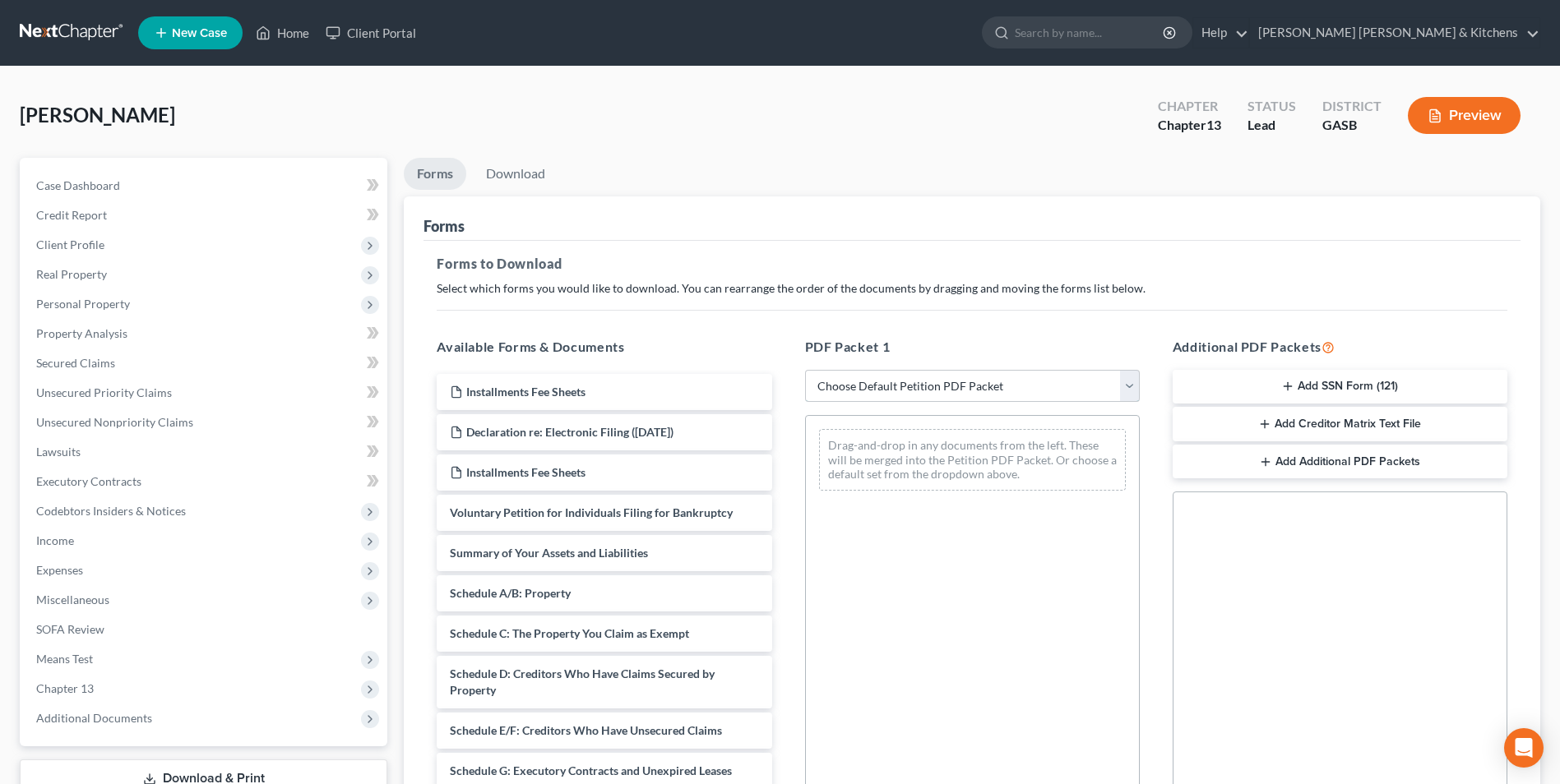
click at [972, 392] on select "Choose Default Petition PDF Packet Complete Bankruptcy Petition (all forms and …" at bounding box center [972, 387] width 335 height 33
select select "0"
click at [805, 370] on select "Choose Default Petition PDF Packet Complete Bankruptcy Petition (all forms and …" at bounding box center [972, 387] width 335 height 33
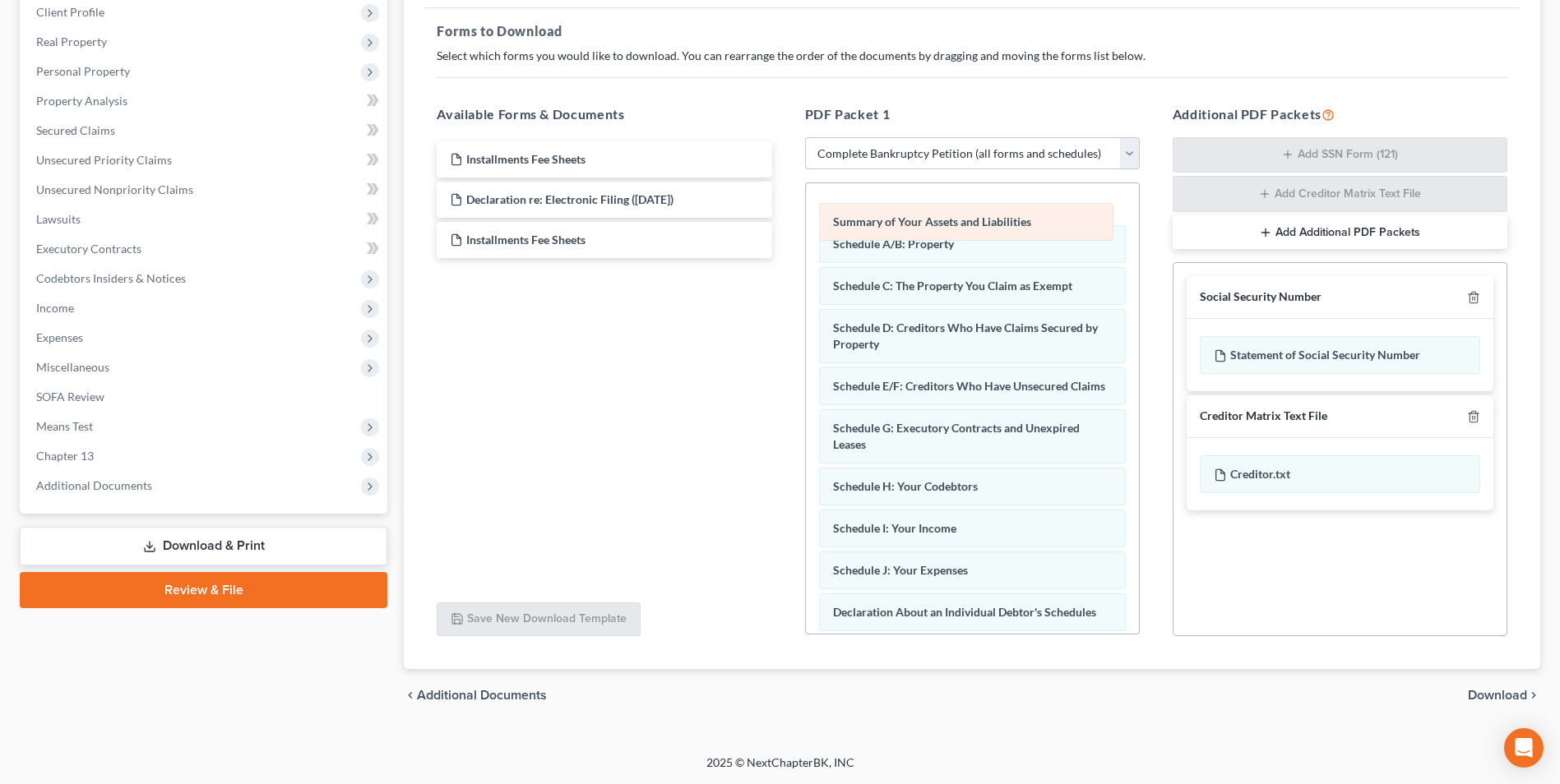
scroll to position [29, 0]
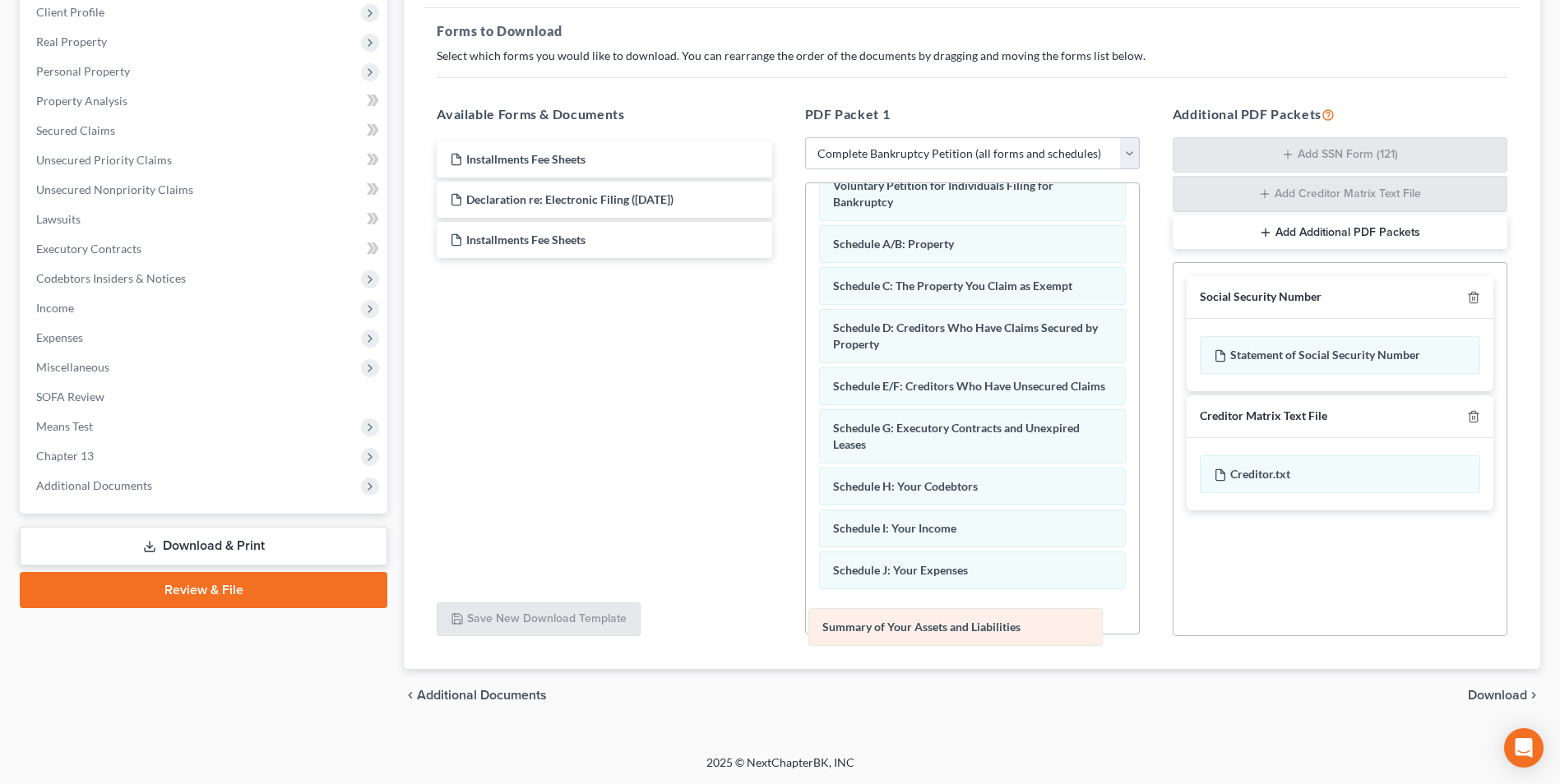
drag, startPoint x: 993, startPoint y: 205, endPoint x: 982, endPoint y: 630, distance: 425.1
click at [982, 630] on div "Summary of Your Assets and Liabilities Voluntary Petition for Individuals Filin…" at bounding box center [972, 603] width 333 height 899
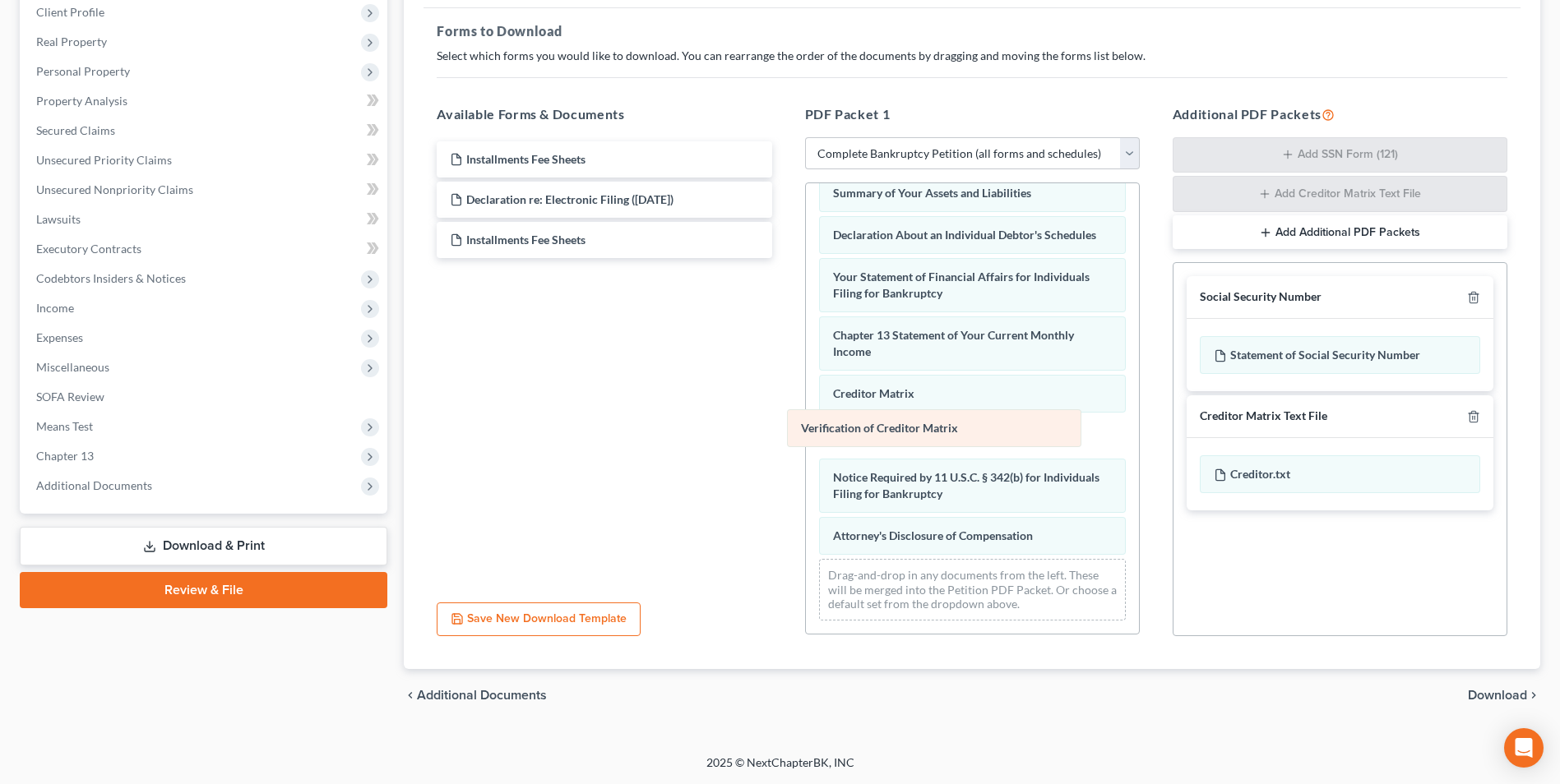
scroll to position [424, 0]
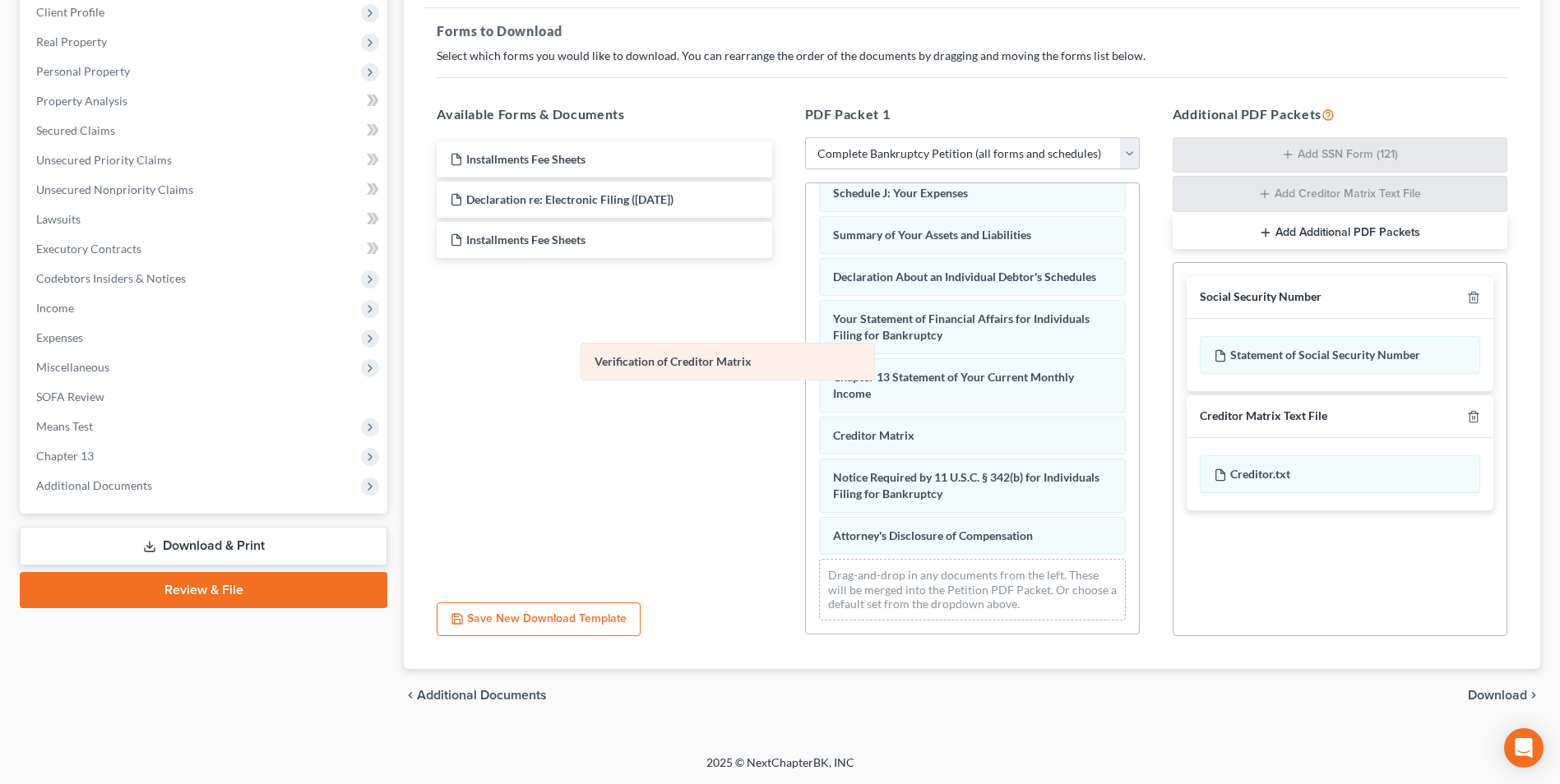
drag, startPoint x: 915, startPoint y: 447, endPoint x: 590, endPoint y: 328, distance: 346.1
click at [806, 334] on div "Verification of Creditor Matrix Voluntary Petition for Individuals Filing for B…" at bounding box center [972, 205] width 333 height 857
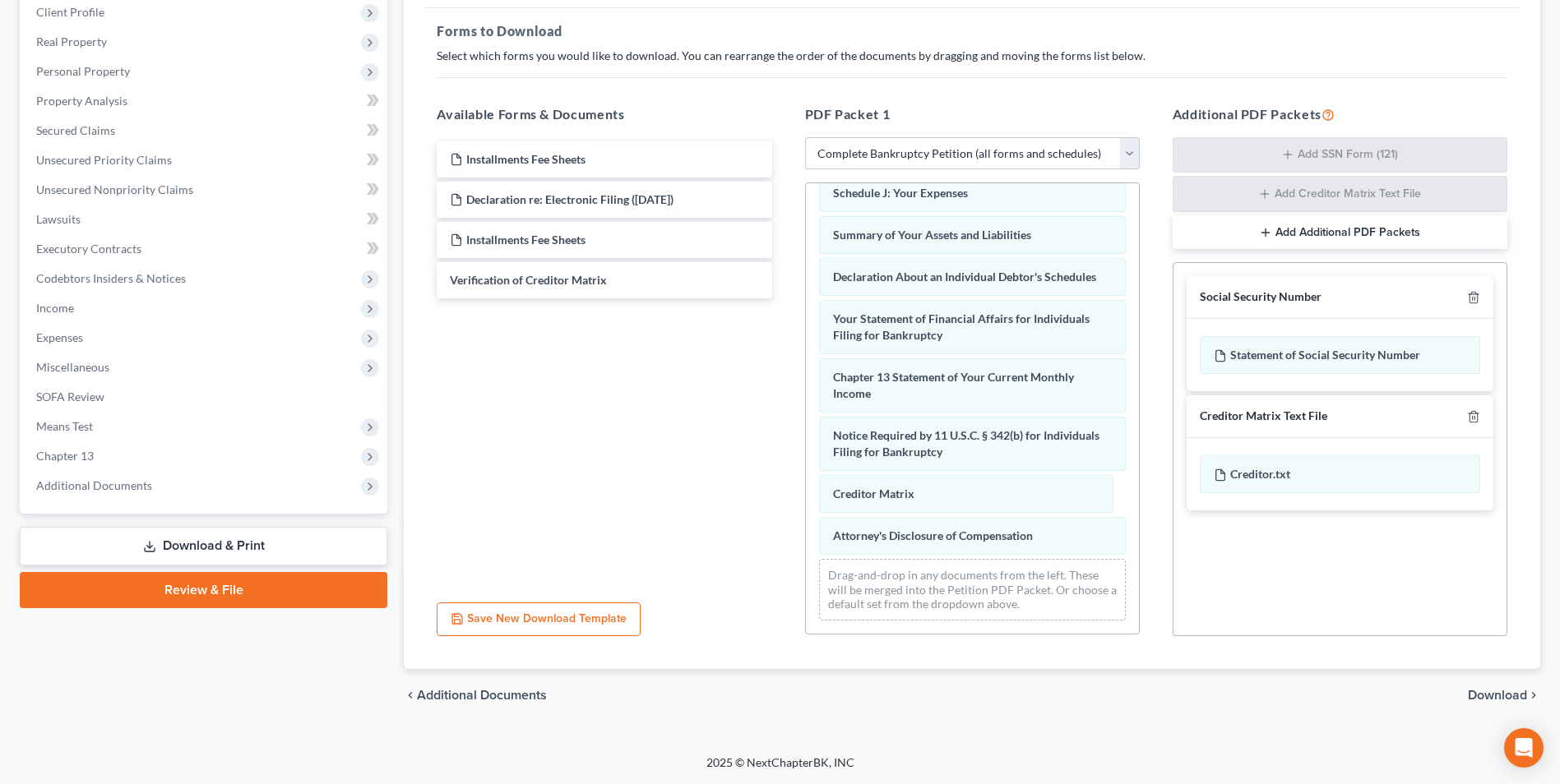
drag, startPoint x: 855, startPoint y: 440, endPoint x: 855, endPoint y: 505, distance: 65.0
click at [855, 500] on div "Creditor Matrix Voluntary Petition for Individuals Filing for Bankruptcy Schedu…" at bounding box center [972, 205] width 333 height 857
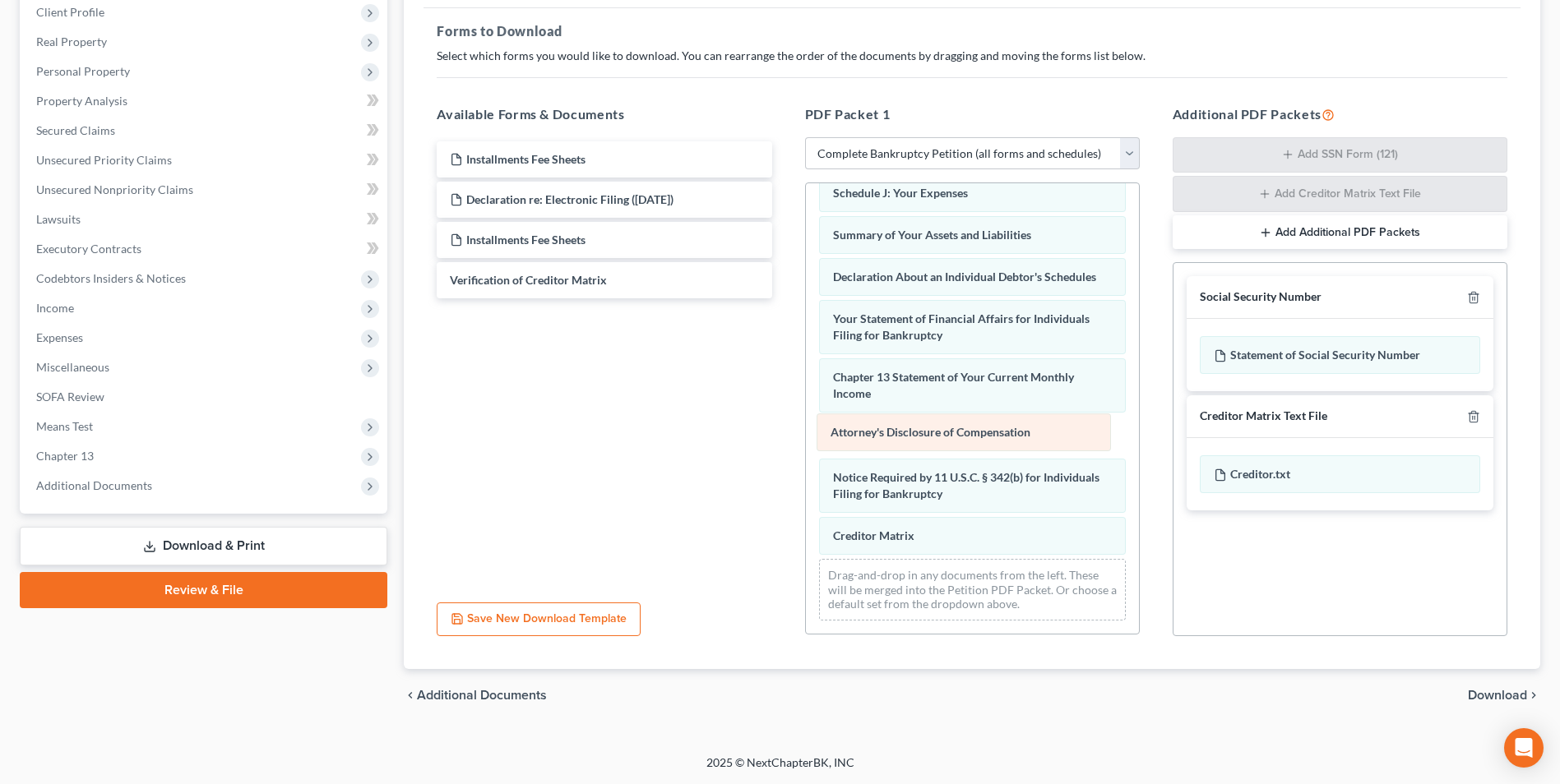
drag, startPoint x: 854, startPoint y: 539, endPoint x: 852, endPoint y: 430, distance: 109.0
click at [852, 430] on div "Attorney's Disclosure of Compensation Voluntary Petition for Individuals Filing…" at bounding box center [972, 205] width 333 height 857
click at [1487, 700] on span "Download" at bounding box center [1498, 695] width 59 height 14
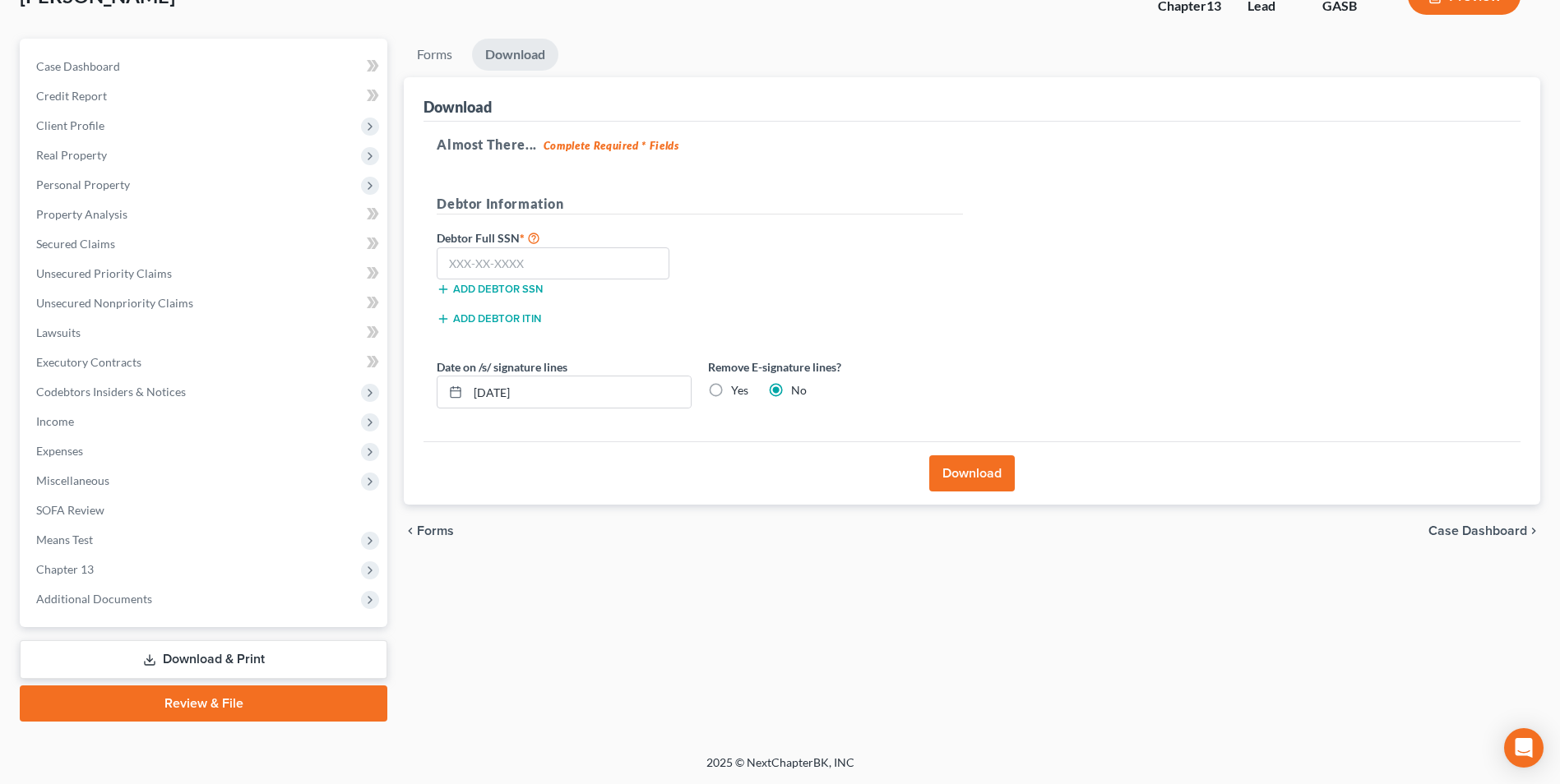
scroll to position [119, 0]
click at [487, 264] on input "text" at bounding box center [552, 264] width 233 height 33
type input "215-88-2486"
click at [993, 477] on button "Download" at bounding box center [972, 473] width 86 height 36
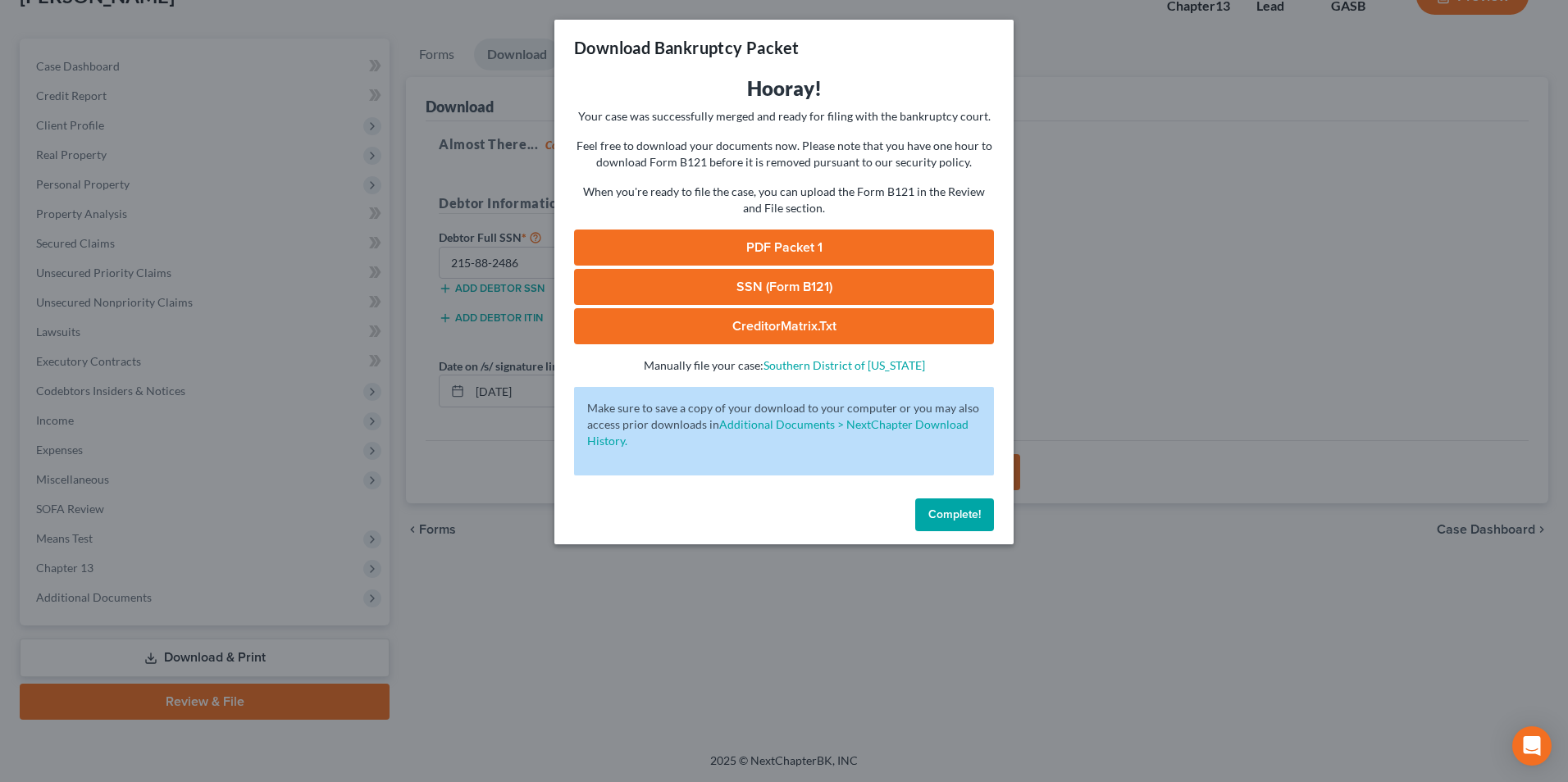
click at [706, 287] on link "SSN (Form B121)" at bounding box center [784, 287] width 420 height 36
click at [714, 249] on link "PDF Packet 1" at bounding box center [784, 247] width 420 height 36
click at [755, 322] on link "CreditorMatrix.txt" at bounding box center [784, 325] width 420 height 36
click at [651, 646] on div "Download Bankruptcy Packet Hooray! Your case was successfully merged and ready …" at bounding box center [784, 391] width 1568 height 782
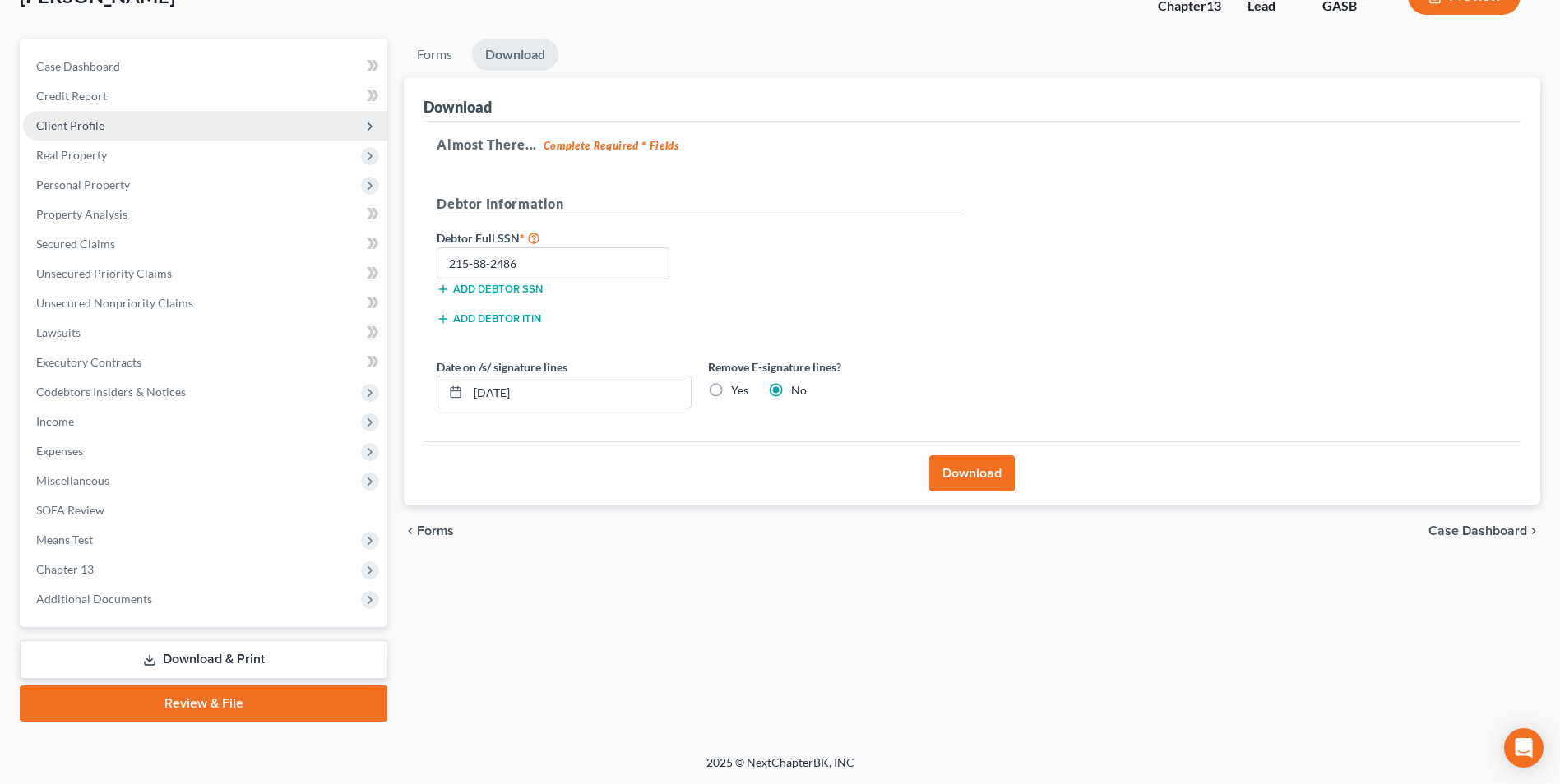
click at [70, 126] on span "Client Profile" at bounding box center [70, 126] width 68 height 14
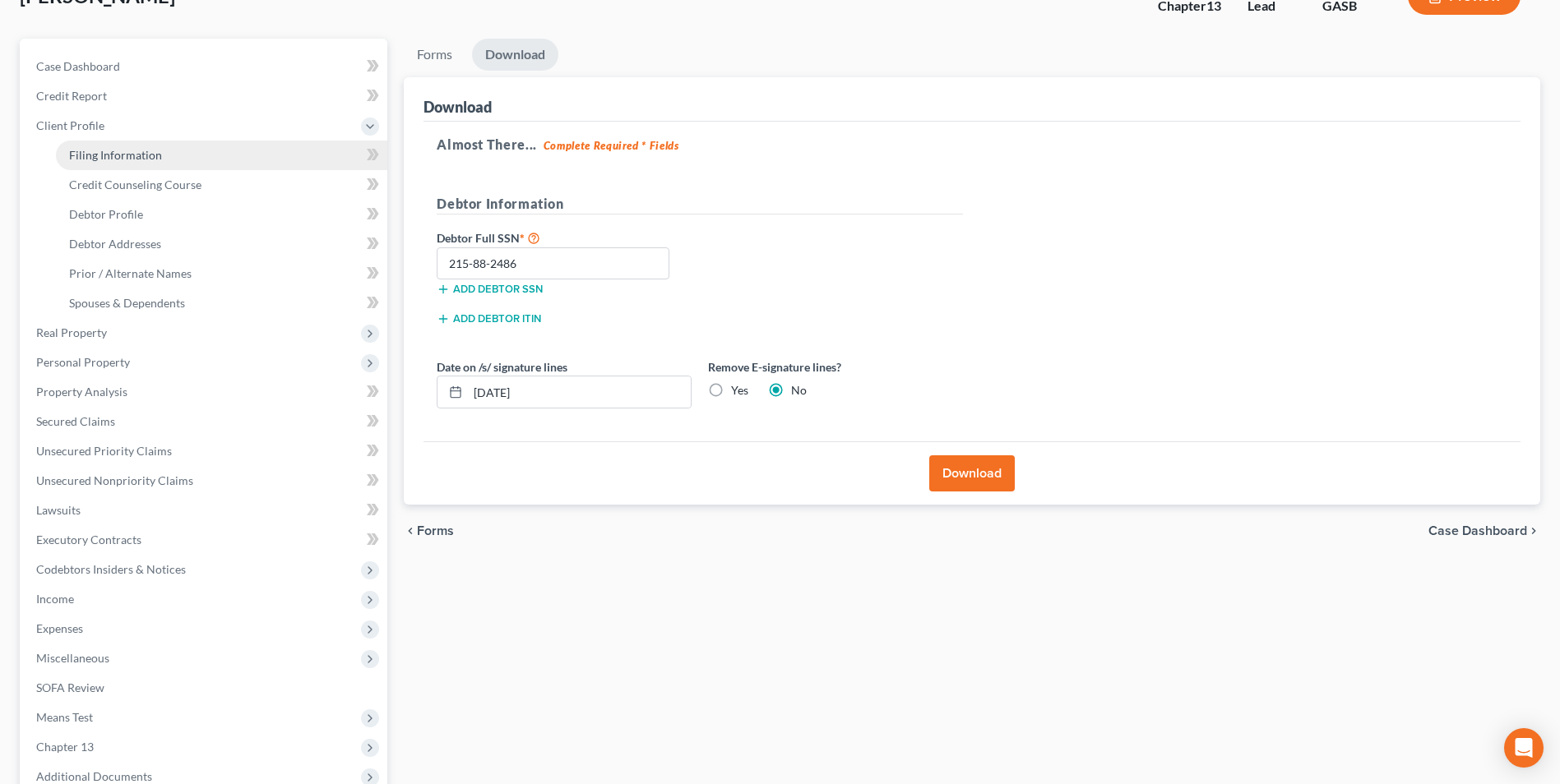
click at [99, 161] on span "Filing Information" at bounding box center [115, 155] width 93 height 14
select select "1"
select select "0"
select select "3"
select select "20"
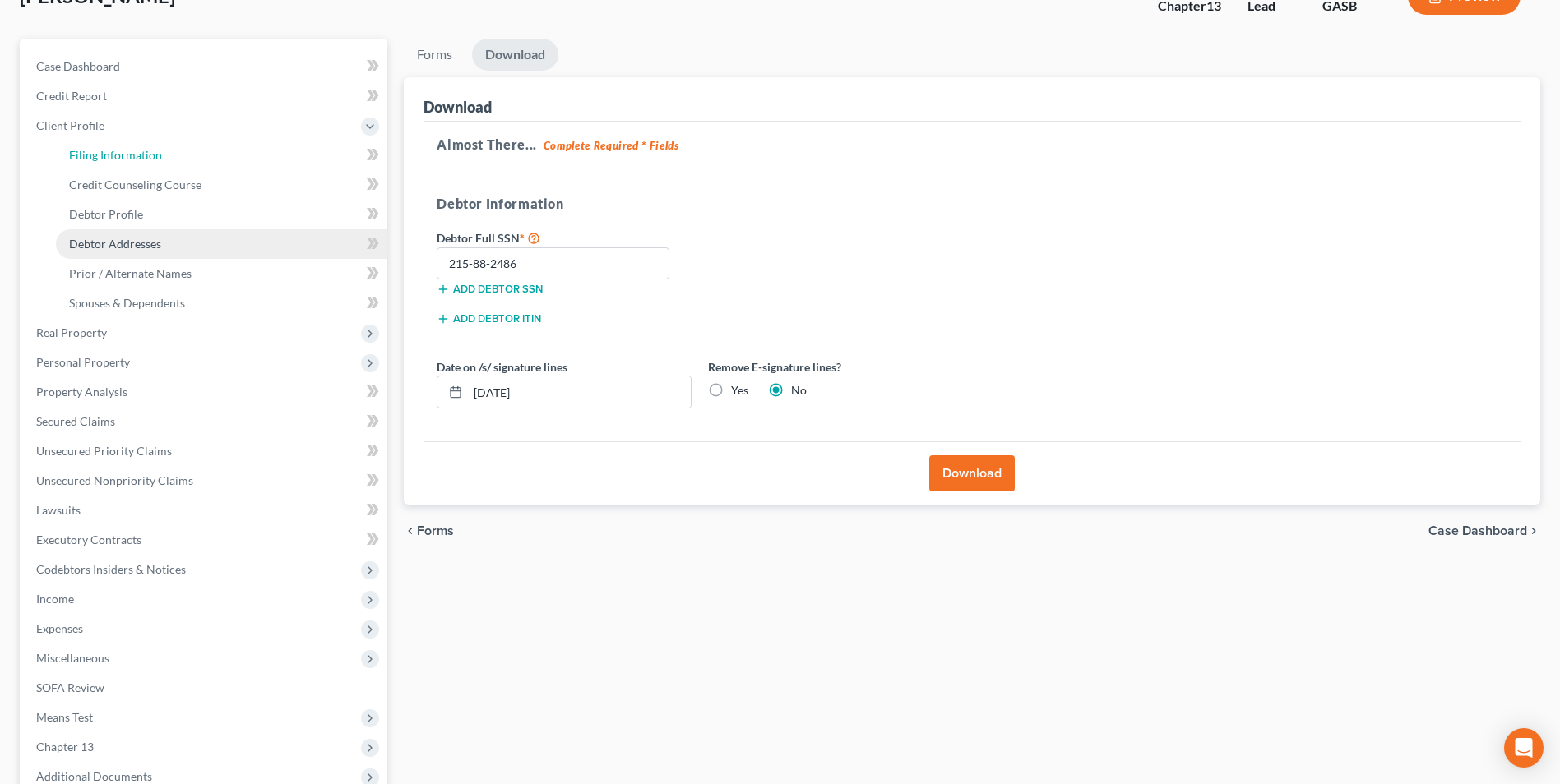
select select "0"
select select "10"
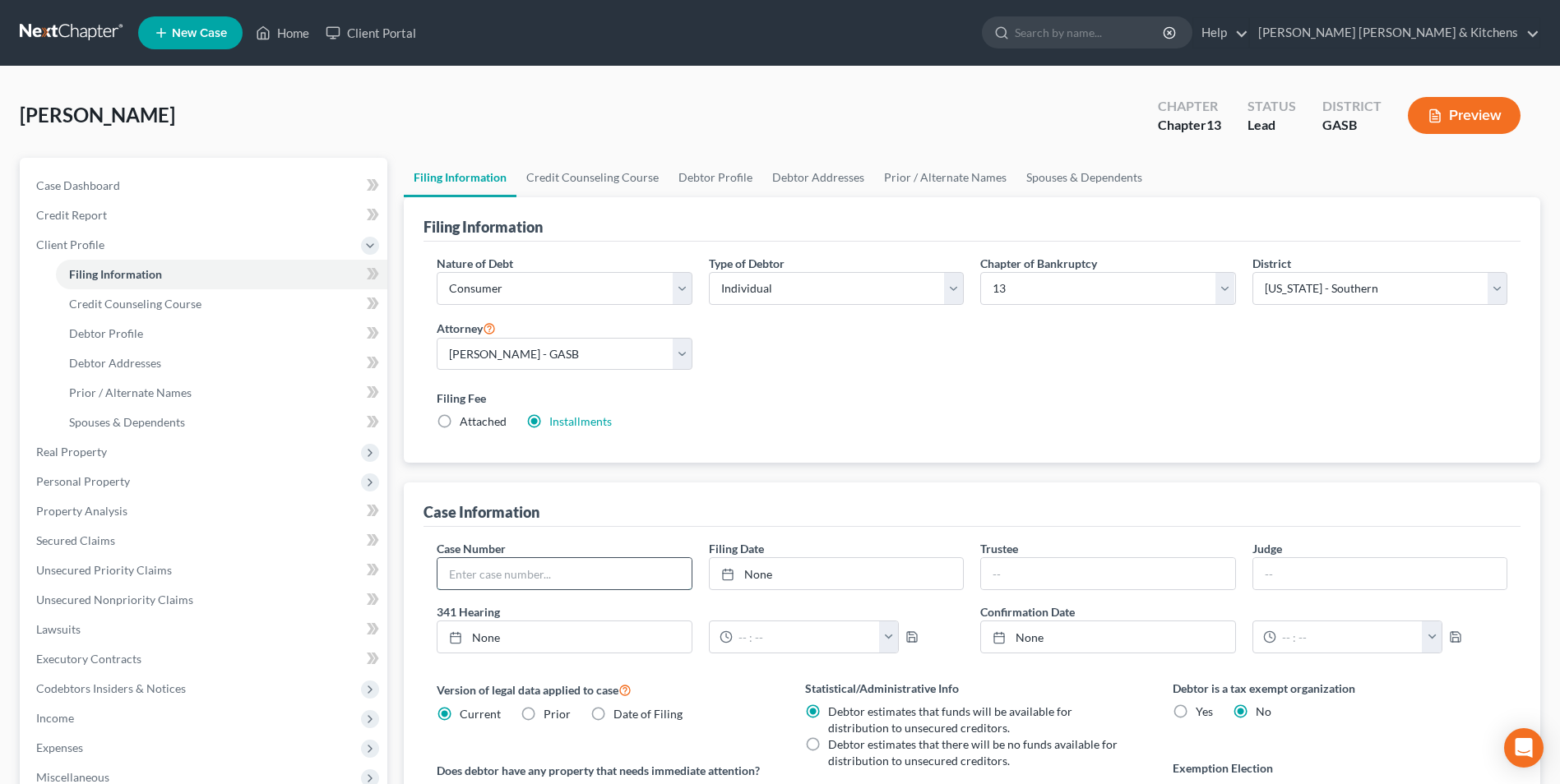
click at [481, 578] on input "text" at bounding box center [564, 574] width 253 height 31
type input "25-30139"
click at [287, 37] on link "Home" at bounding box center [283, 33] width 70 height 29
